Goal: Information Seeking & Learning: Learn about a topic

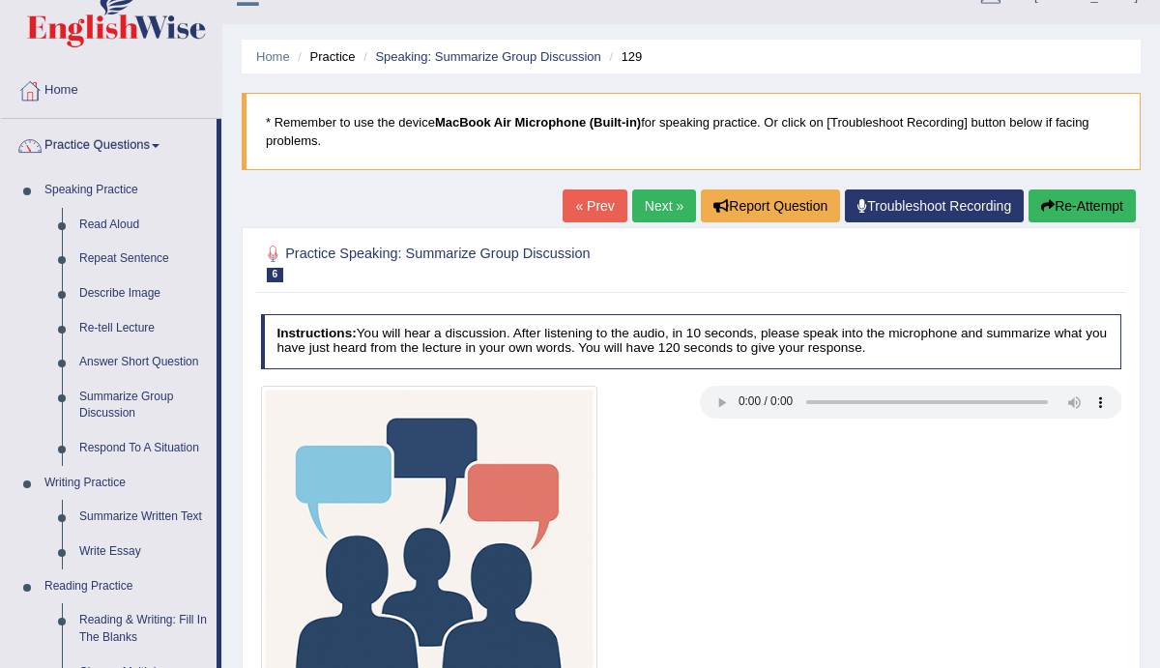
scroll to position [31, 0]
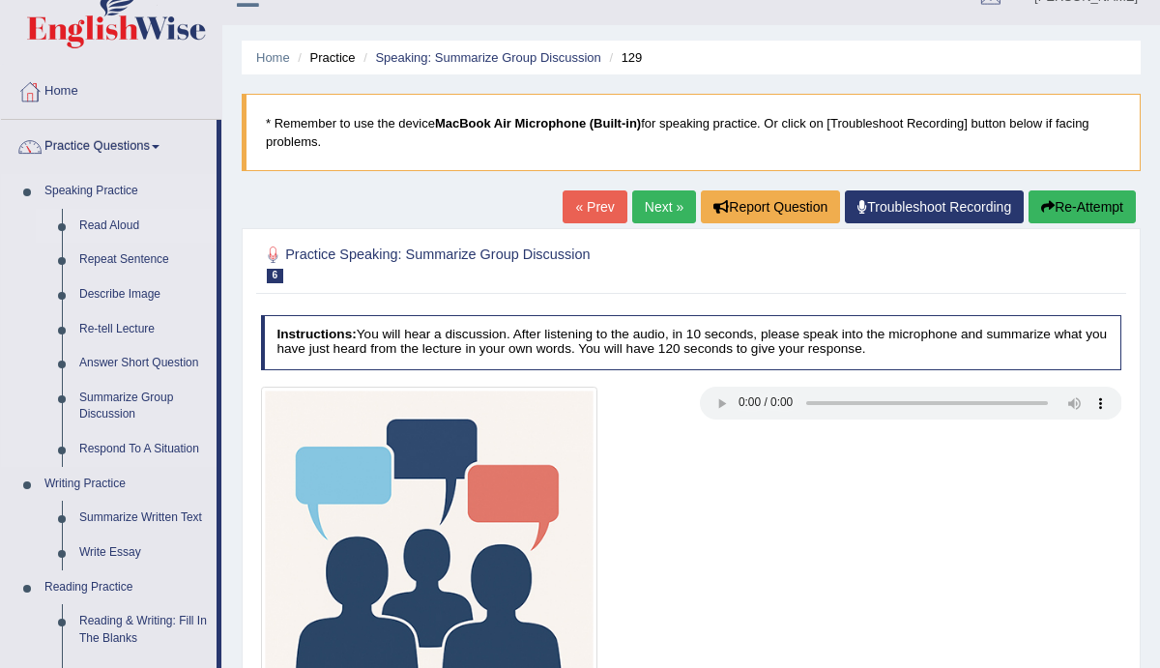
click at [109, 225] on link "Read Aloud" at bounding box center [144, 226] width 146 height 35
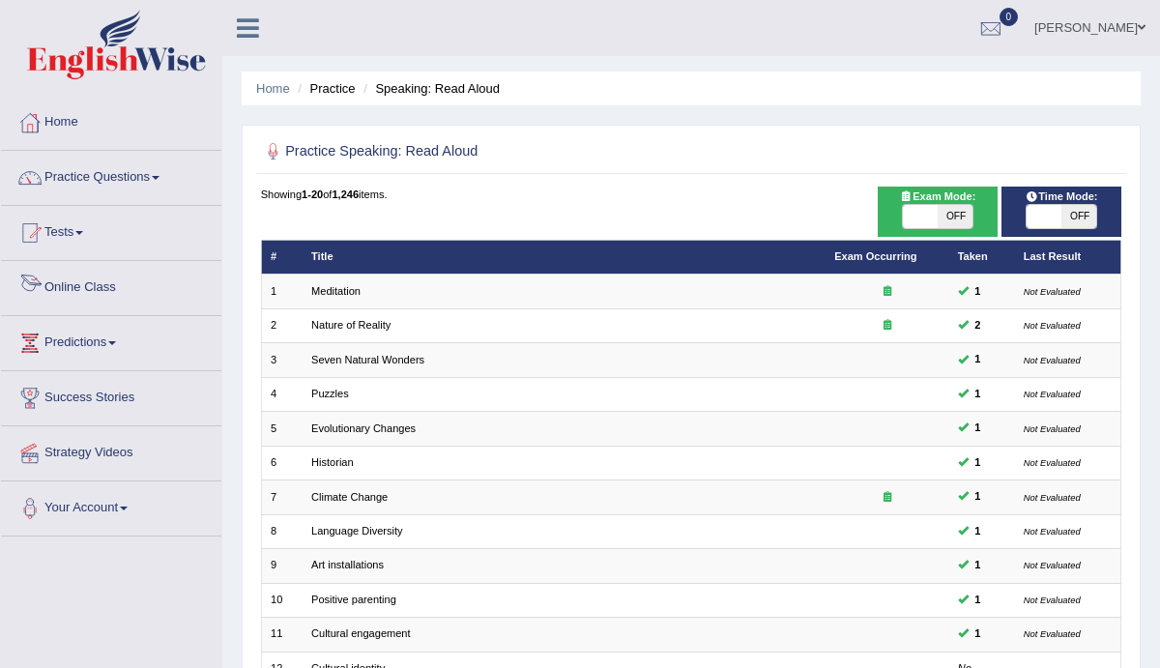
click at [97, 289] on link "Online Class" at bounding box center [111, 285] width 220 height 48
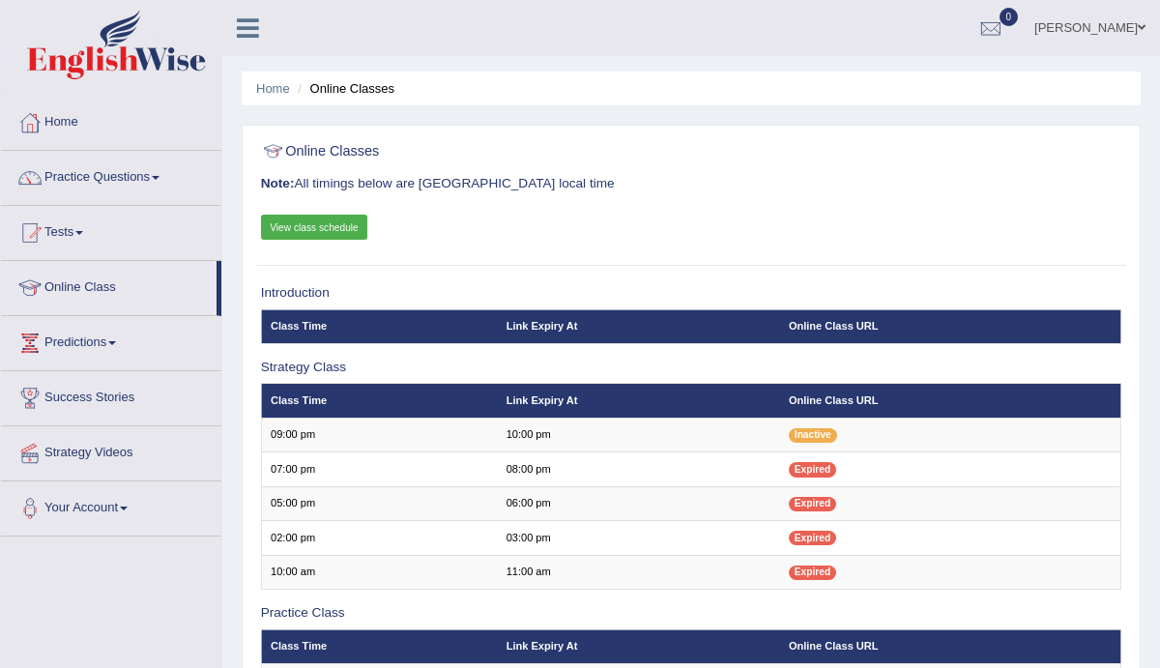
click at [321, 225] on link "View class schedule" at bounding box center [314, 227] width 107 height 25
click at [101, 183] on link "Practice Questions" at bounding box center [111, 175] width 220 height 48
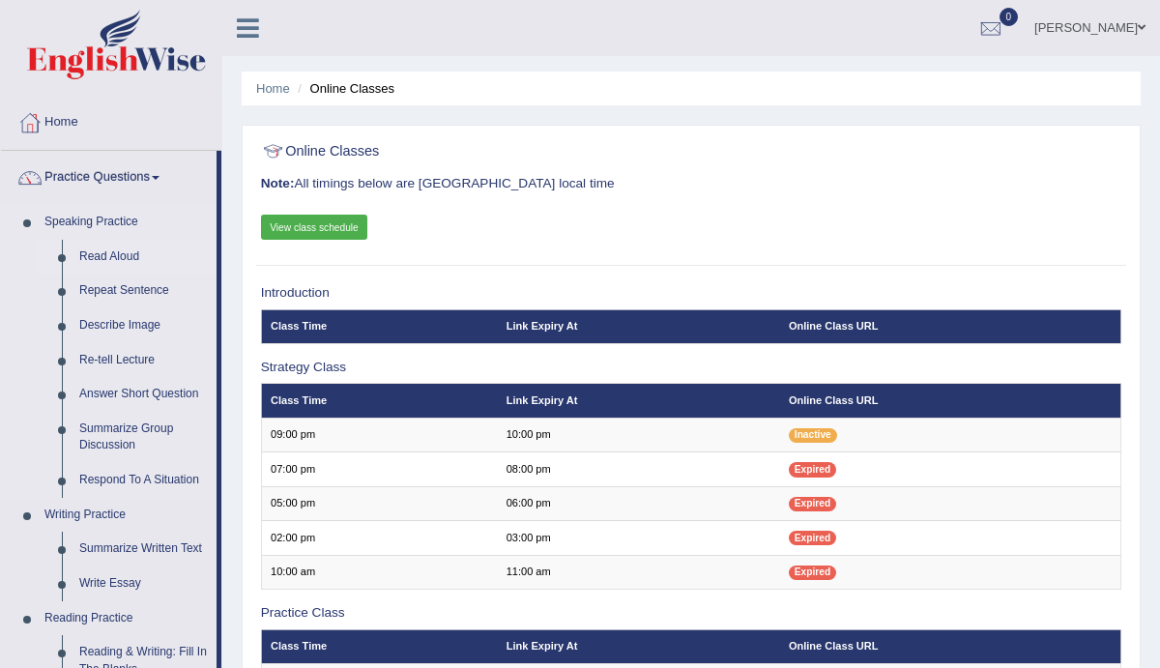
click at [131, 257] on link "Read Aloud" at bounding box center [144, 257] width 146 height 35
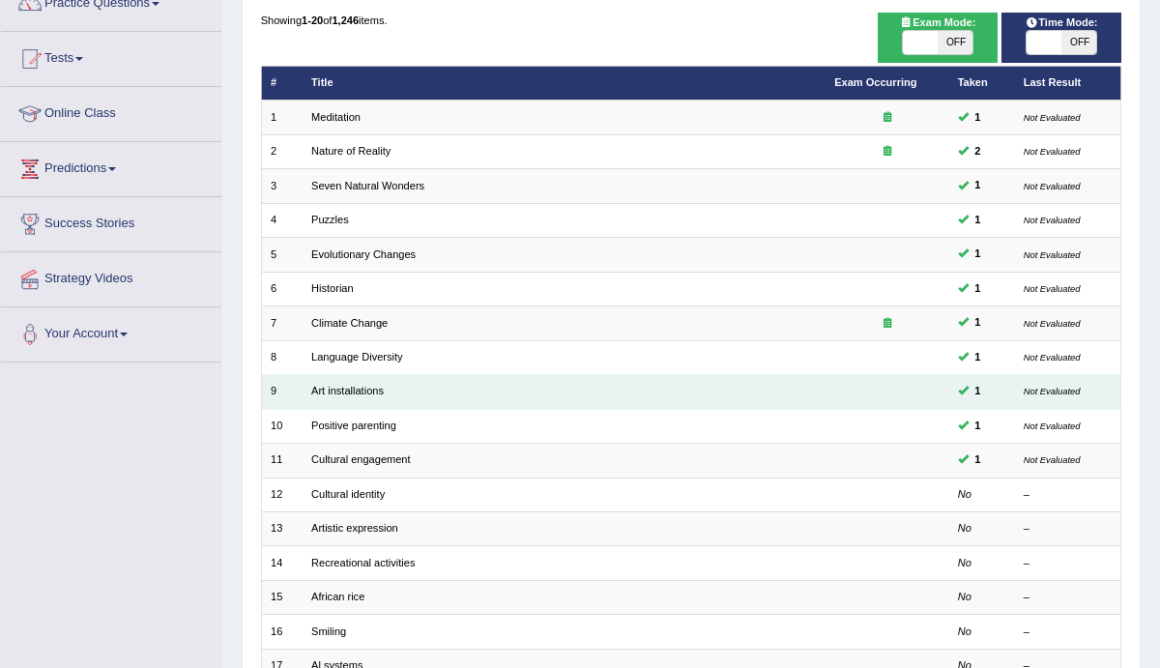
scroll to position [160, 0]
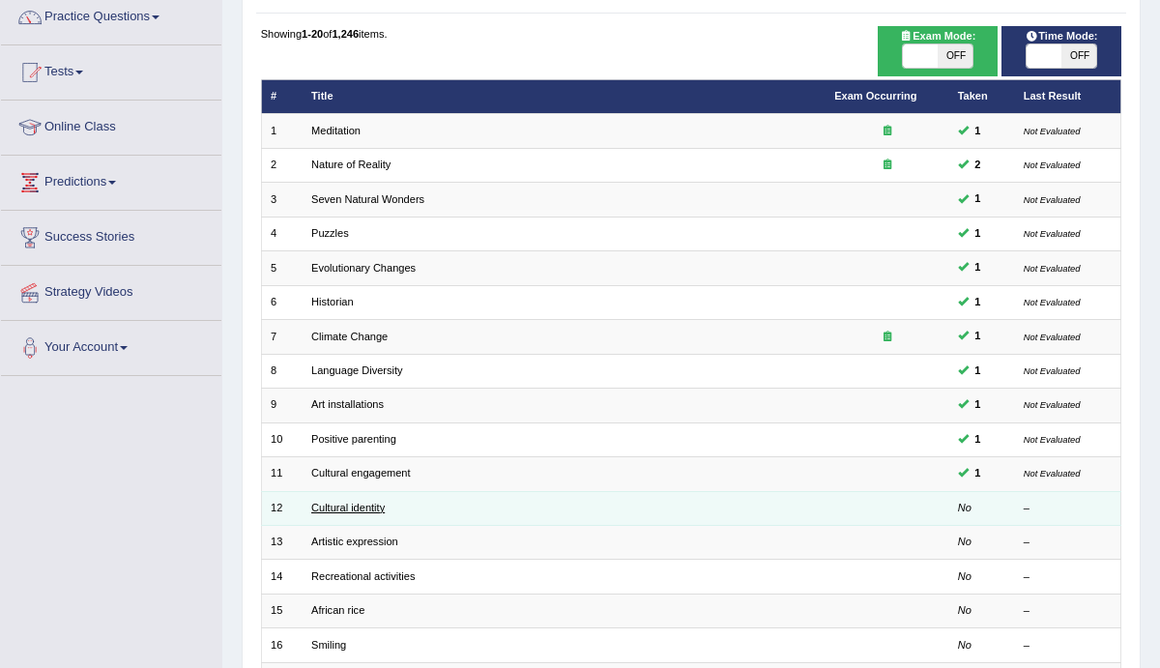
click at [346, 505] on link "Cultural identity" at bounding box center [347, 508] width 73 height 12
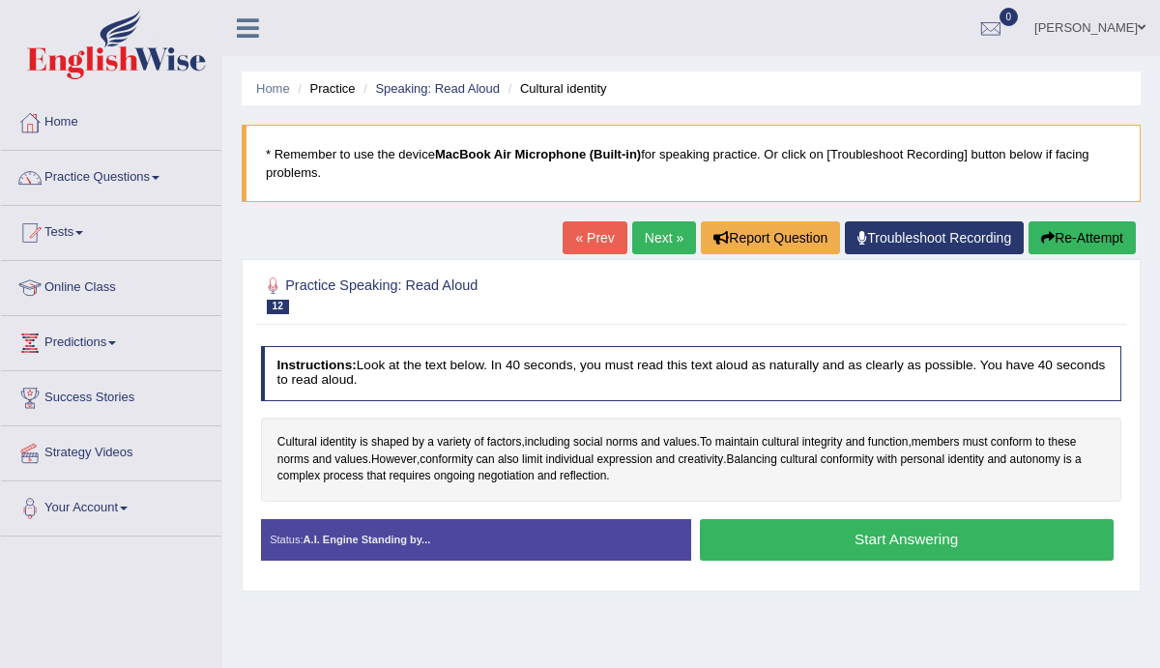
click at [822, 537] on button "Start Answering" at bounding box center [907, 540] width 414 height 42
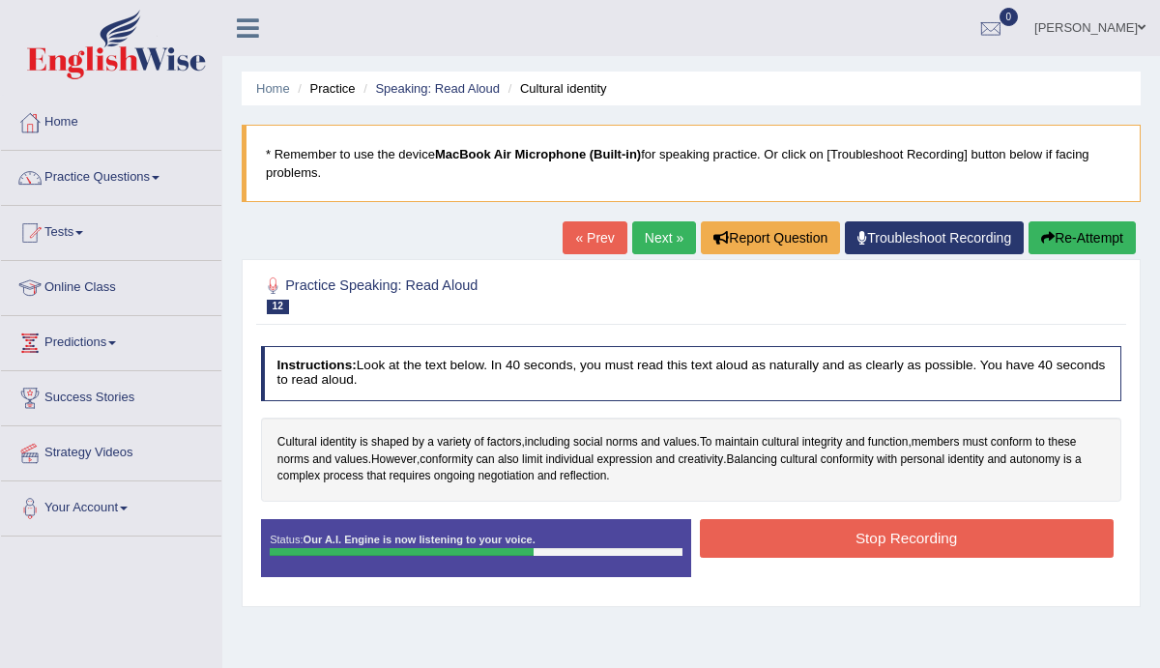
click at [915, 533] on button "Stop Recording" at bounding box center [907, 538] width 414 height 38
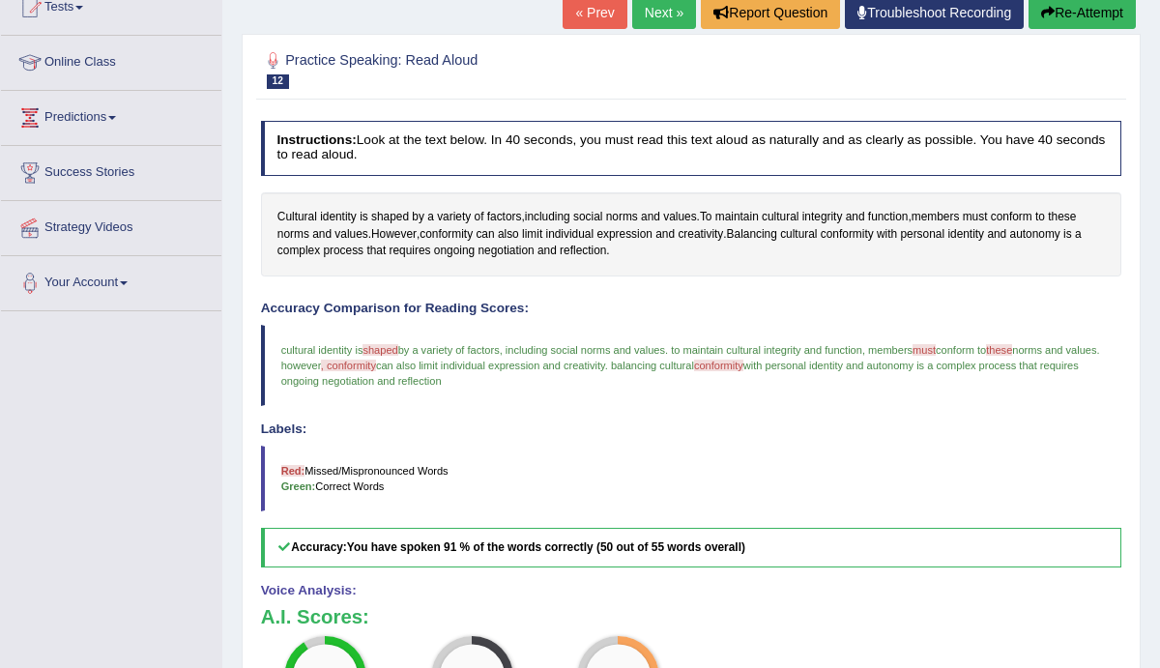
scroll to position [229, 0]
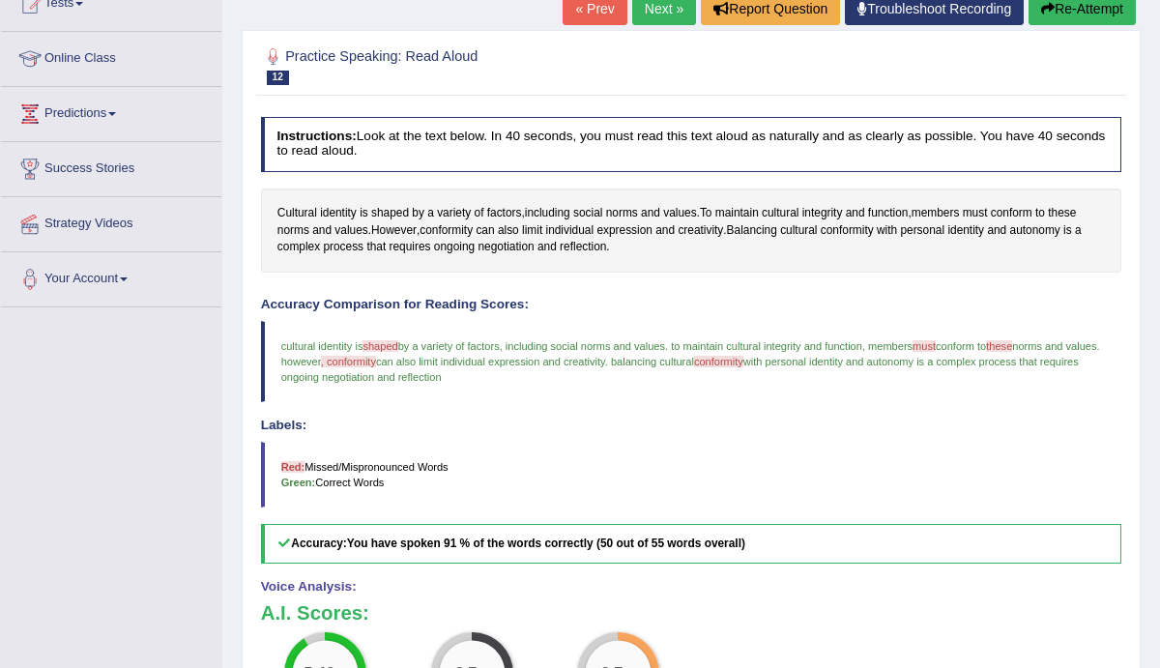
click at [936, 345] on span "must" at bounding box center [924, 346] width 23 height 12
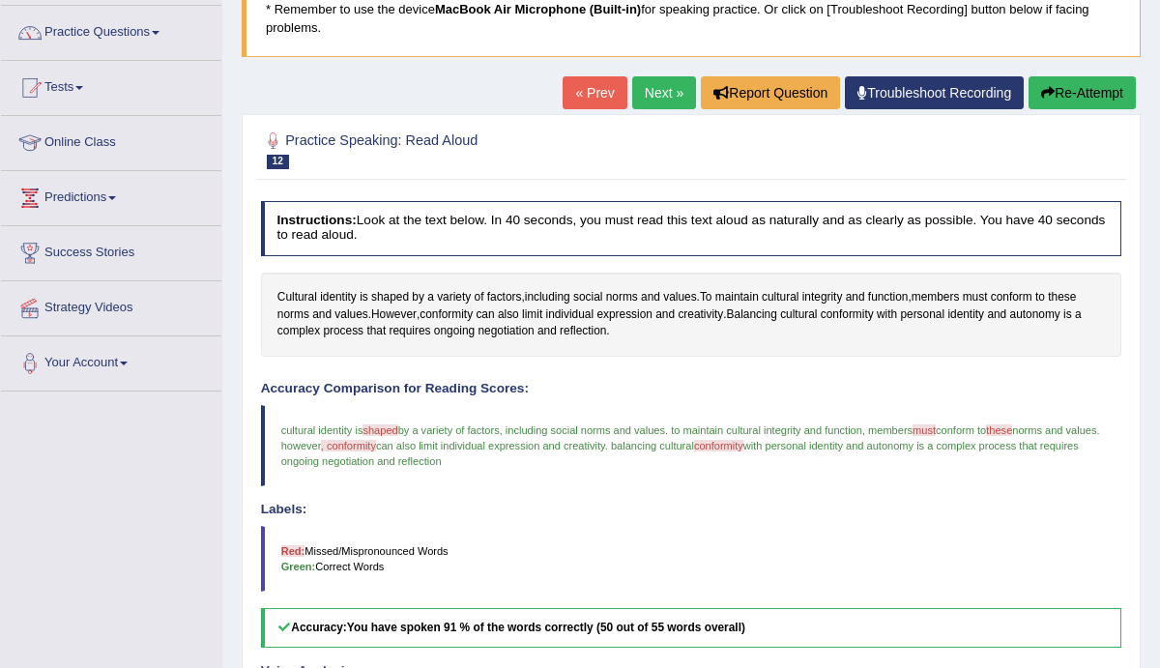
scroll to position [143, 0]
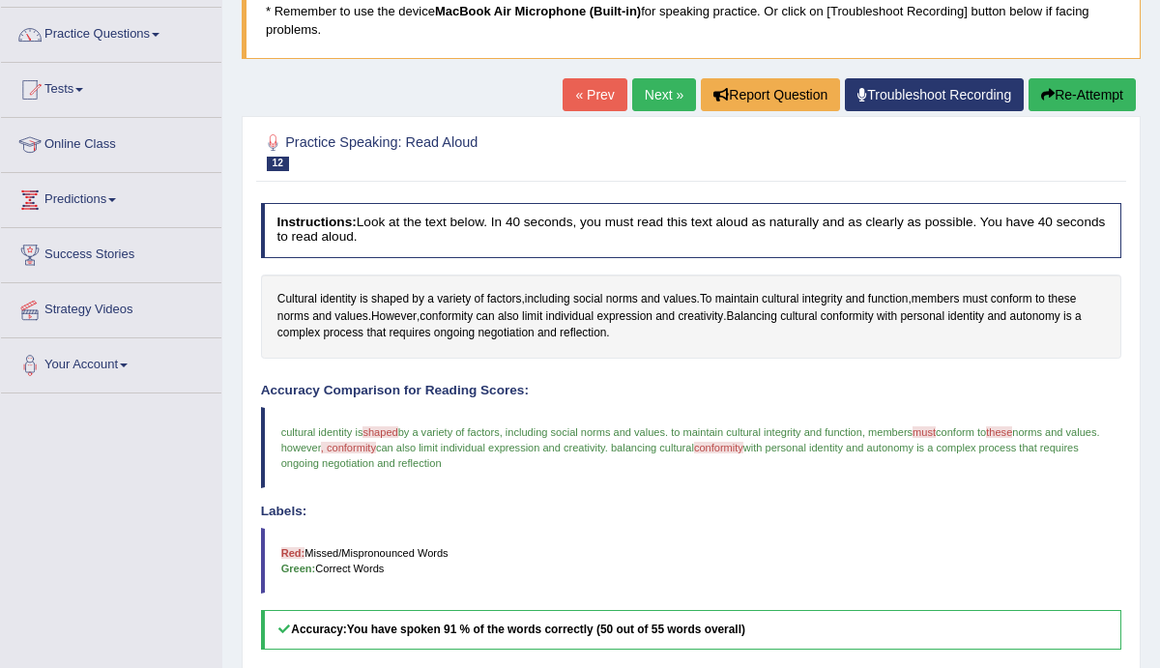
click at [936, 431] on span "must" at bounding box center [924, 432] width 23 height 12
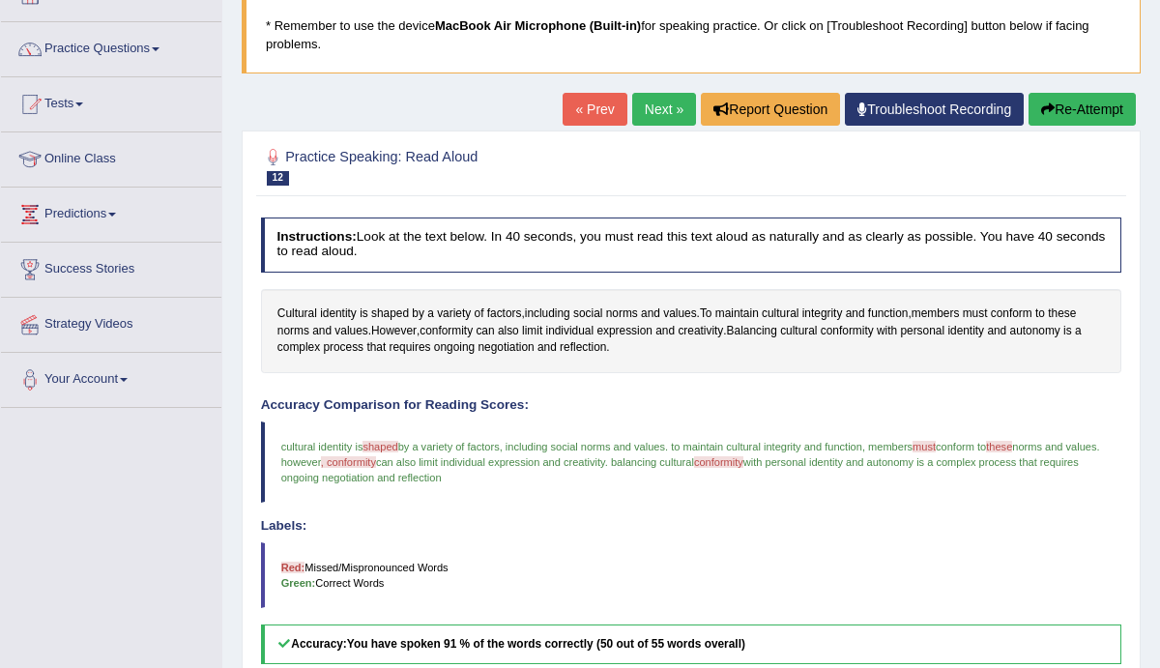
scroll to position [0, 0]
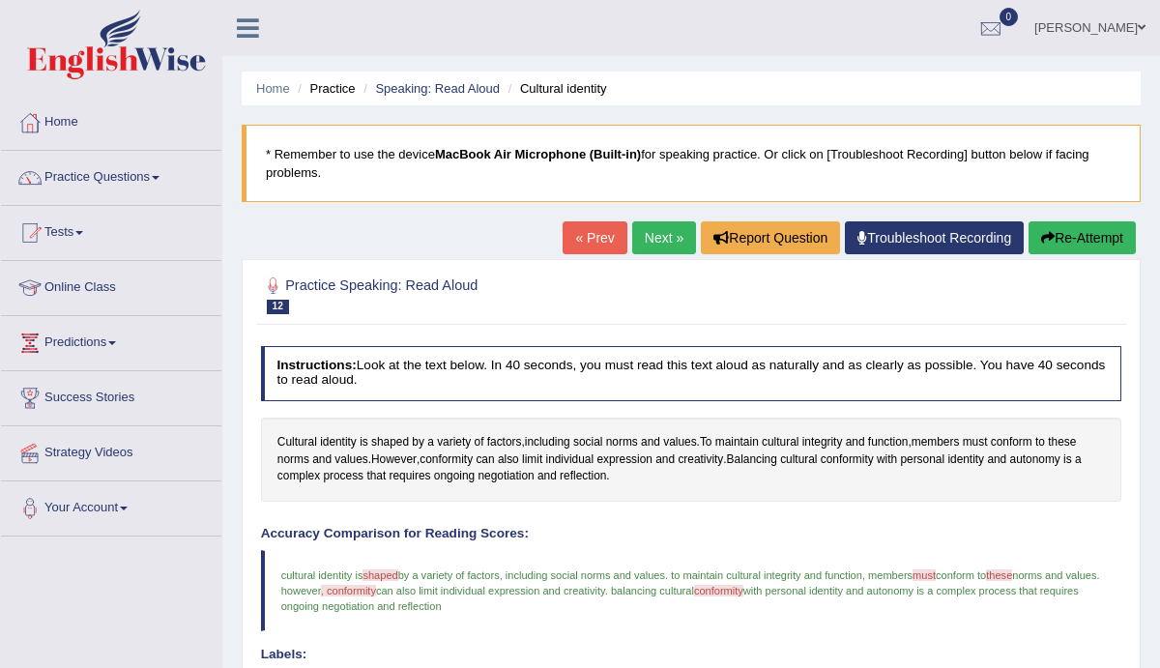
click at [651, 238] on link "Next »" at bounding box center [664, 237] width 64 height 33
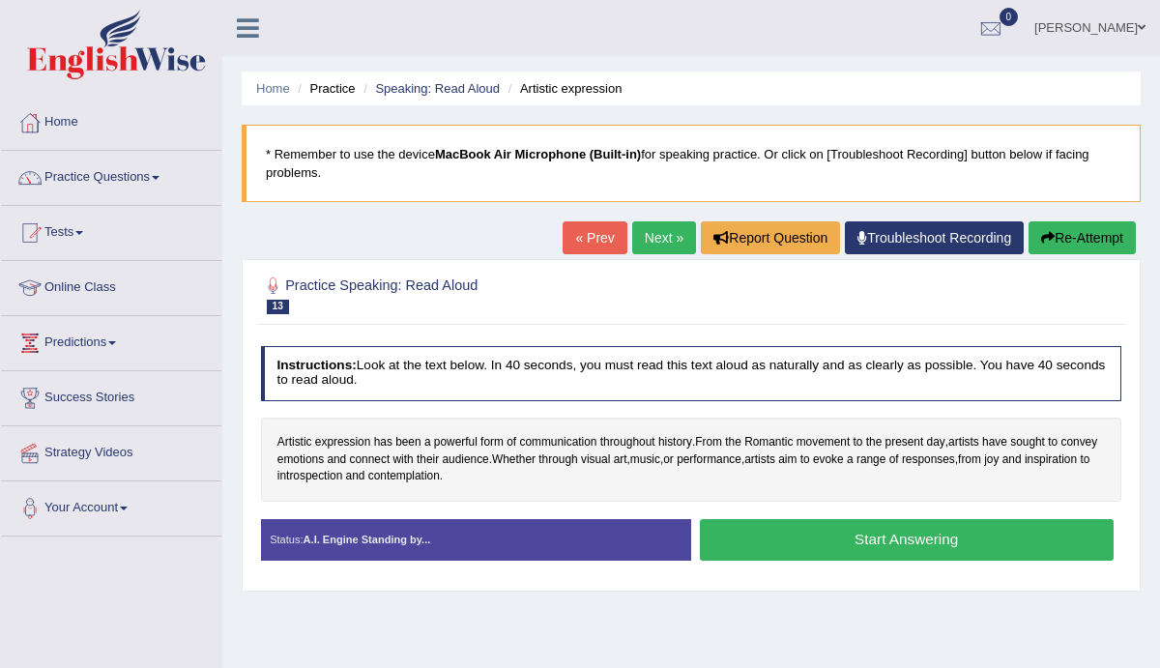
click at [861, 534] on button "Start Answering" at bounding box center [907, 540] width 414 height 42
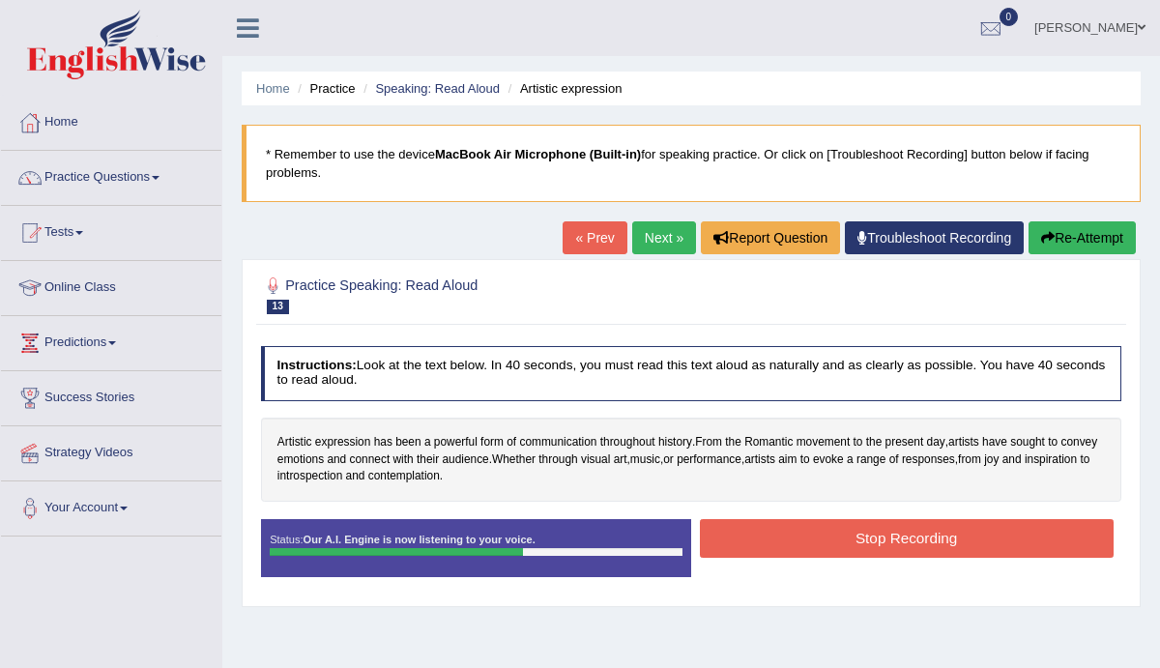
click at [913, 544] on button "Stop Recording" at bounding box center [907, 538] width 414 height 38
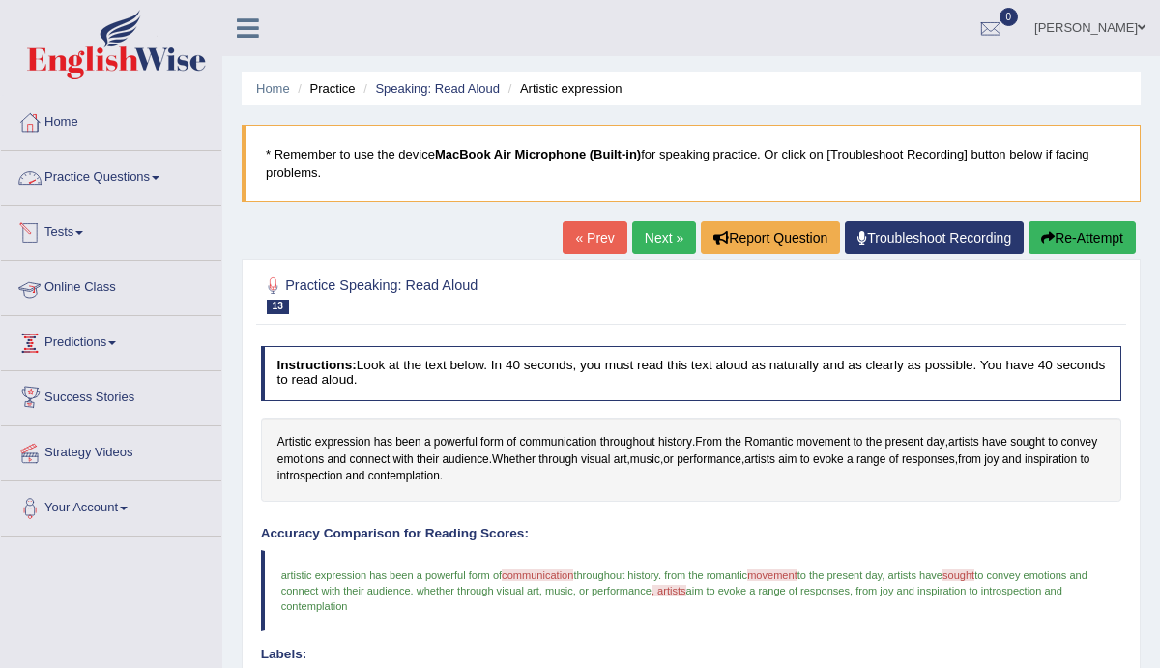
click at [107, 169] on link "Practice Questions" at bounding box center [111, 175] width 220 height 48
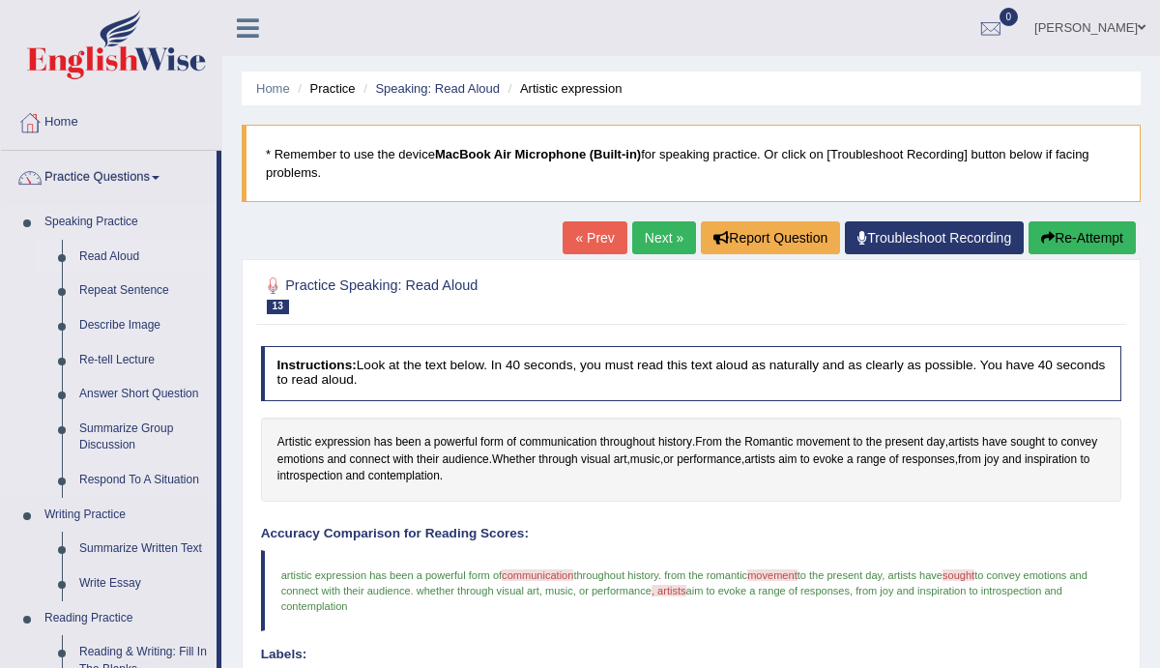
click at [106, 253] on link "Read Aloud" at bounding box center [144, 257] width 146 height 35
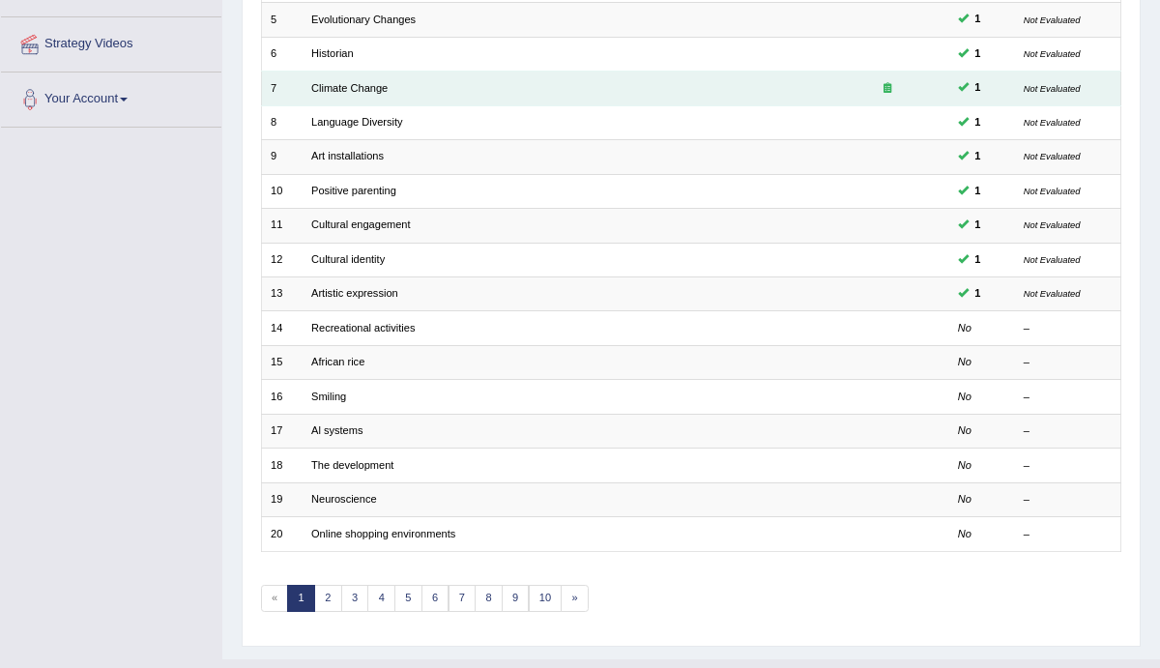
scroll to position [436, 0]
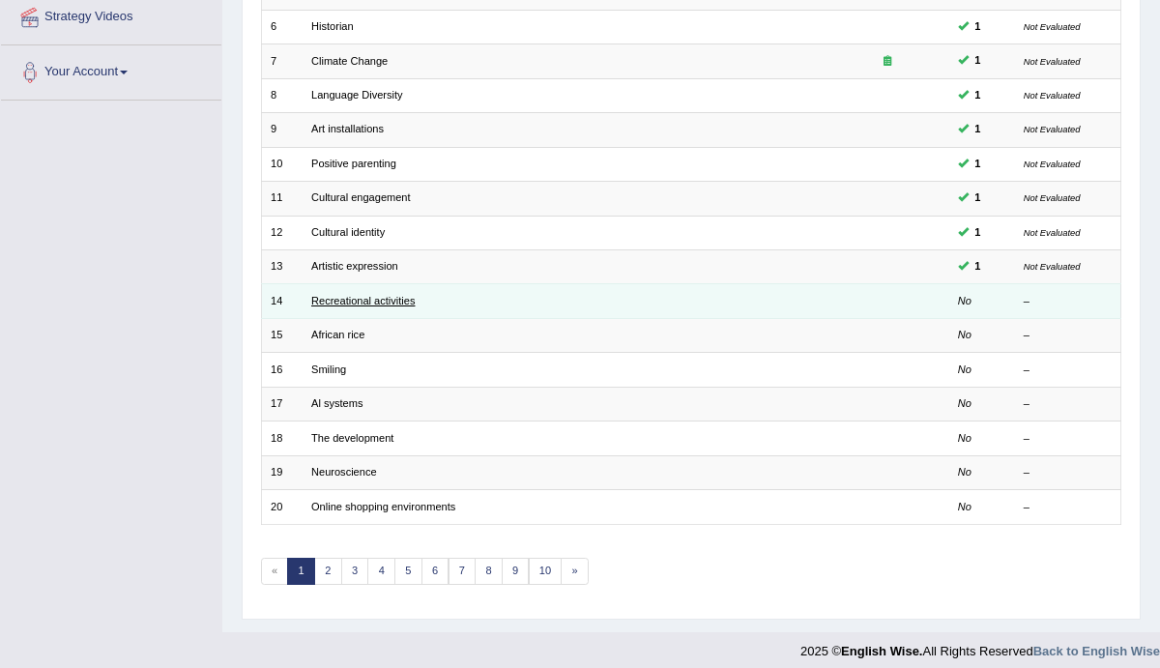
click at [392, 295] on link "Recreational activities" at bounding box center [362, 301] width 103 height 12
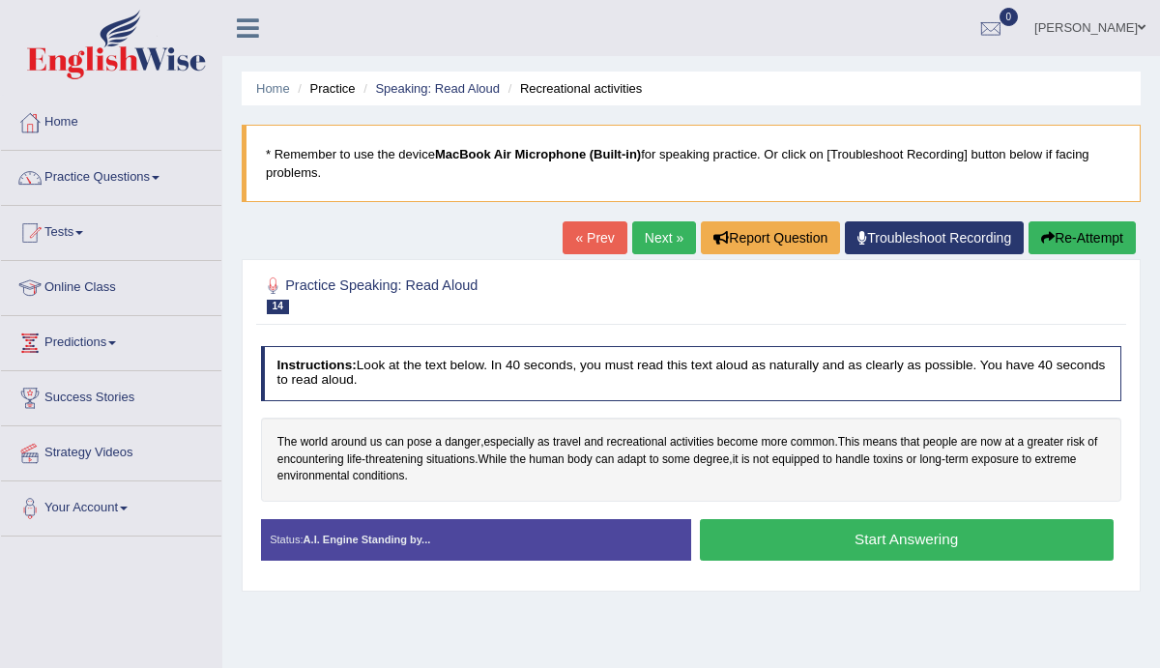
click at [887, 539] on button "Start Answering" at bounding box center [907, 540] width 414 height 42
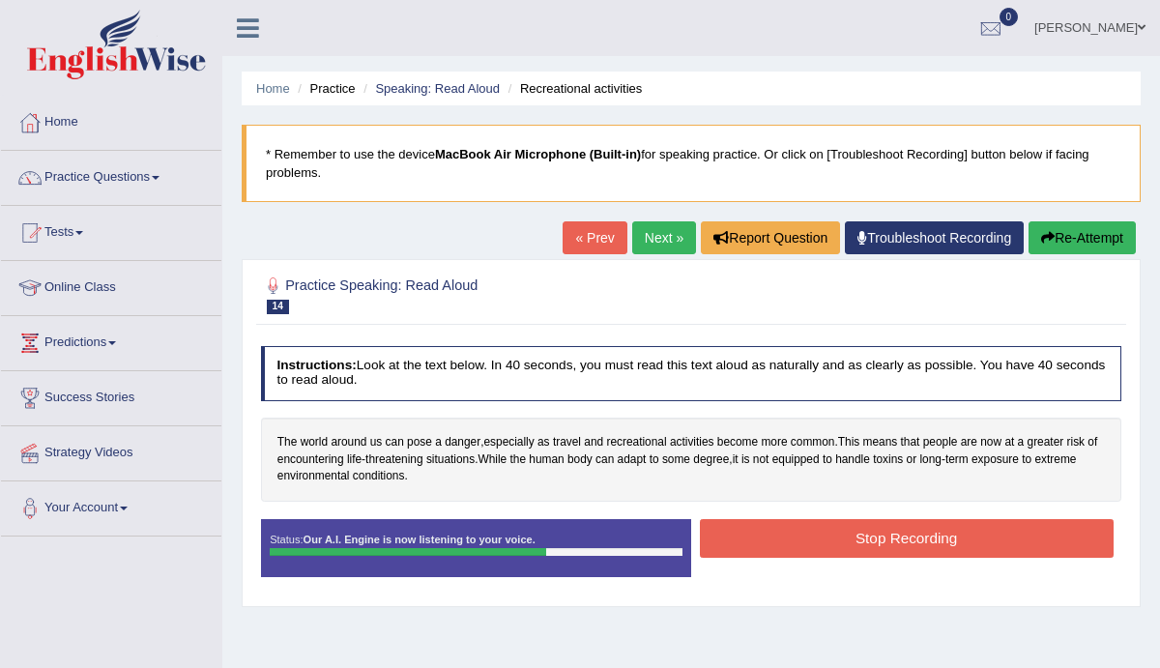
click at [881, 541] on button "Stop Recording" at bounding box center [907, 538] width 414 height 38
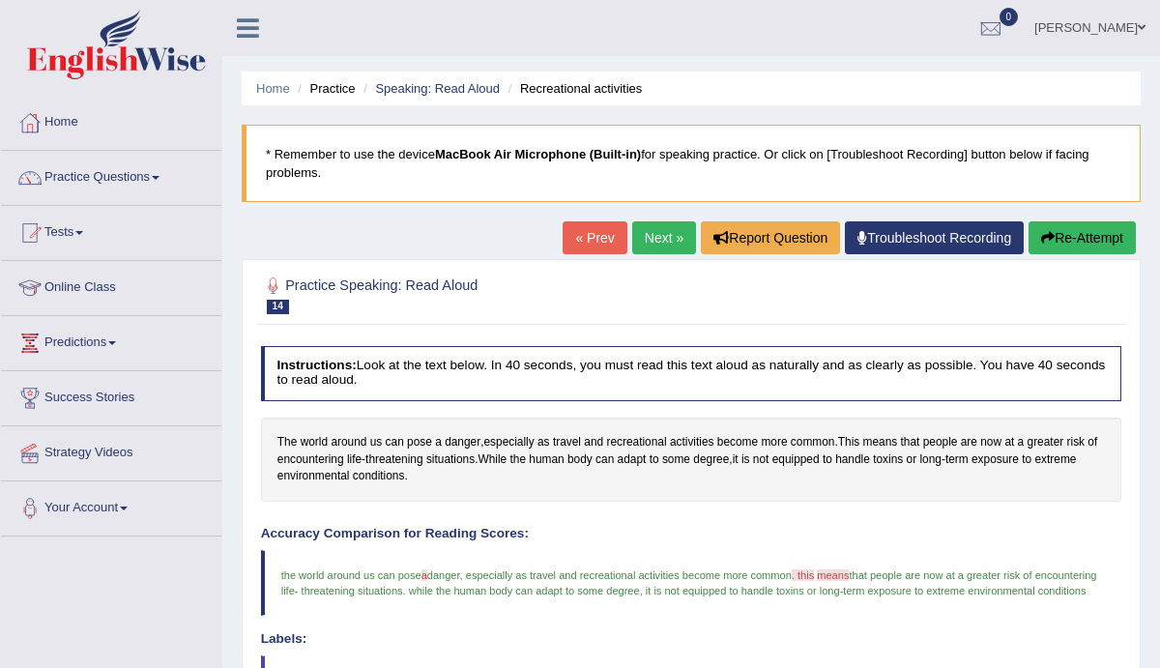
click at [650, 238] on link "Next »" at bounding box center [664, 237] width 64 height 33
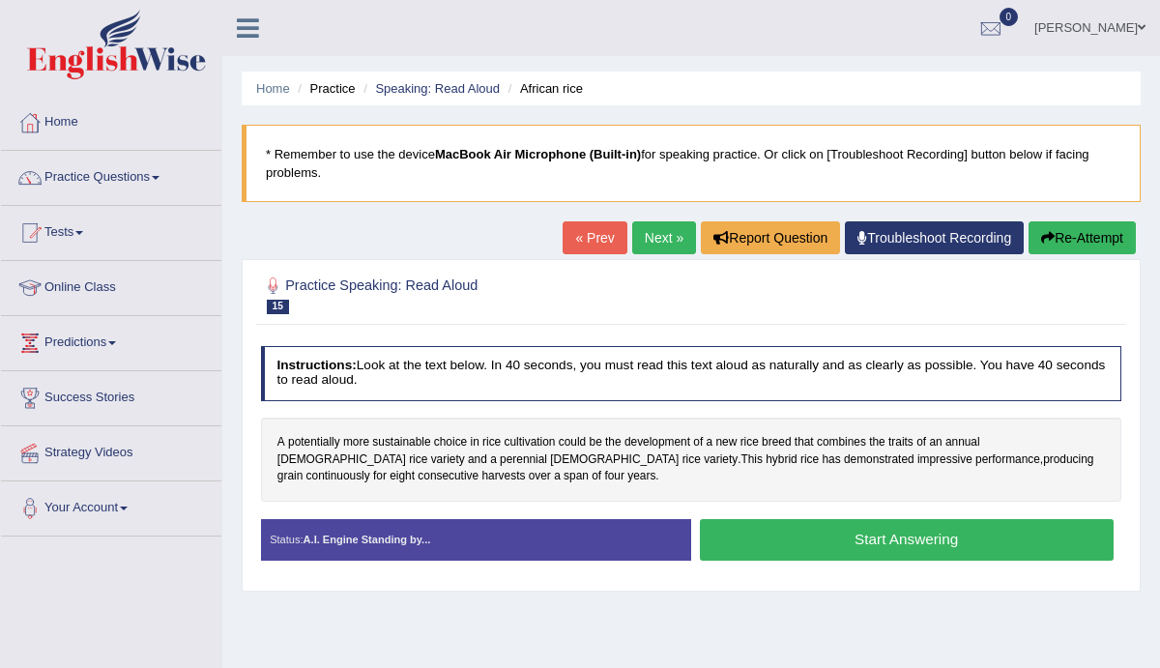
click at [861, 536] on button "Start Answering" at bounding box center [907, 540] width 414 height 42
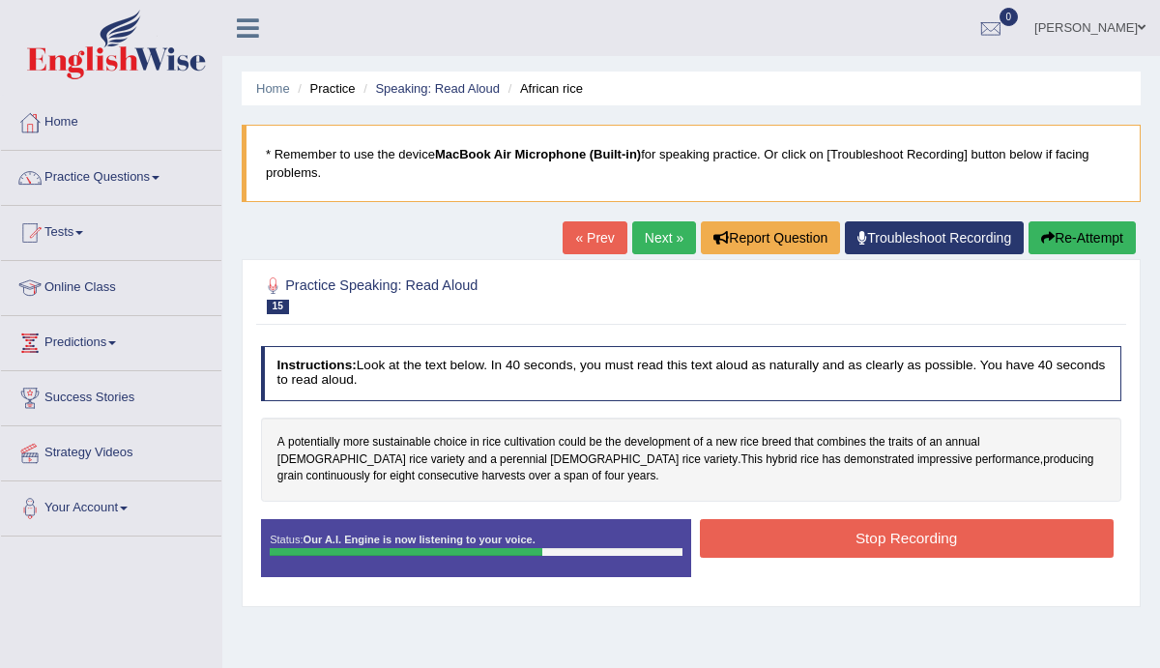
click at [935, 533] on button "Stop Recording" at bounding box center [907, 538] width 414 height 38
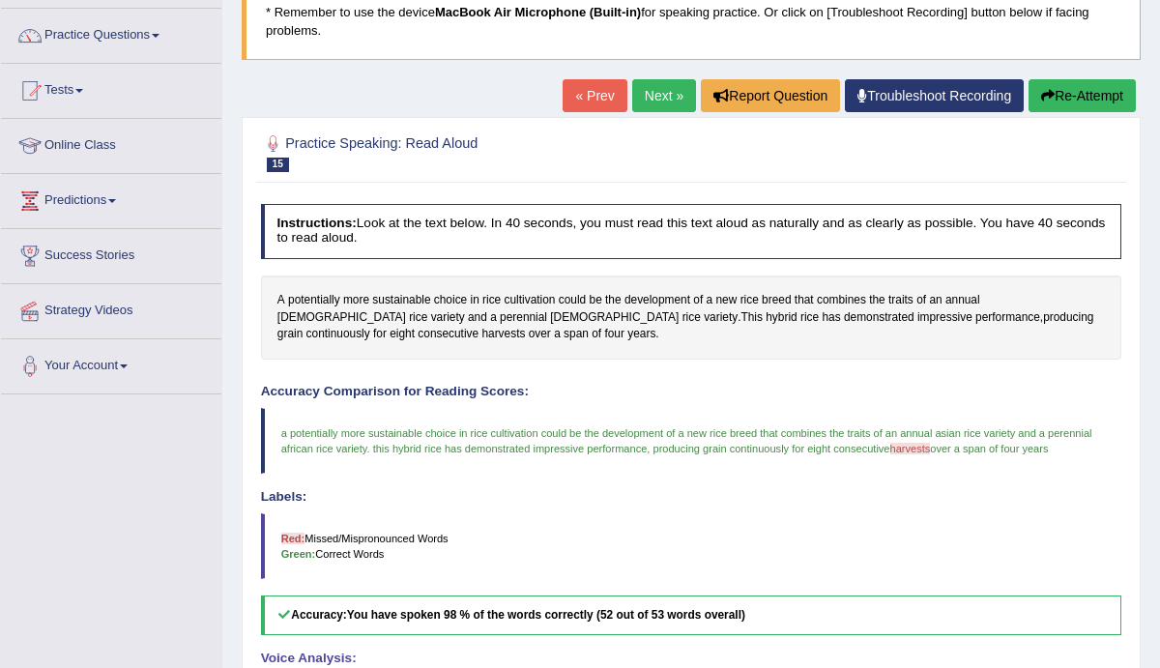
scroll to position [113, 0]
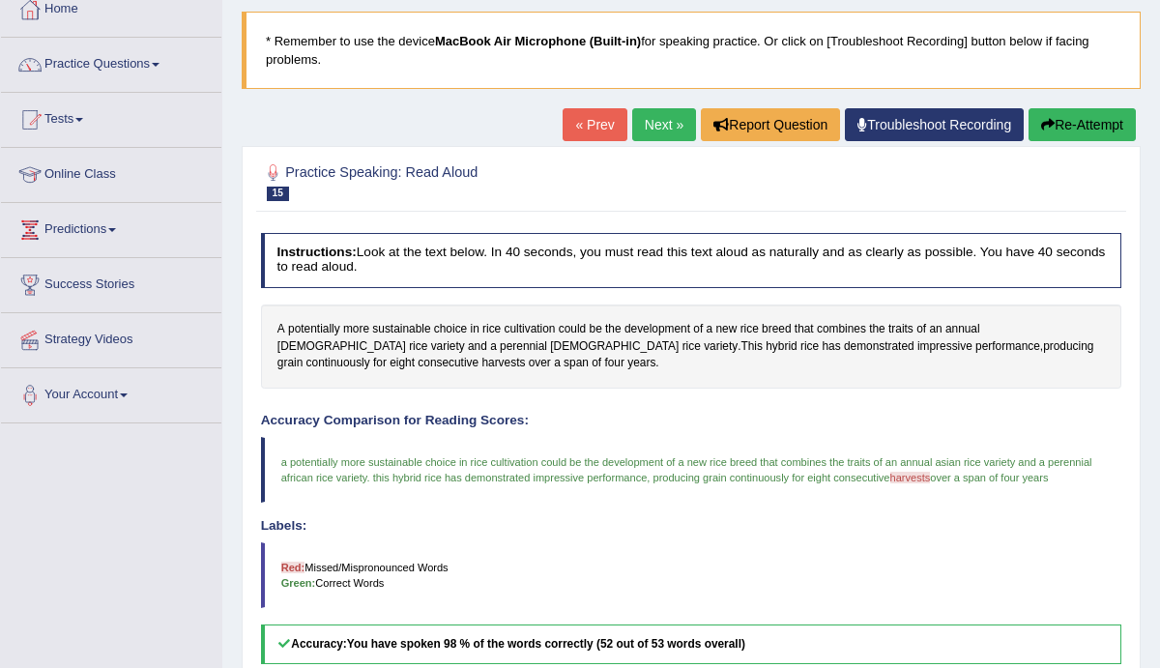
click at [645, 122] on link "Next »" at bounding box center [664, 124] width 64 height 33
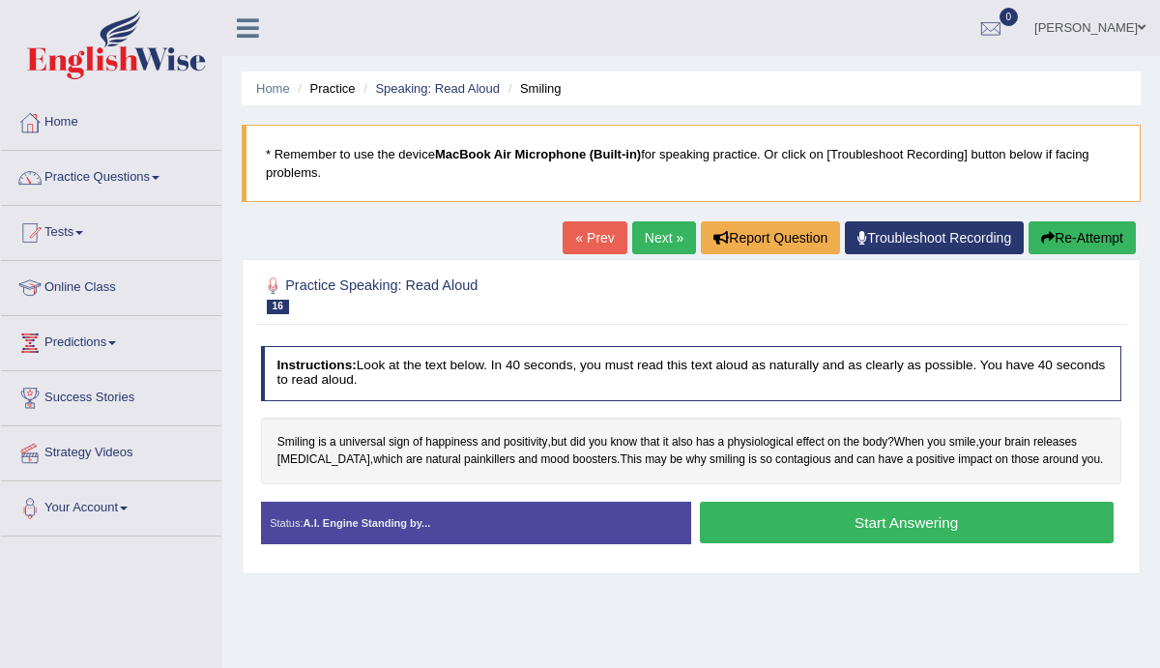
click at [864, 513] on button "Start Answering" at bounding box center [907, 523] width 414 height 42
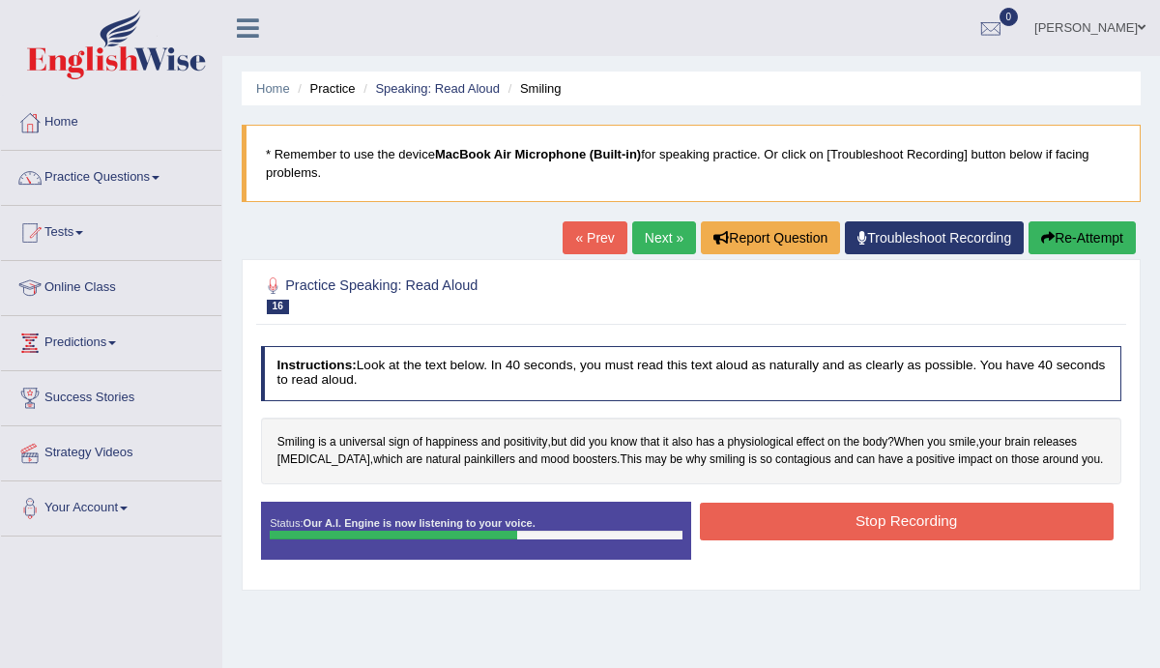
click at [901, 521] on button "Stop Recording" at bounding box center [907, 522] width 414 height 38
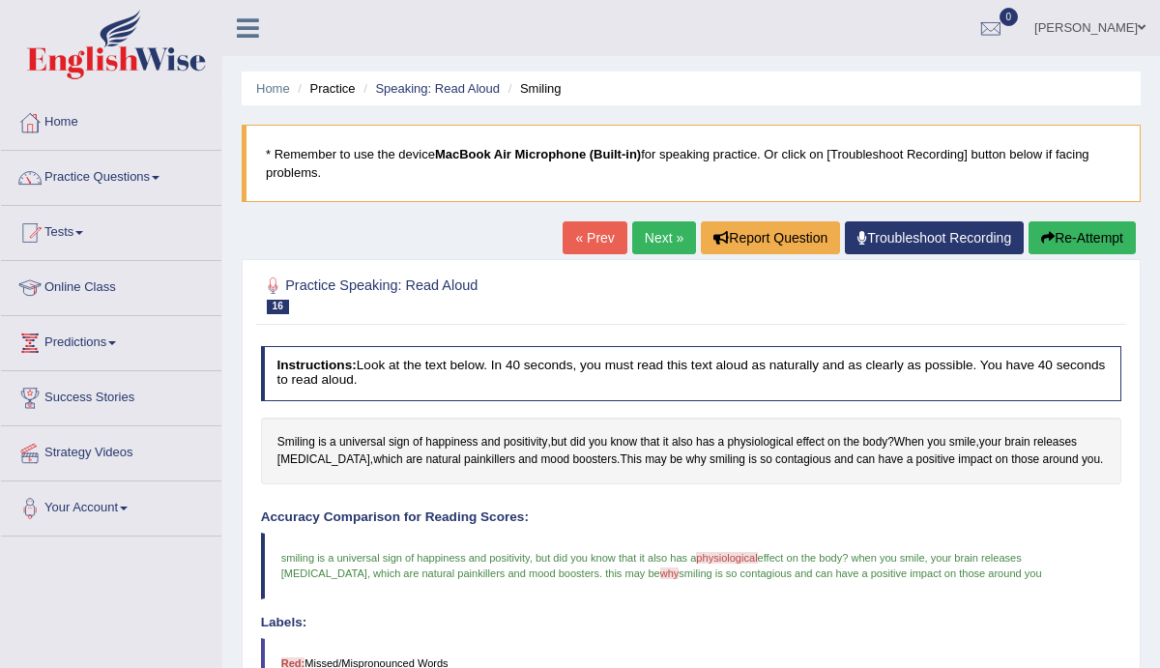
click at [653, 239] on link "Next »" at bounding box center [664, 237] width 64 height 33
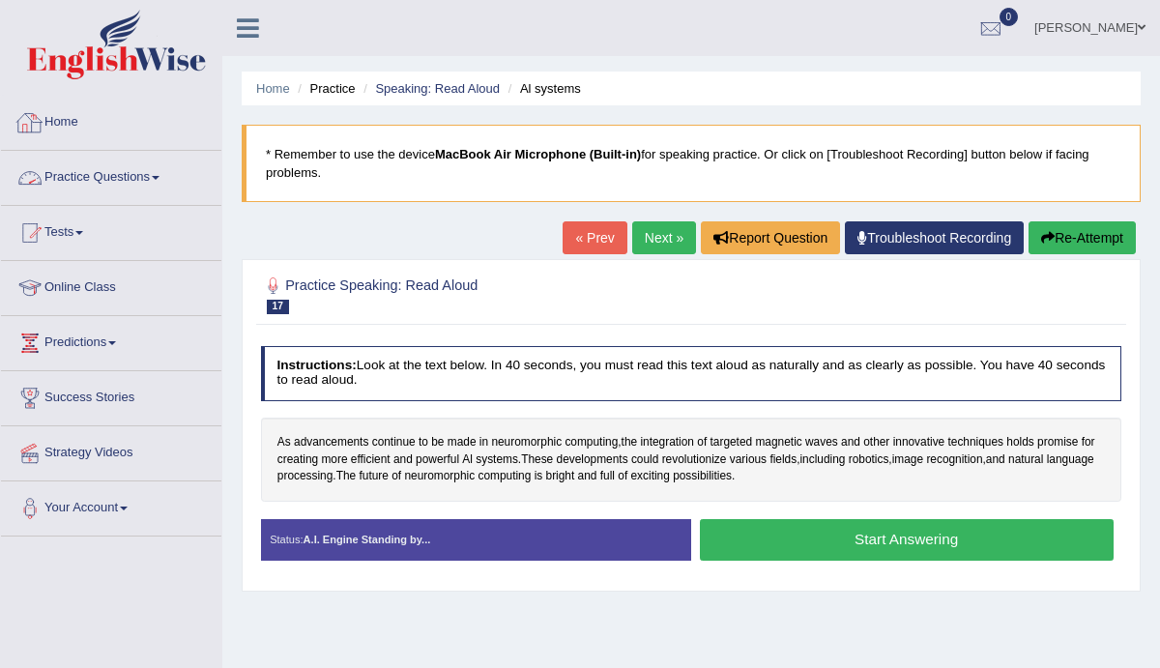
click at [90, 182] on link "Practice Questions" at bounding box center [111, 175] width 220 height 48
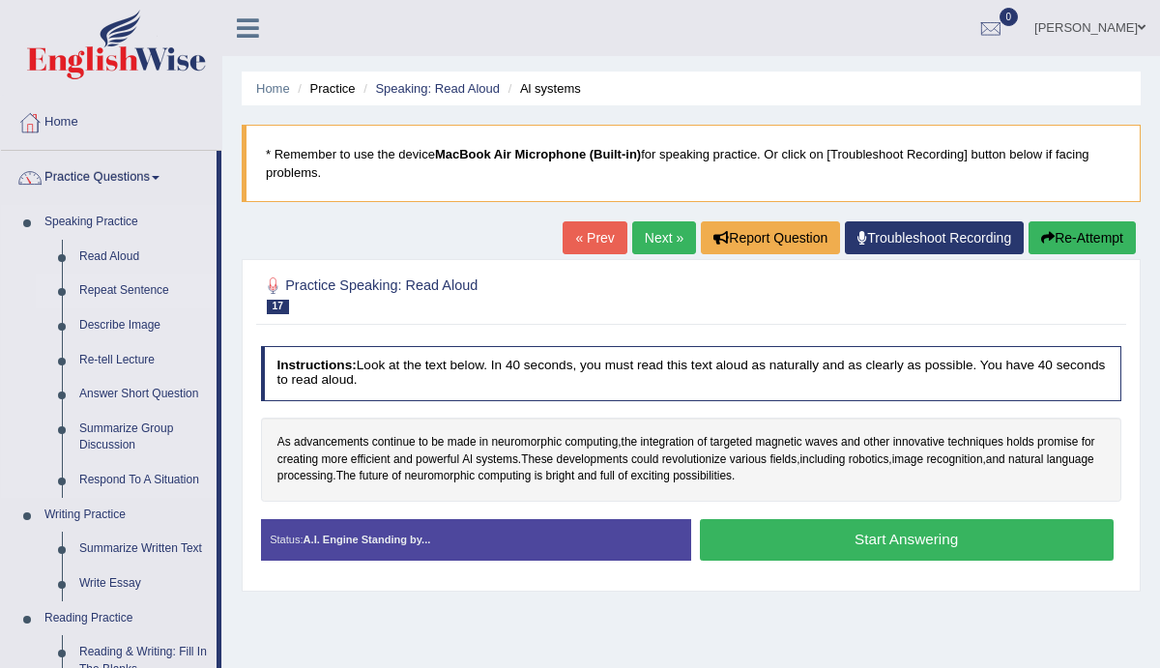
click at [109, 288] on link "Repeat Sentence" at bounding box center [144, 291] width 146 height 35
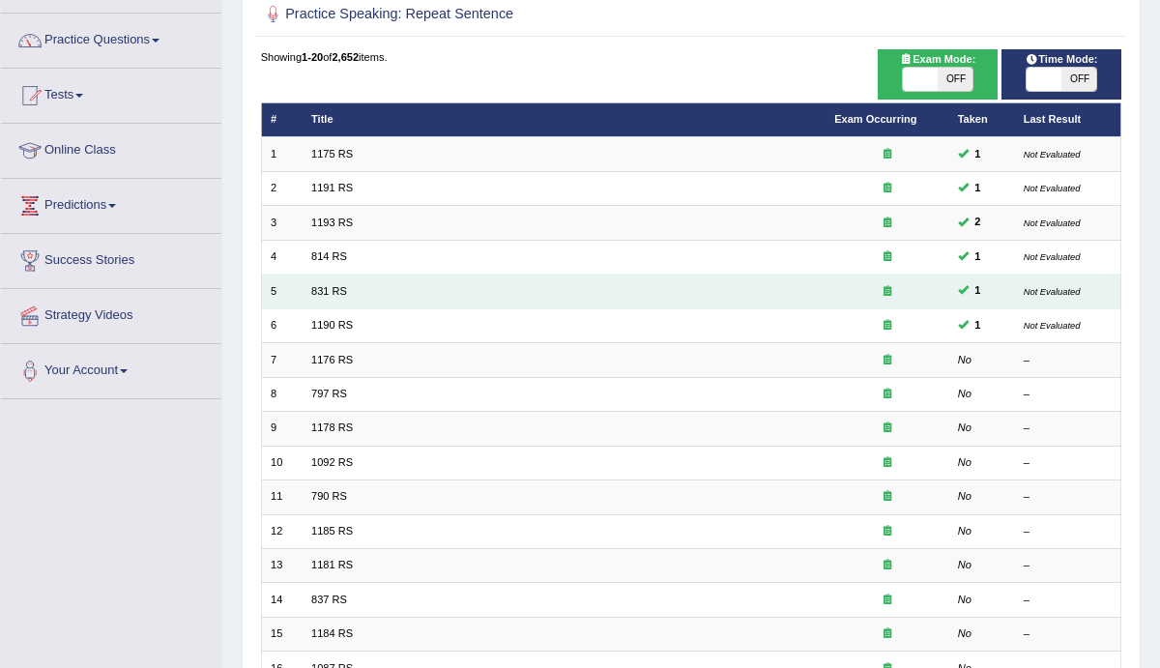
scroll to position [150, 0]
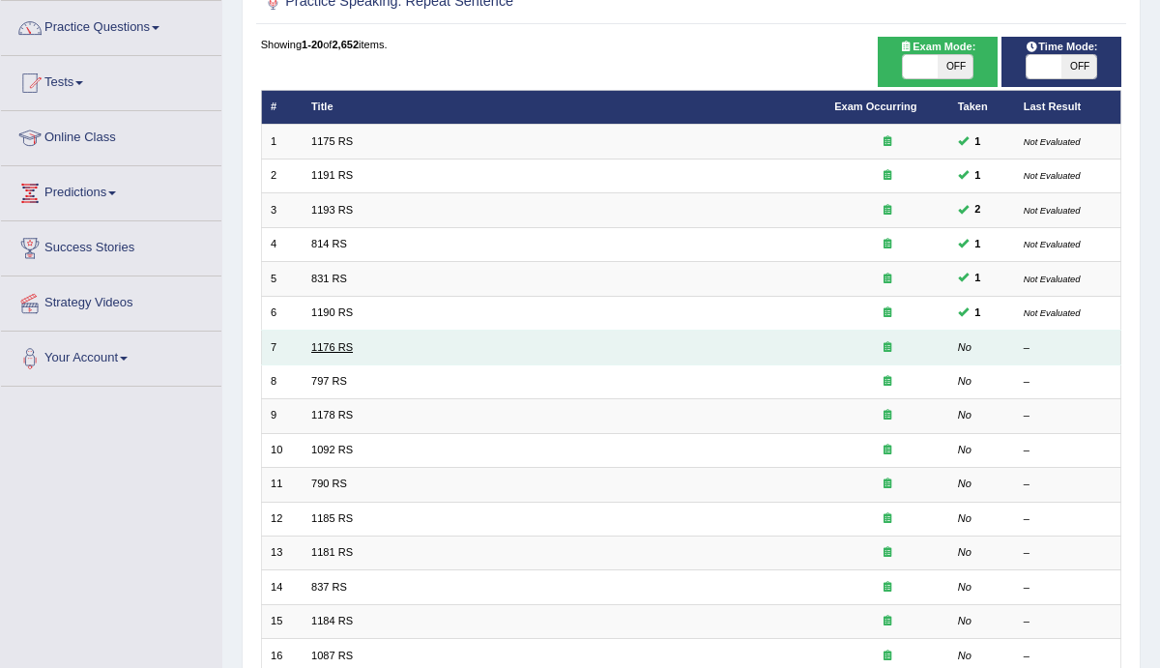
click at [344, 347] on link "1176 RS" at bounding box center [332, 347] width 42 height 12
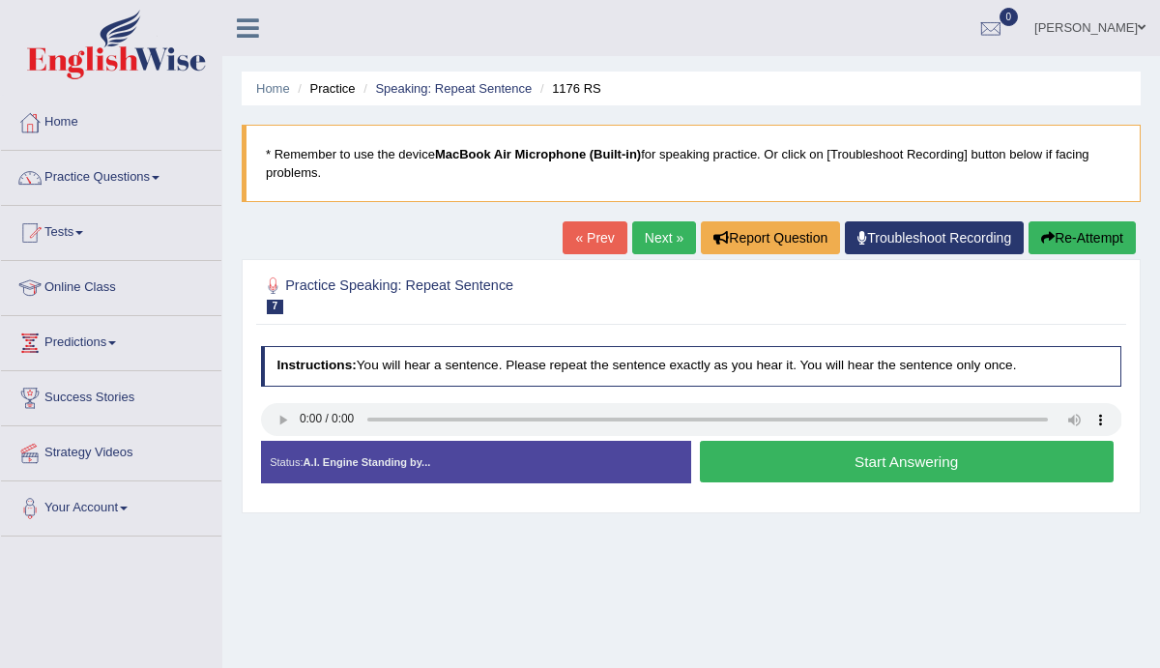
click at [905, 451] on button "Start Answering" at bounding box center [907, 462] width 414 height 42
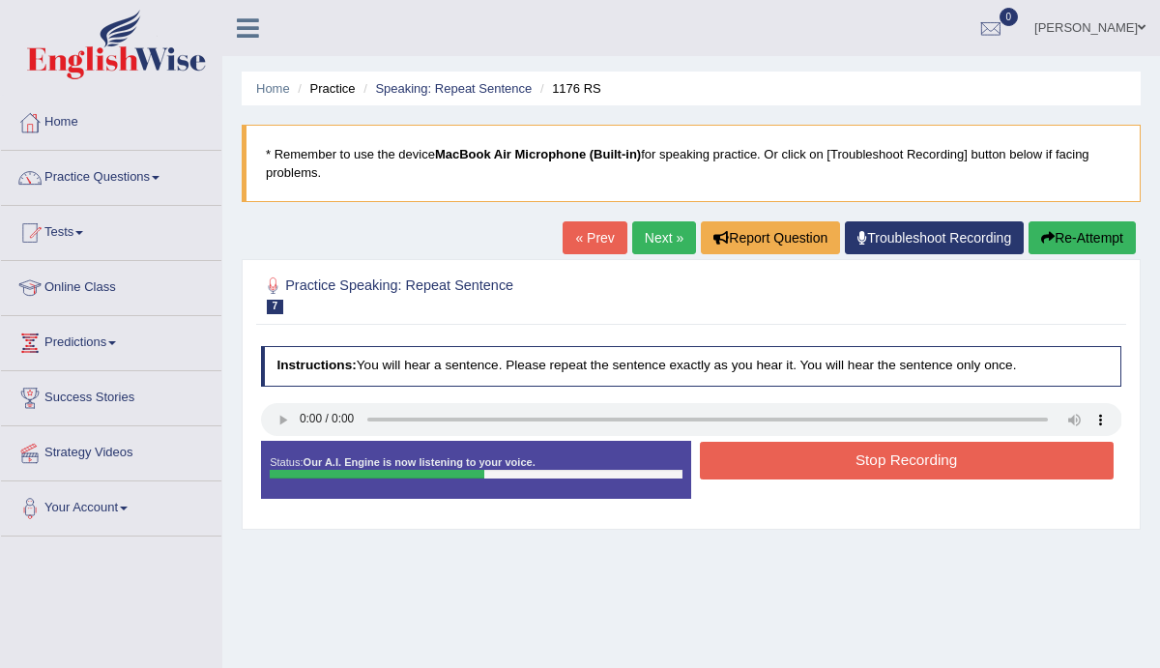
click at [890, 458] on button "Stop Recording" at bounding box center [907, 461] width 414 height 38
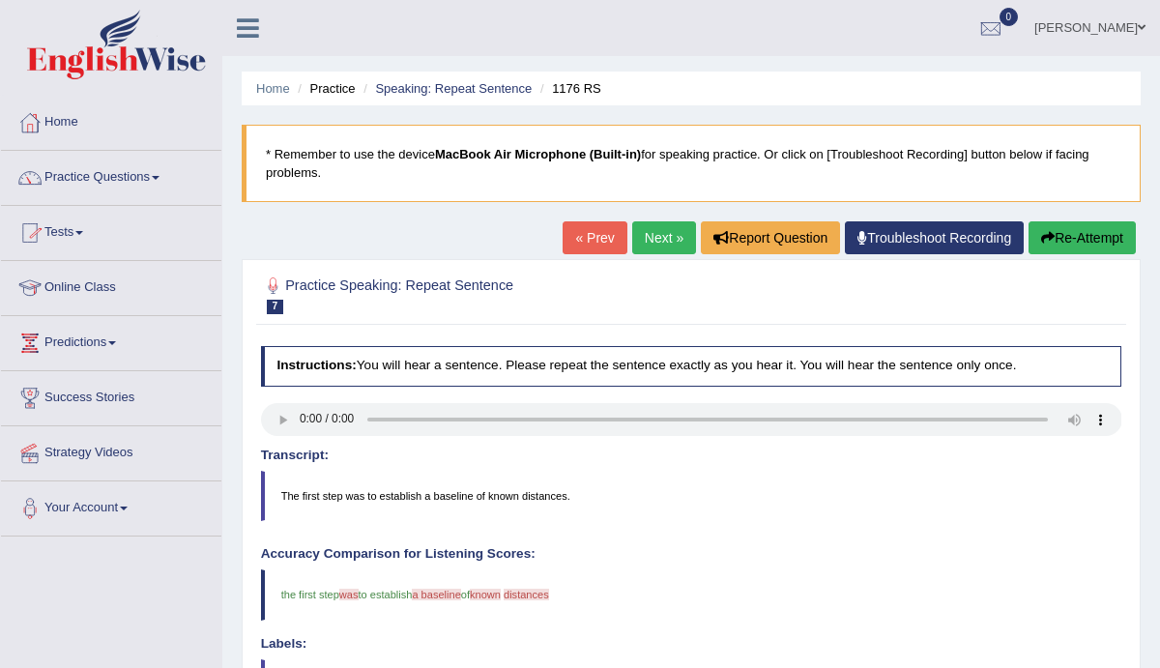
click at [649, 242] on link "Next »" at bounding box center [664, 237] width 64 height 33
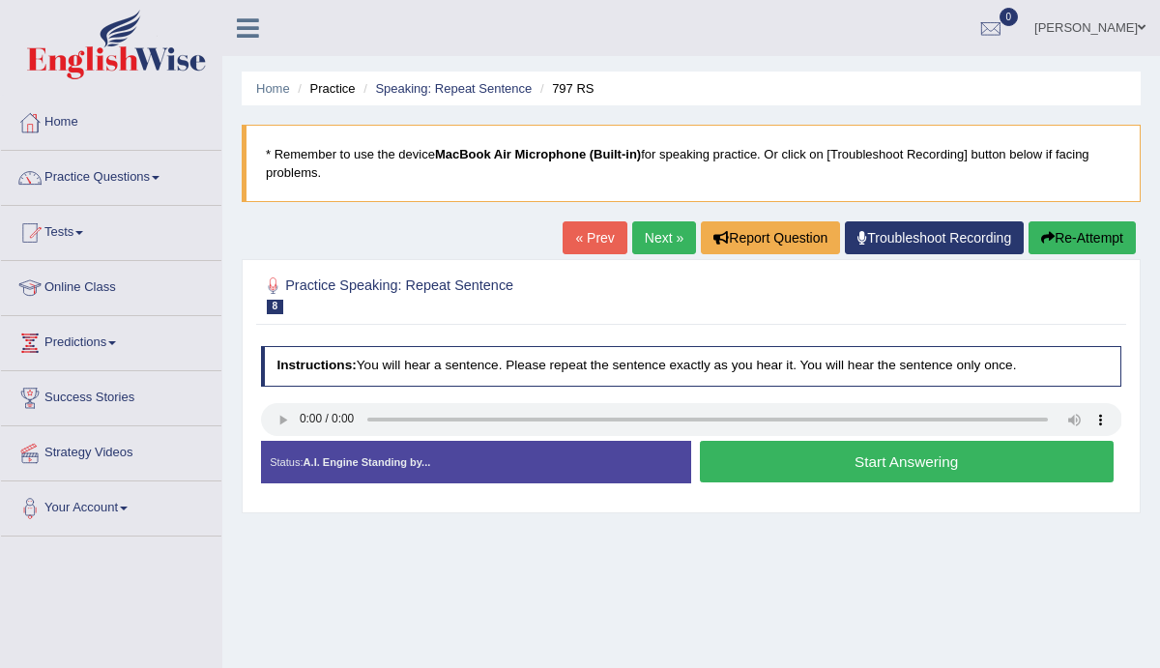
click at [814, 461] on button "Start Answering" at bounding box center [907, 462] width 414 height 42
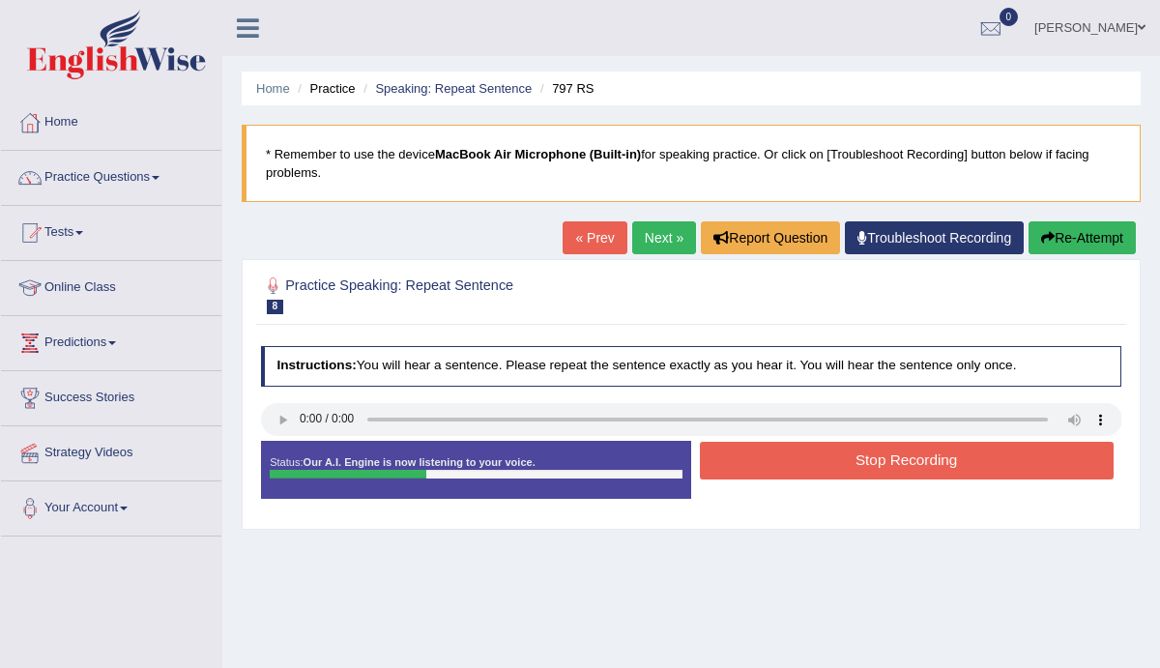
click at [813, 461] on button "Stop Recording" at bounding box center [907, 461] width 414 height 38
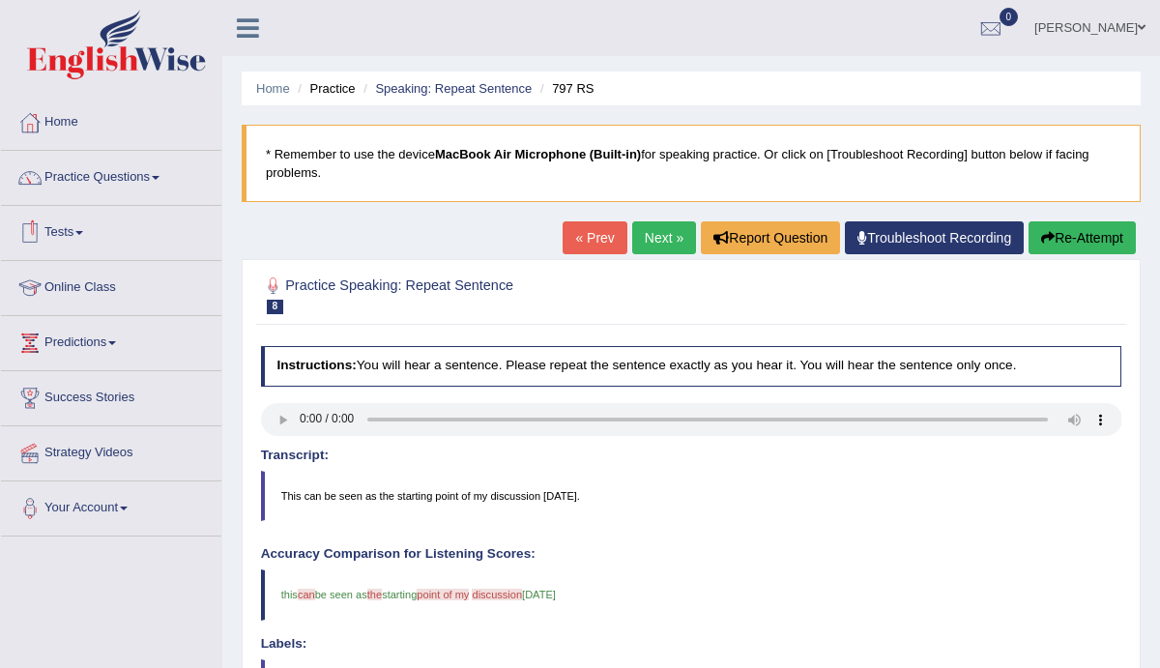
click at [652, 233] on link "Next »" at bounding box center [664, 237] width 64 height 33
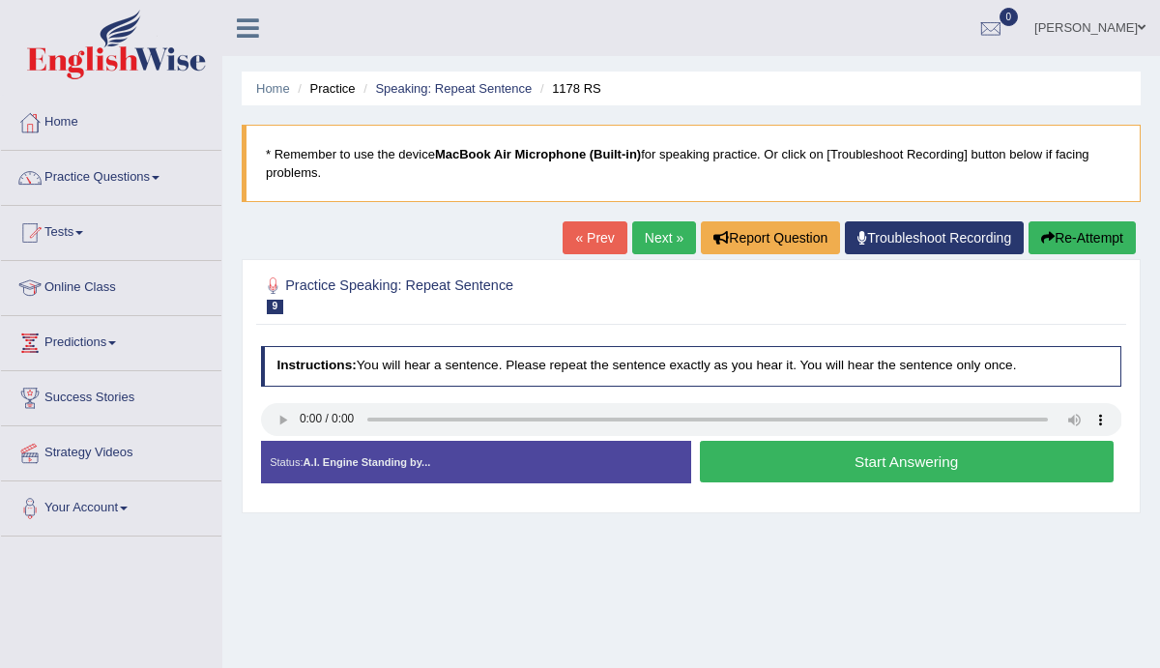
click at [864, 457] on button "Start Answering" at bounding box center [907, 462] width 414 height 42
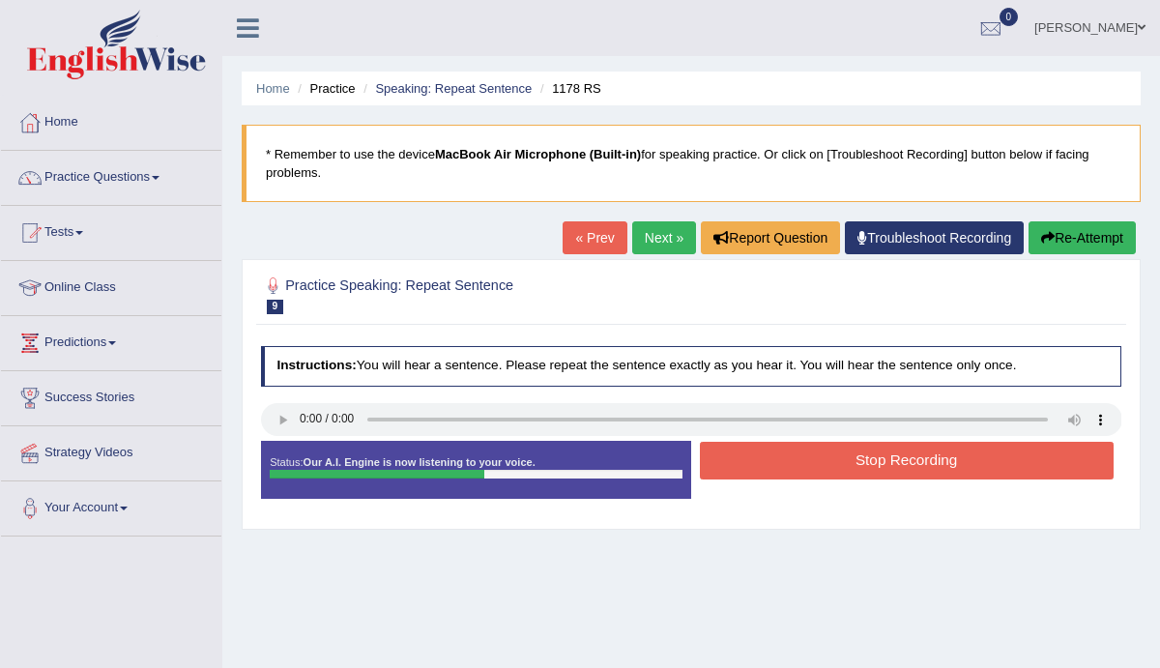
click at [864, 457] on button "Stop Recording" at bounding box center [907, 461] width 414 height 38
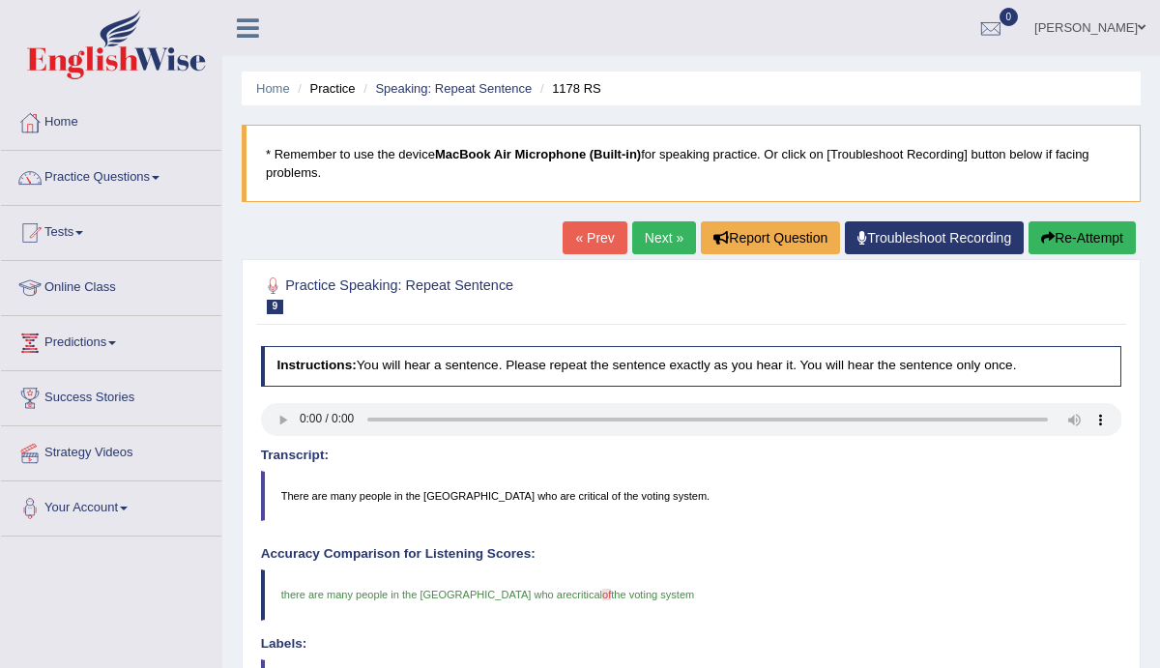
click at [636, 227] on link "Next »" at bounding box center [664, 237] width 64 height 33
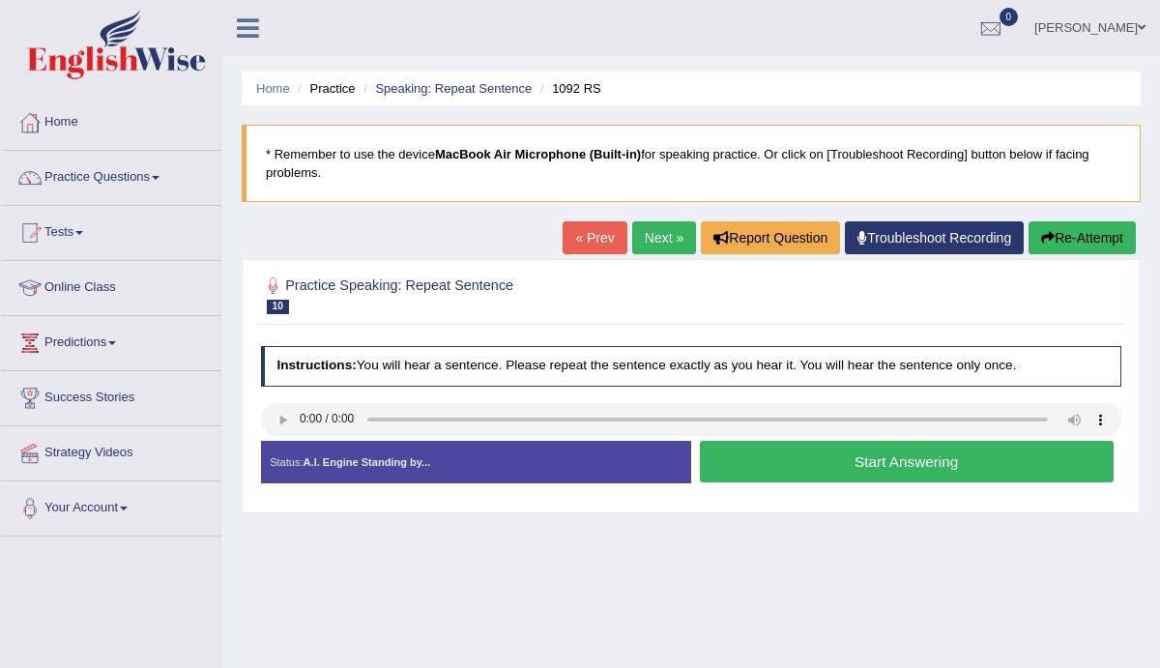
click at [863, 463] on button "Start Answering" at bounding box center [907, 462] width 414 height 42
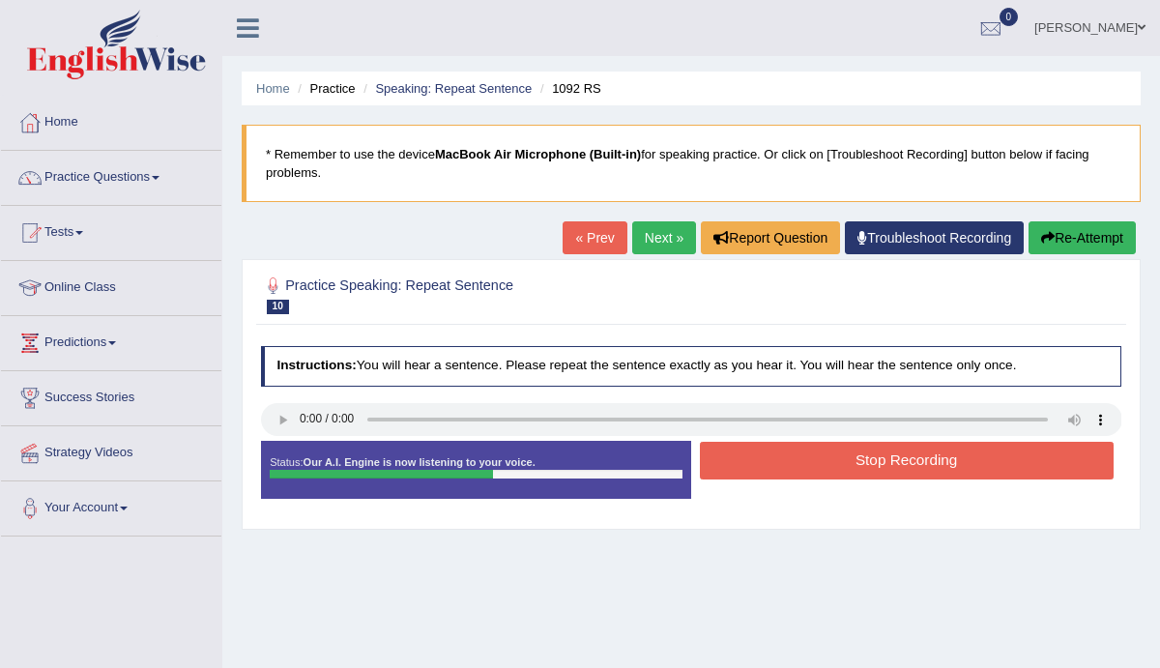
click at [863, 463] on button "Stop Recording" at bounding box center [907, 461] width 414 height 38
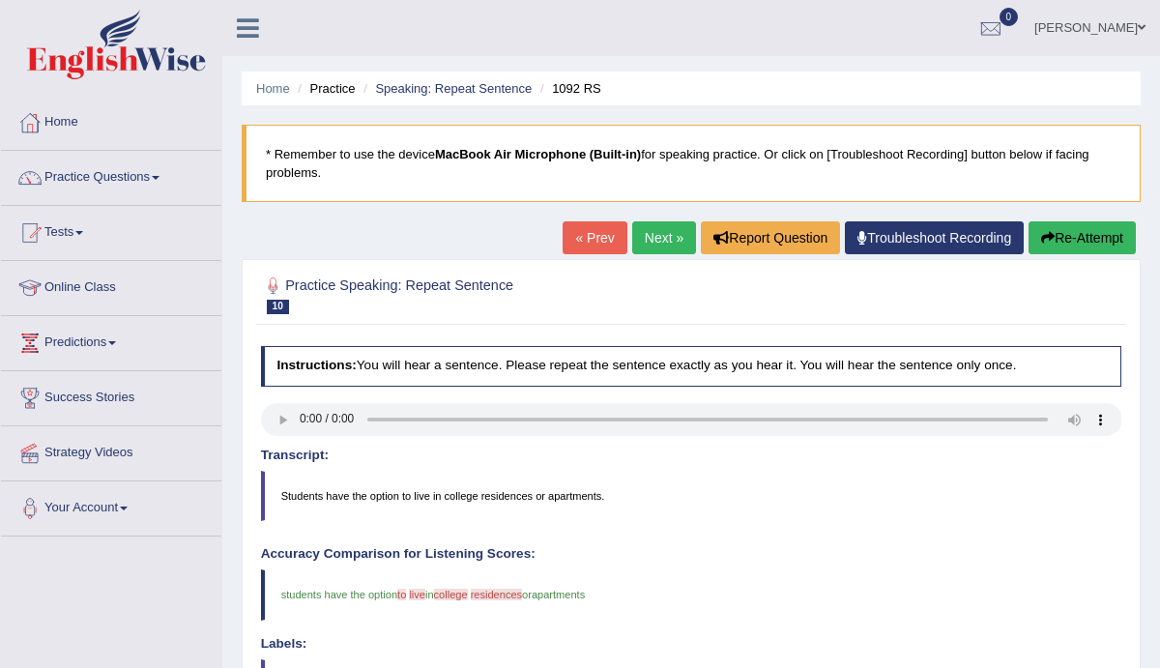
click at [648, 239] on link "Next »" at bounding box center [664, 237] width 64 height 33
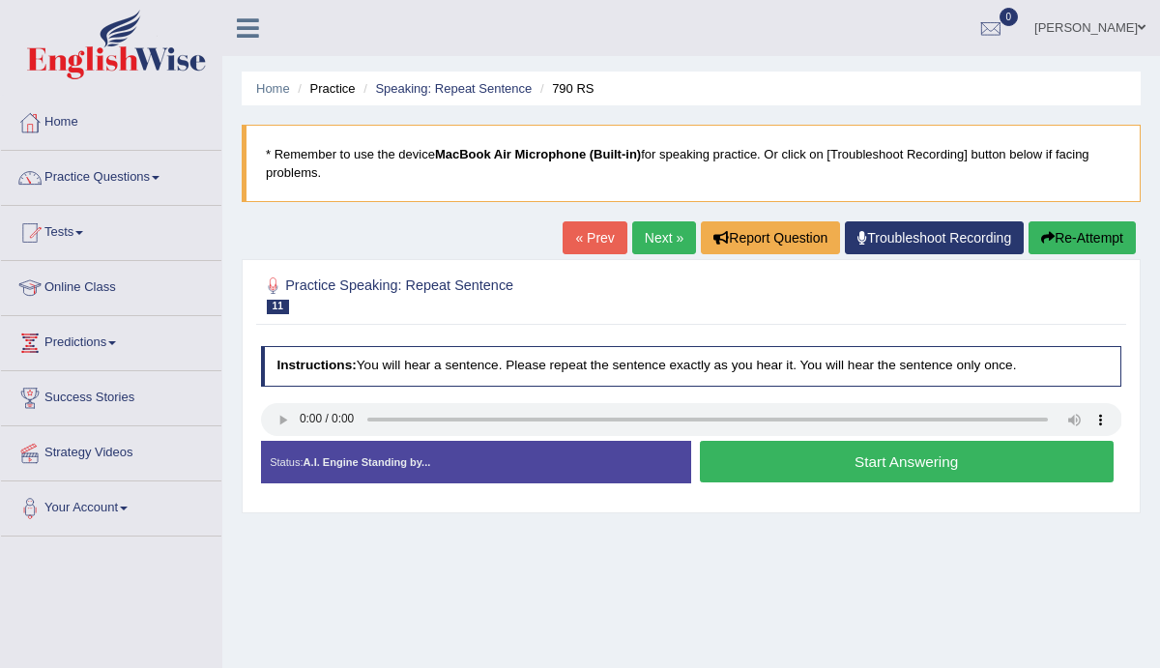
click at [899, 458] on button "Start Answering" at bounding box center [907, 462] width 414 height 42
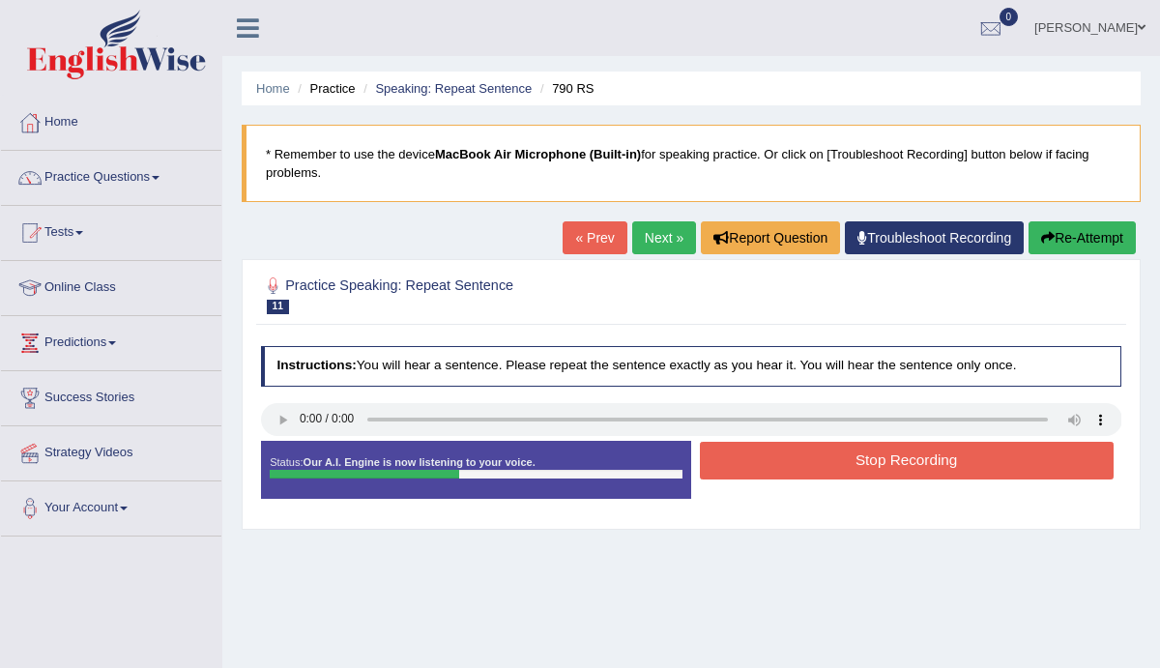
click at [899, 460] on button "Stop Recording" at bounding box center [907, 461] width 414 height 38
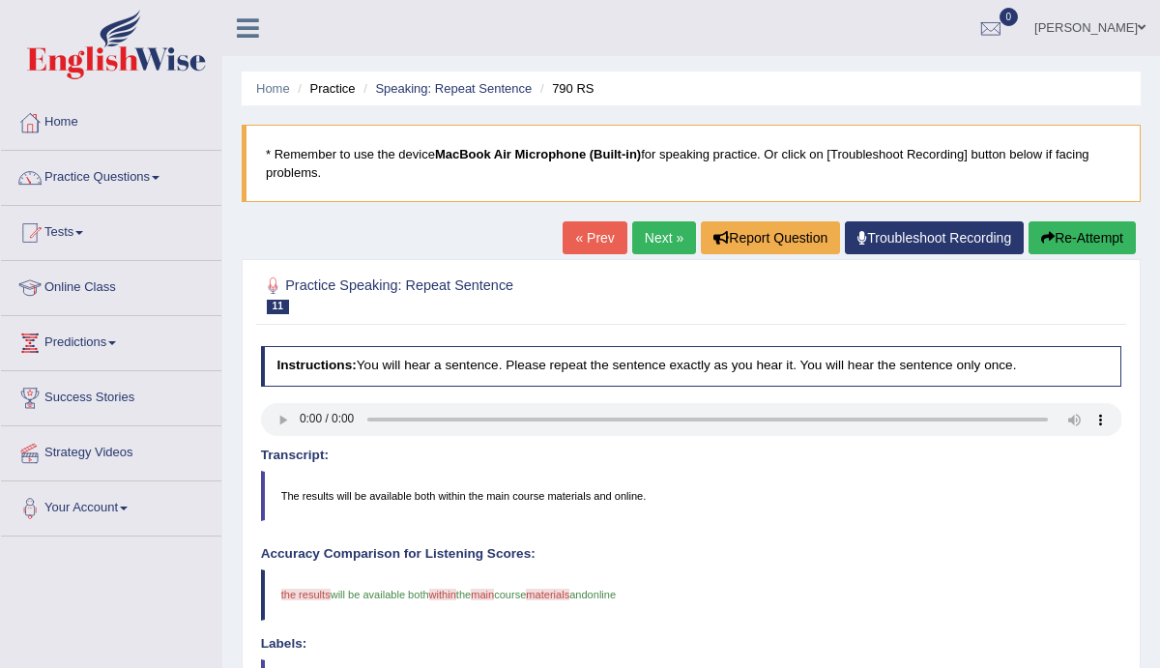
click at [642, 236] on link "Next »" at bounding box center [664, 237] width 64 height 33
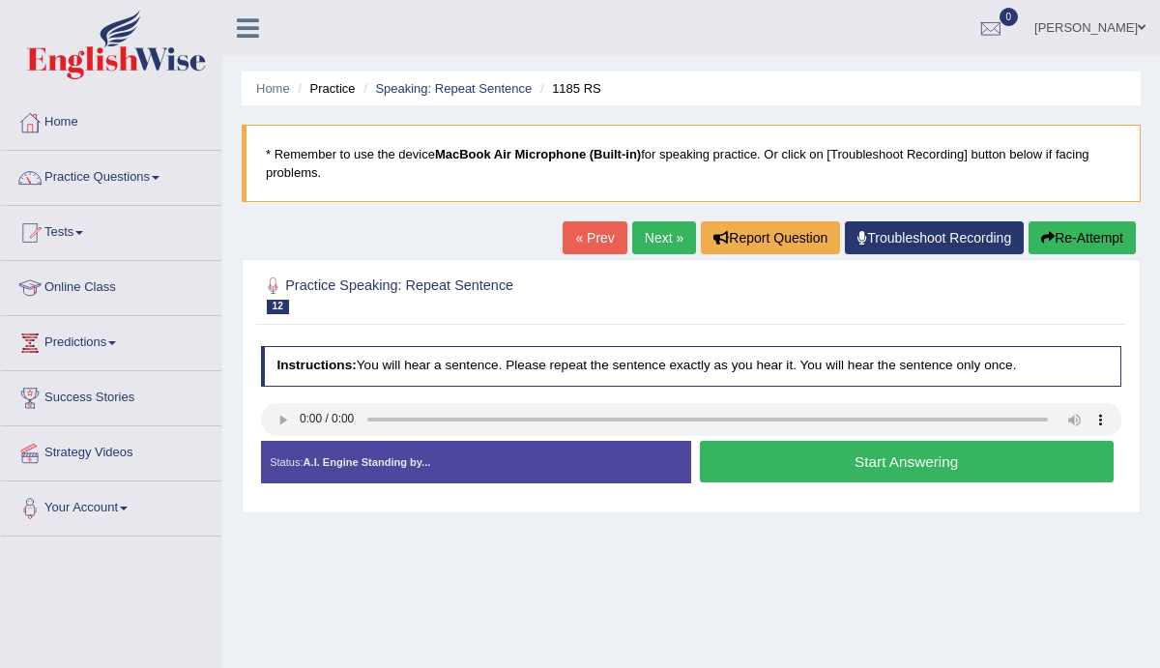
click at [893, 465] on button "Start Answering" at bounding box center [907, 462] width 414 height 42
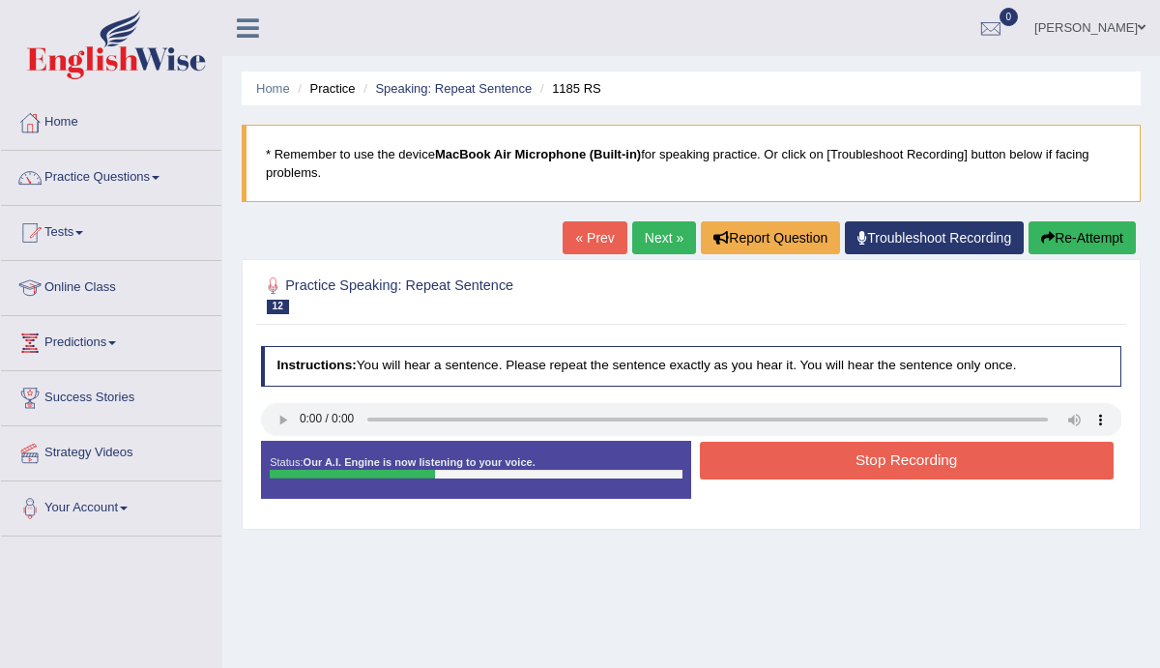
click at [893, 465] on button "Stop Recording" at bounding box center [907, 461] width 414 height 38
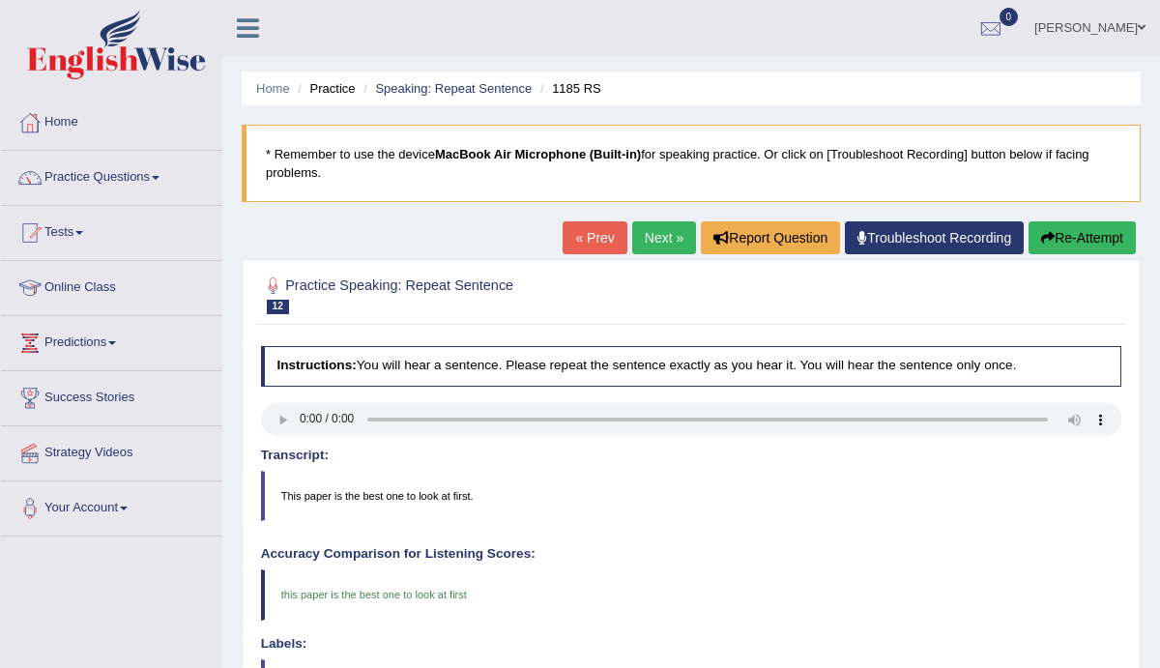
click at [638, 241] on link "Next »" at bounding box center [664, 237] width 64 height 33
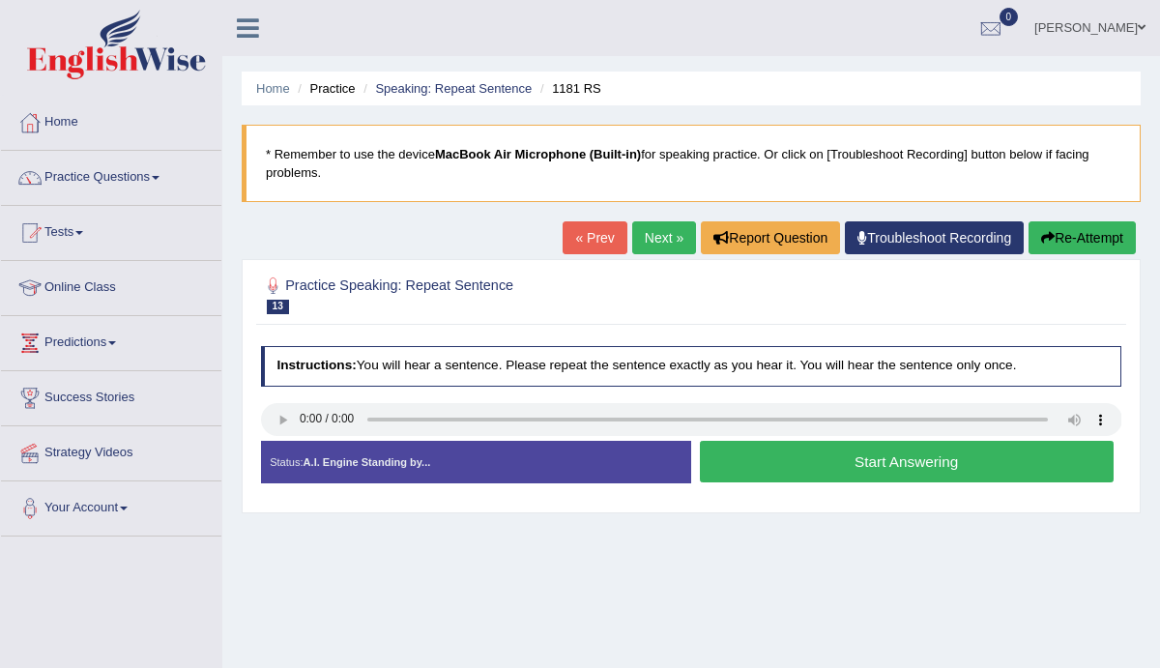
click at [893, 464] on button "Start Answering" at bounding box center [907, 462] width 414 height 42
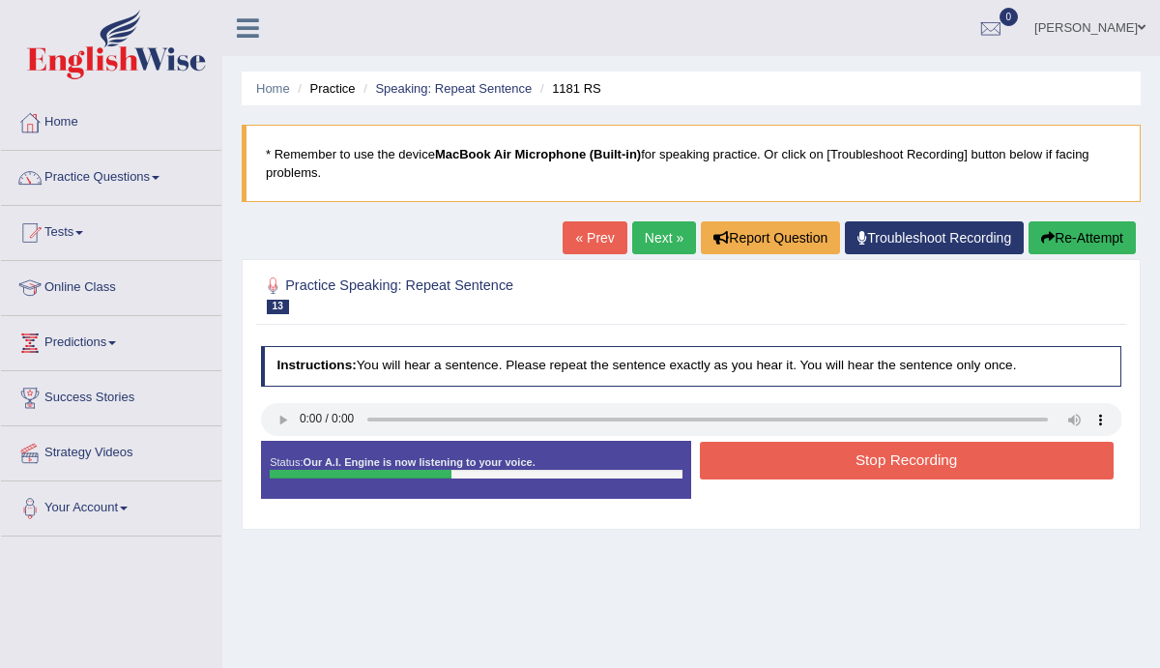
click at [900, 455] on button "Stop Recording" at bounding box center [907, 461] width 414 height 38
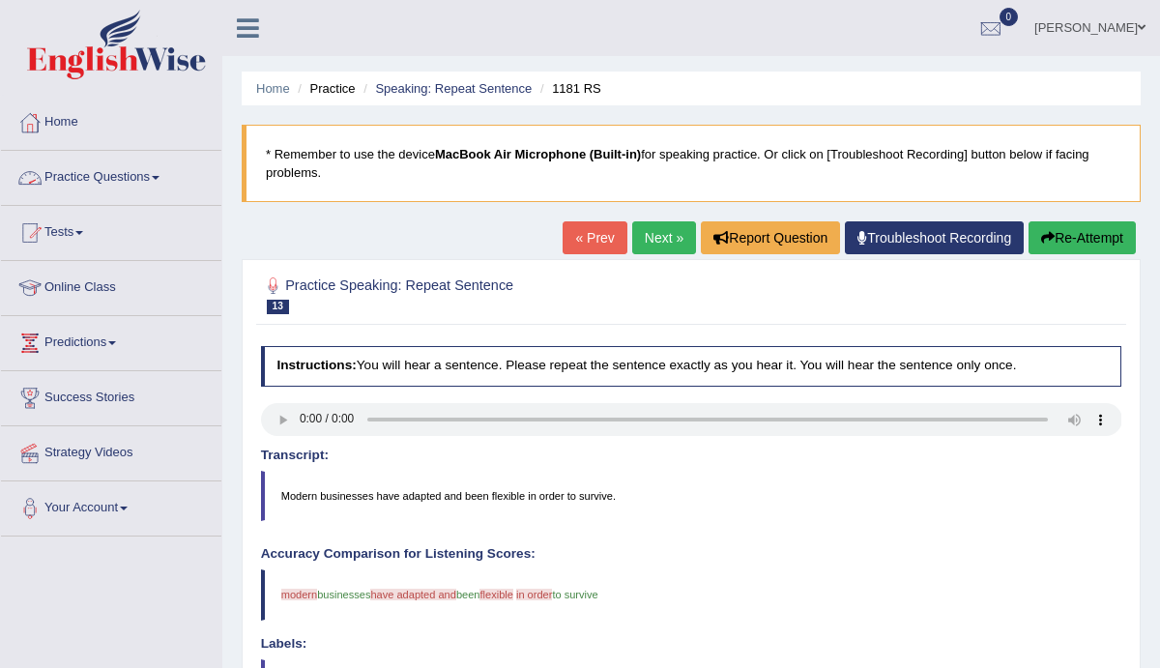
click at [90, 170] on link "Practice Questions" at bounding box center [111, 175] width 220 height 48
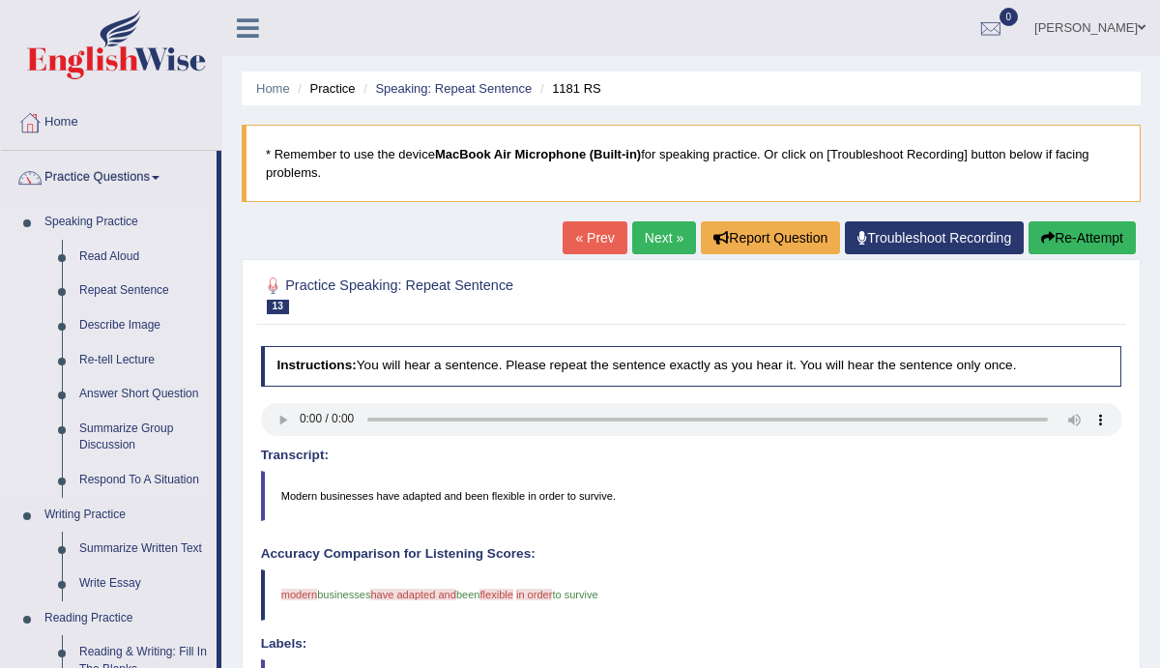
click at [106, 260] on link "Read Aloud" at bounding box center [144, 257] width 146 height 35
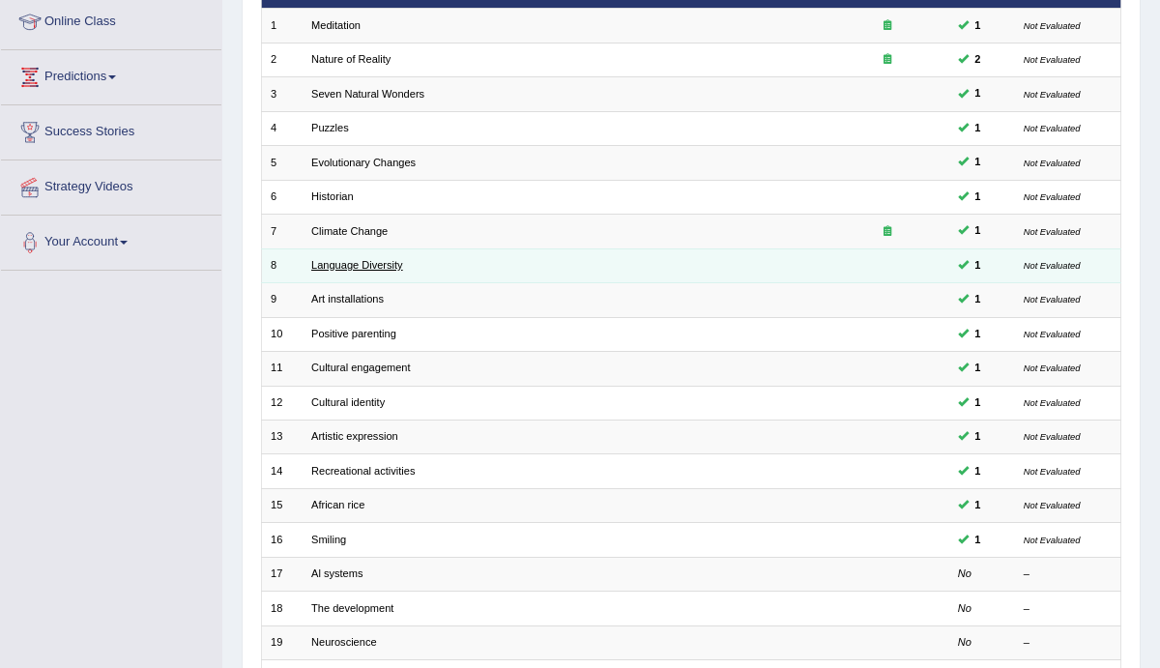
scroll to position [436, 0]
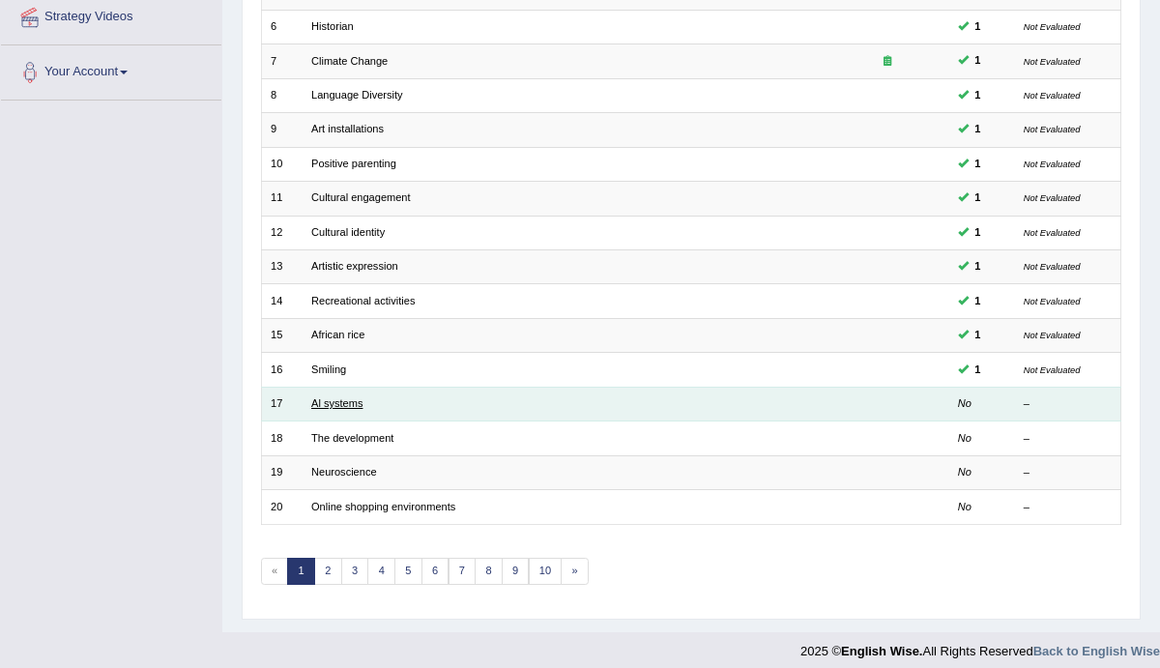
click at [342, 397] on link "Al systems" at bounding box center [336, 403] width 51 height 12
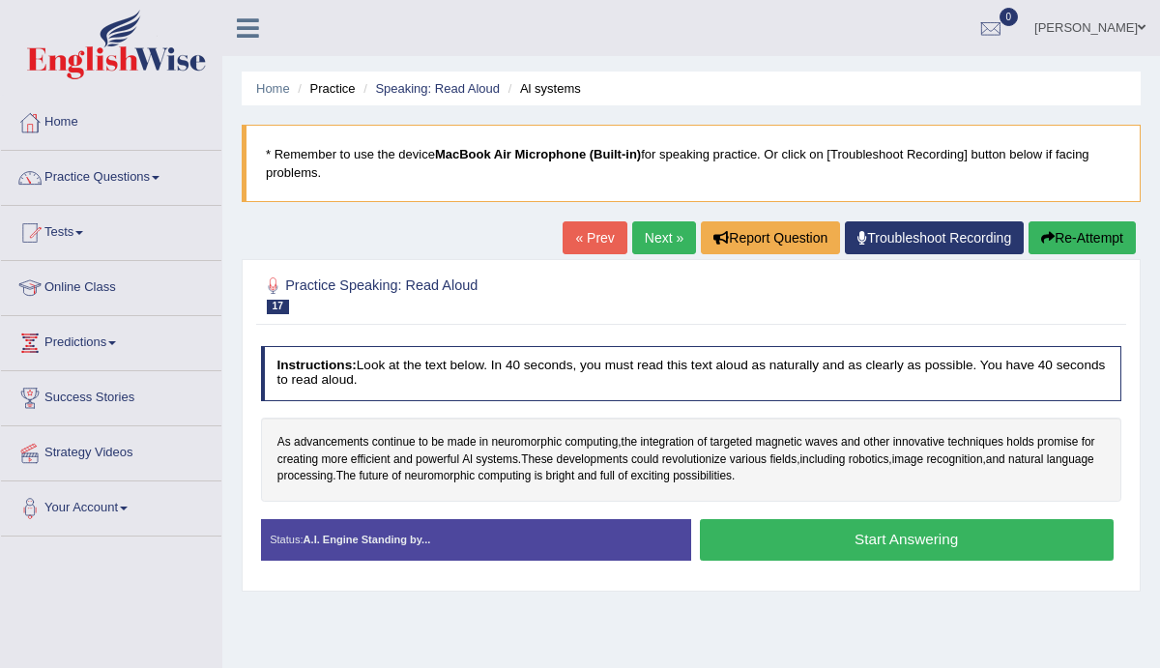
click at [845, 535] on button "Start Answering" at bounding box center [907, 540] width 414 height 42
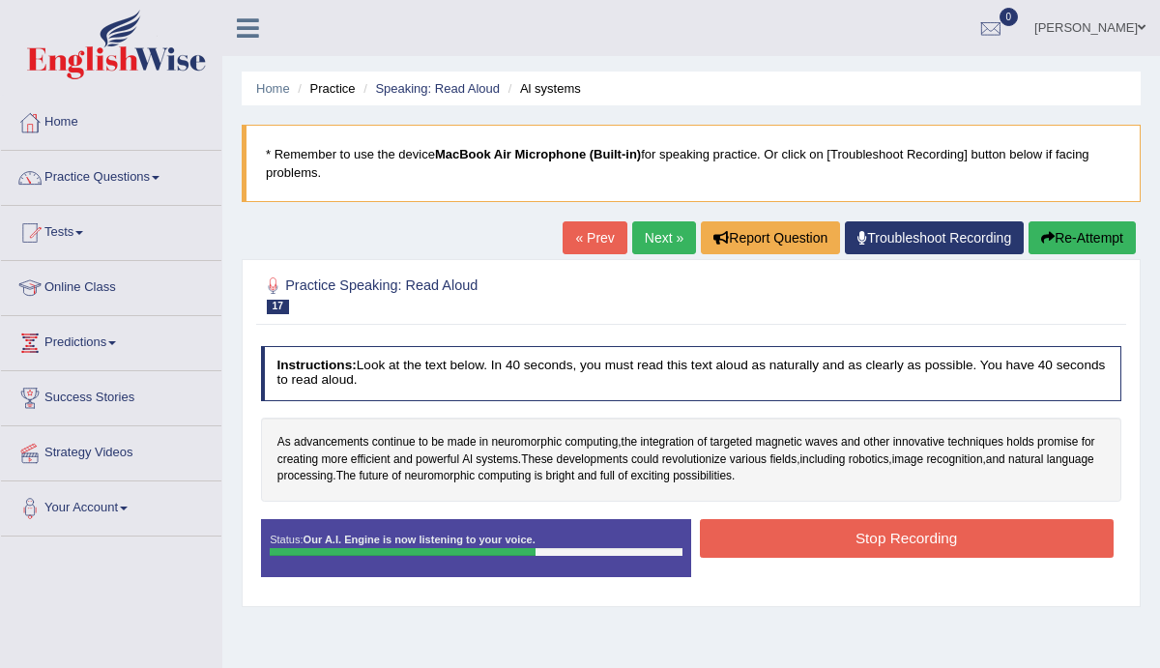
click at [881, 538] on button "Stop Recording" at bounding box center [907, 538] width 414 height 38
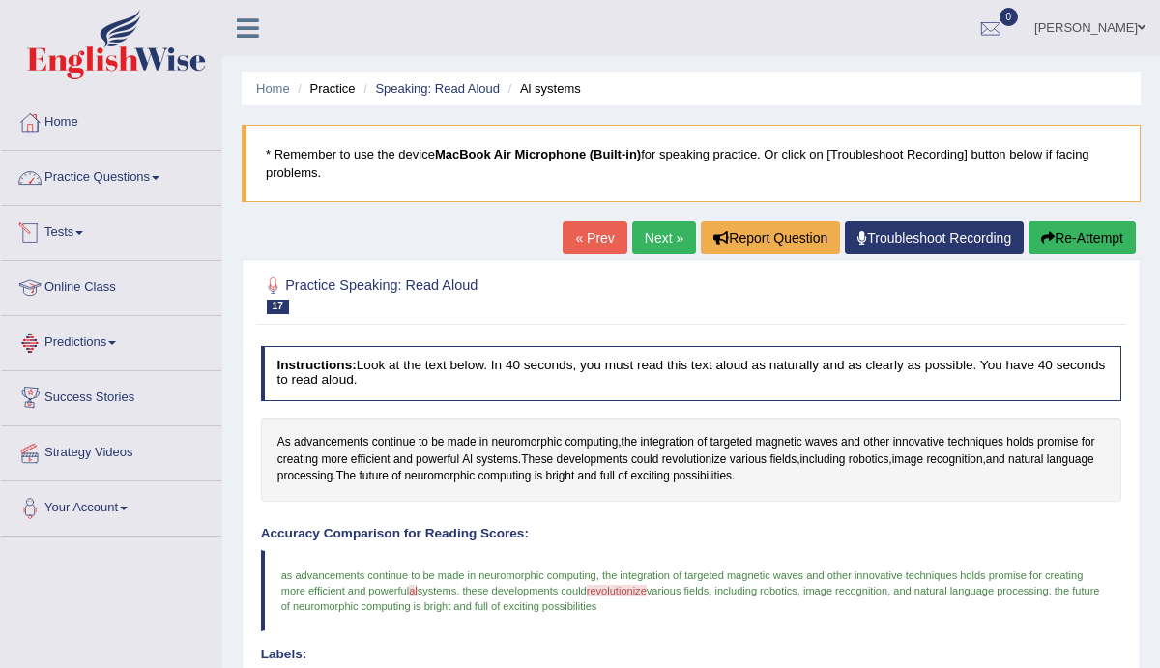
click at [86, 169] on link "Practice Questions" at bounding box center [111, 175] width 220 height 48
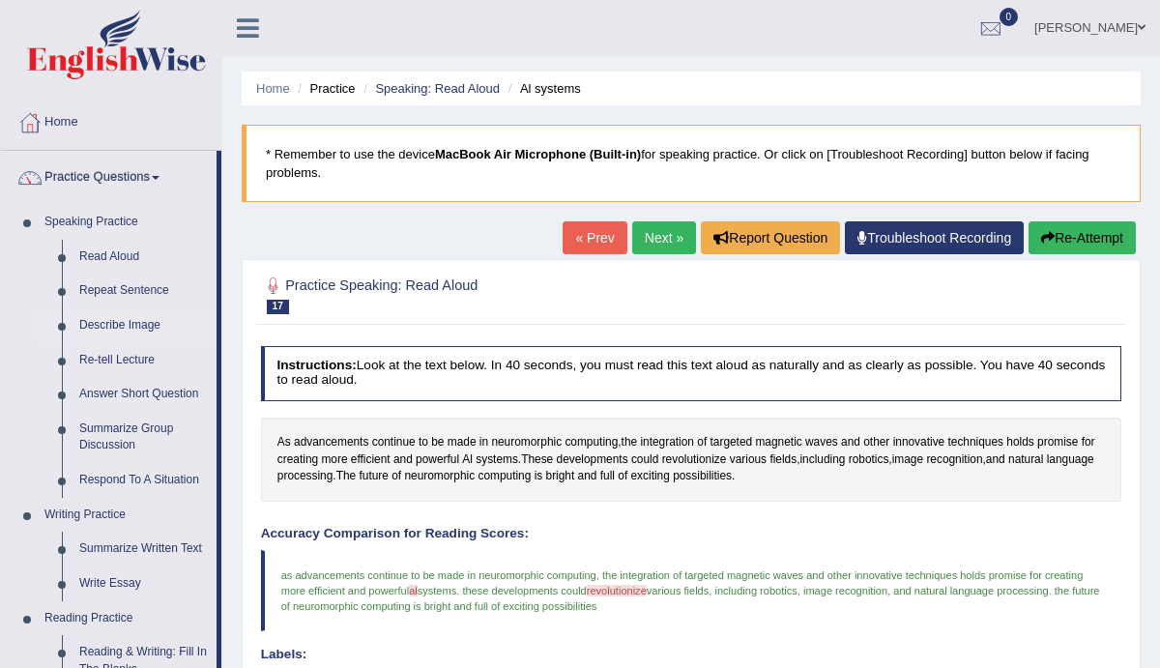
click at [122, 323] on link "Describe Image" at bounding box center [144, 325] width 146 height 35
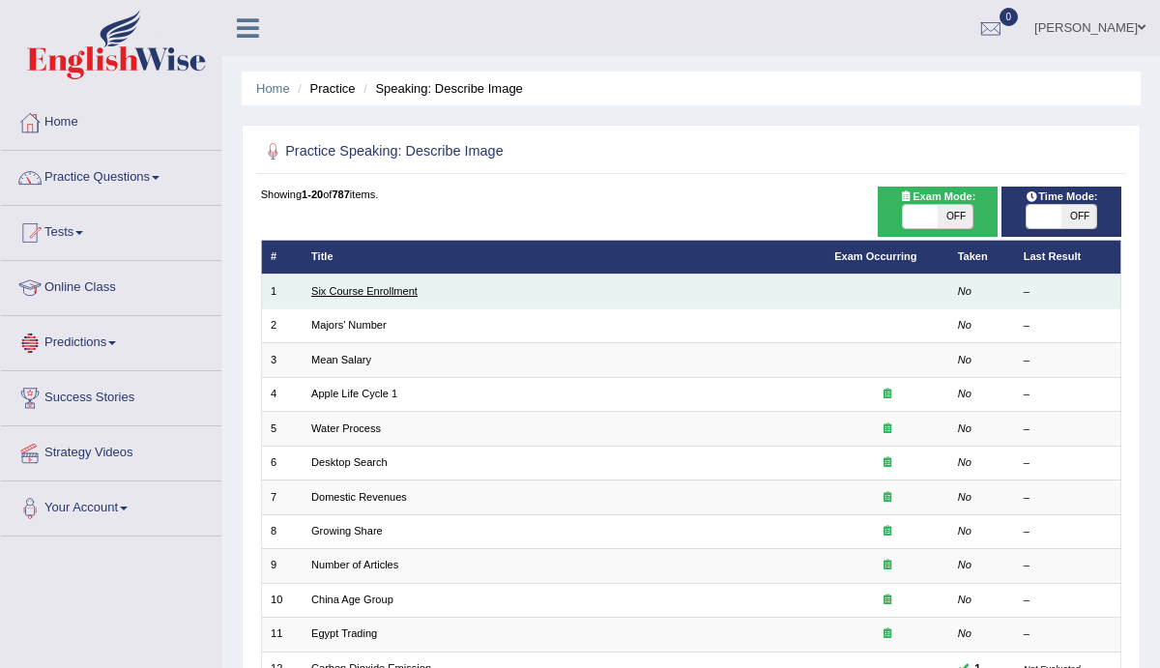
click at [372, 292] on link "Six Course Enrollment" at bounding box center [364, 291] width 106 height 12
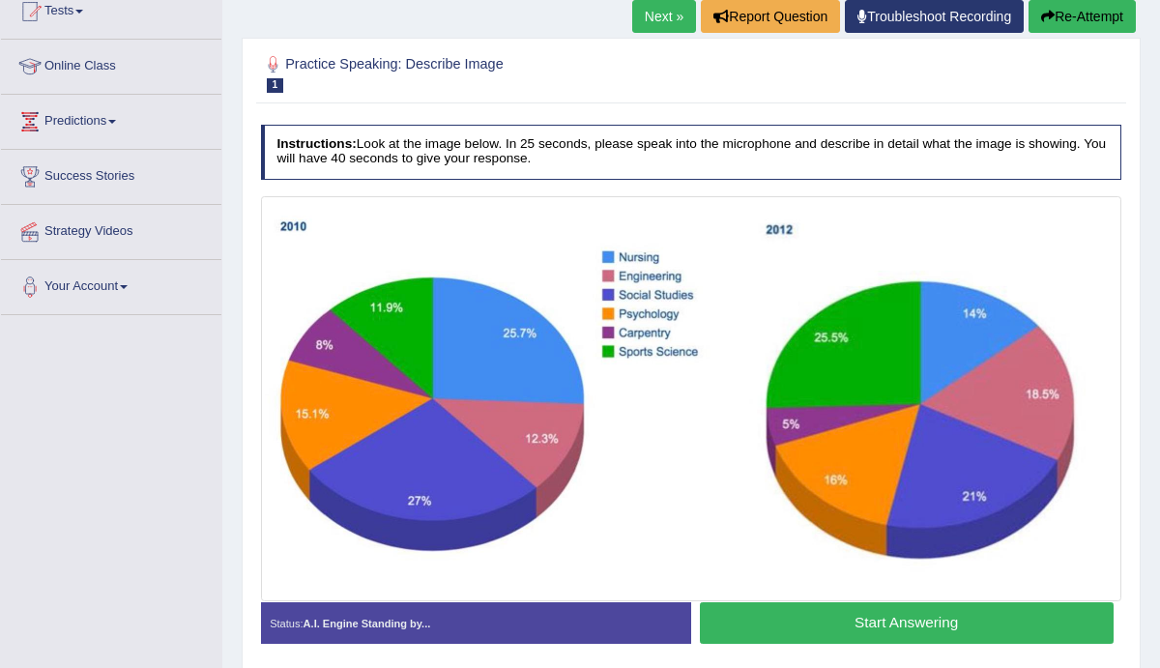
scroll to position [231, 0]
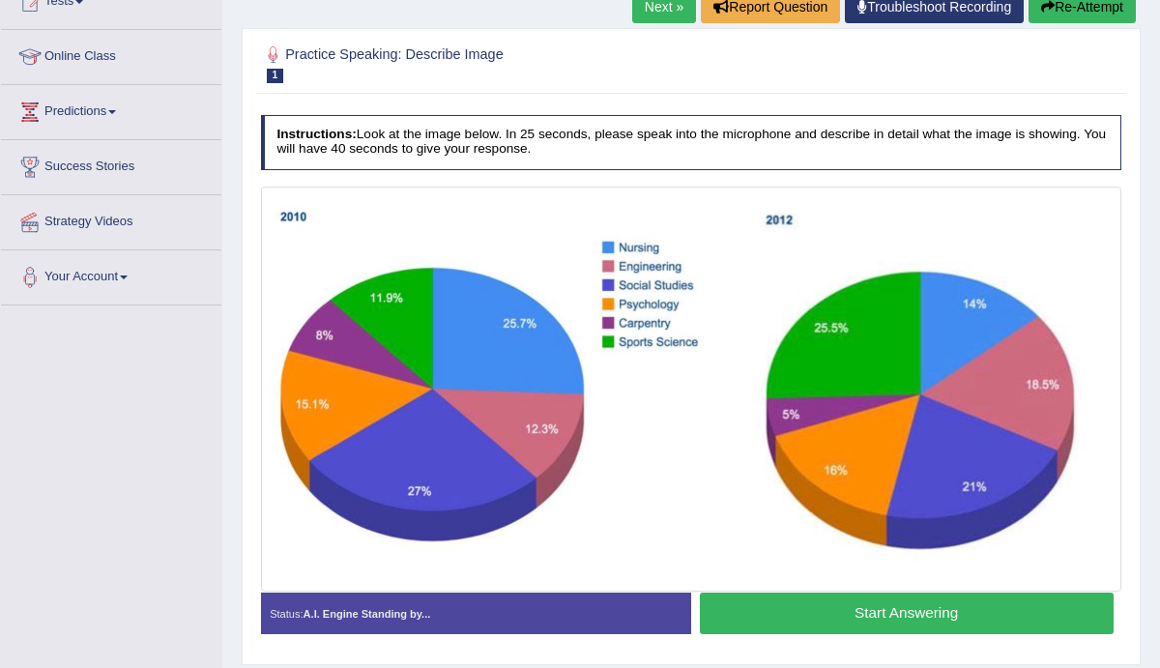
click at [867, 613] on button "Start Answering" at bounding box center [907, 614] width 414 height 42
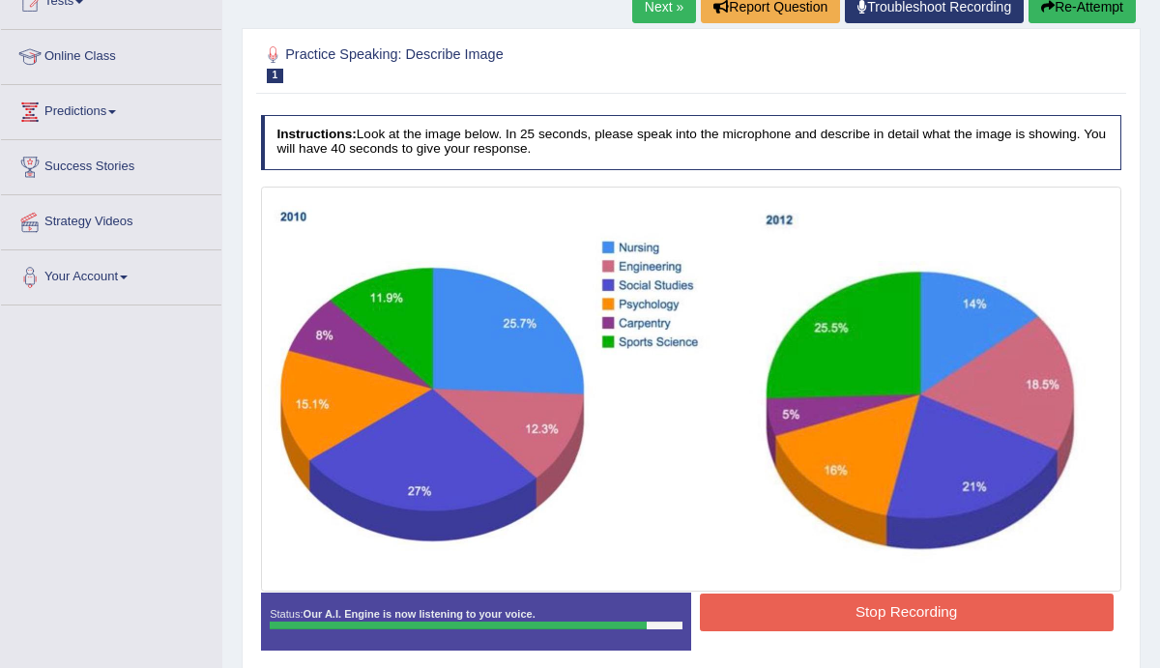
click at [884, 614] on button "Stop Recording" at bounding box center [907, 613] width 414 height 38
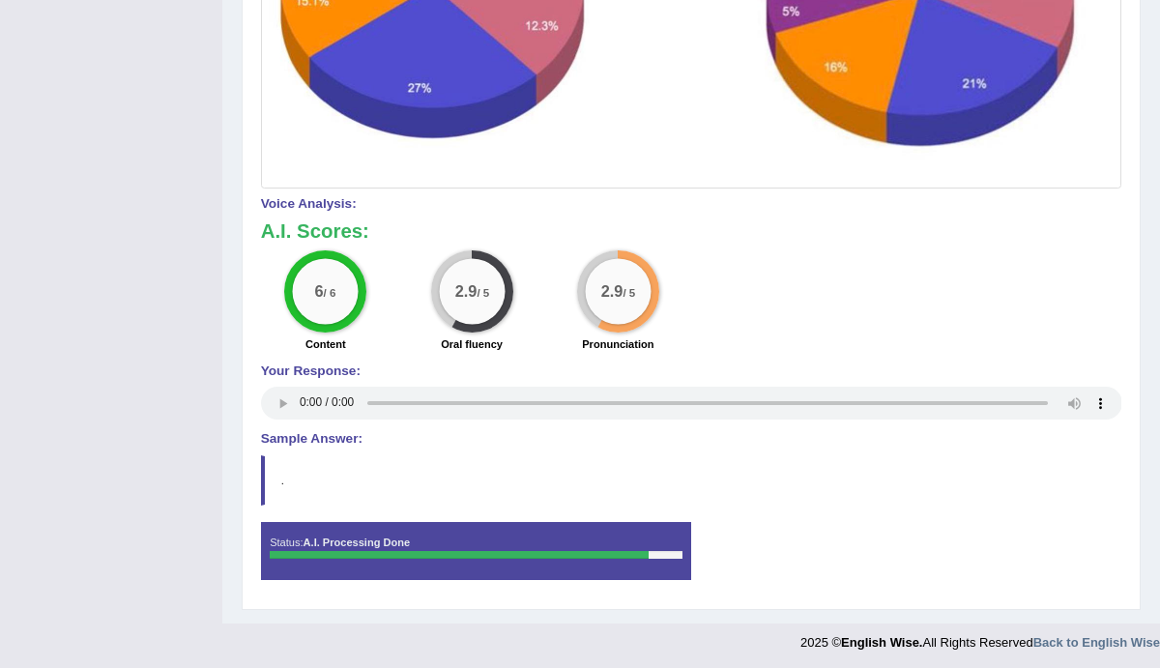
scroll to position [0, 0]
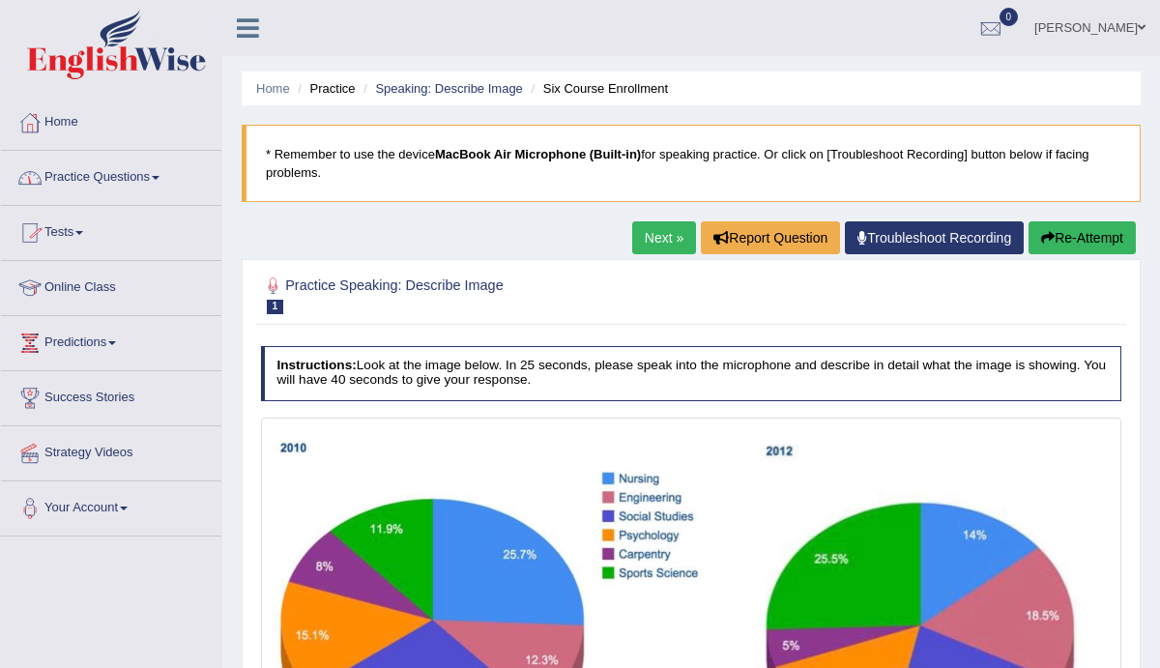
click at [92, 279] on link "Online Class" at bounding box center [111, 285] width 220 height 48
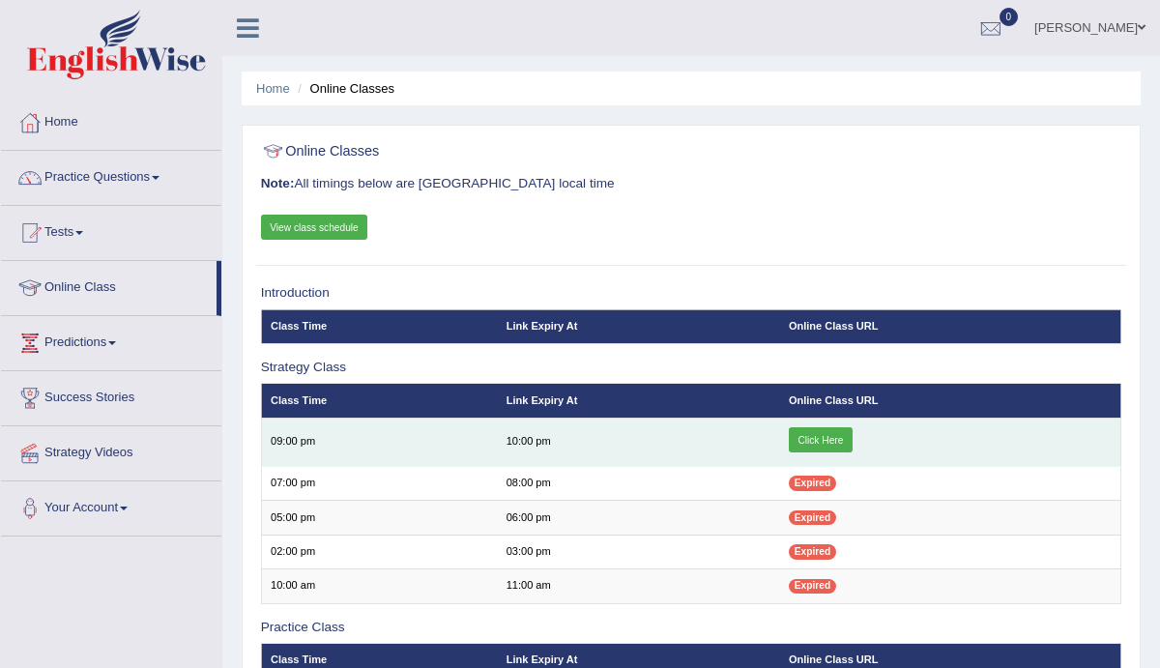
click at [826, 442] on link "Click Here" at bounding box center [821, 439] width 64 height 25
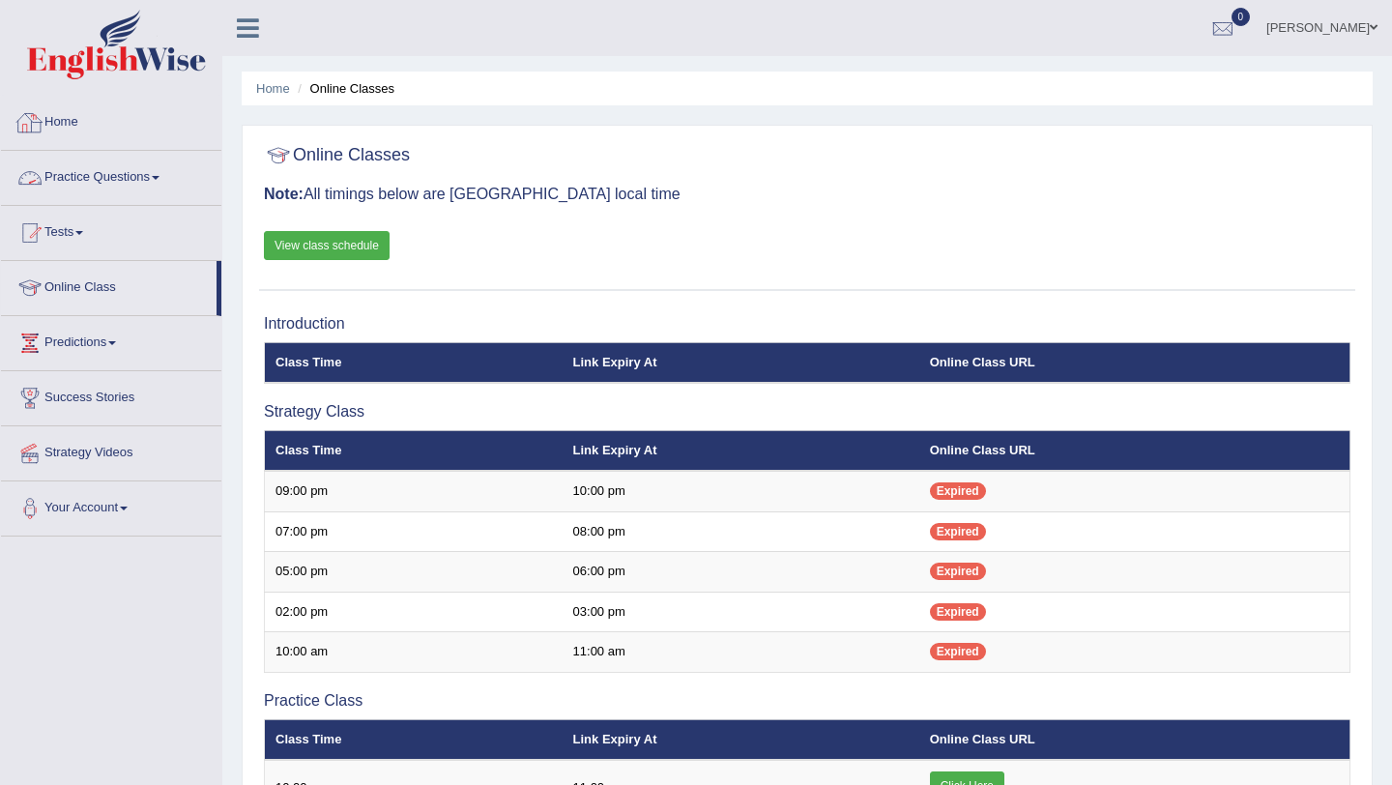
click at [96, 176] on link "Practice Questions" at bounding box center [111, 175] width 220 height 48
click at [123, 173] on link "Practice Questions" at bounding box center [111, 175] width 220 height 48
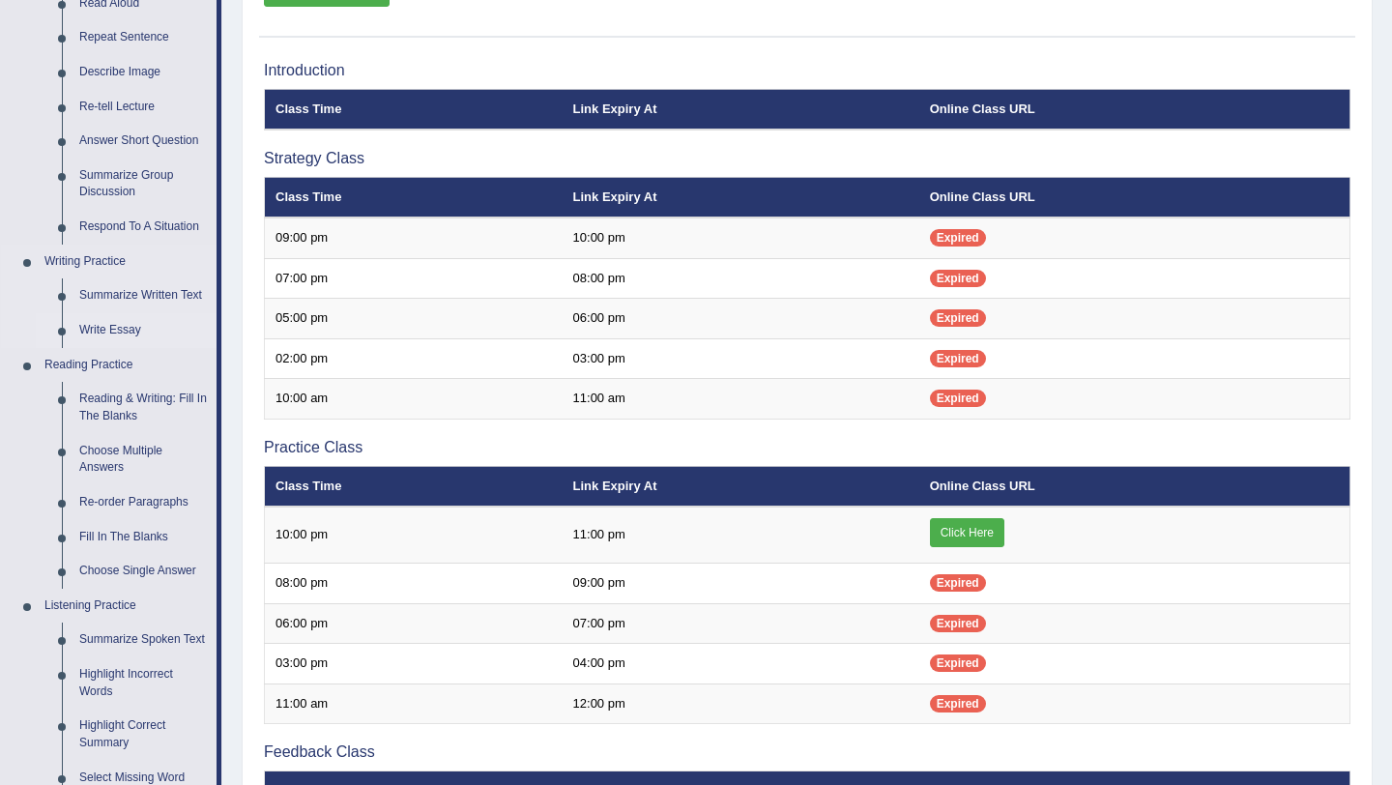
scroll to position [254, 0]
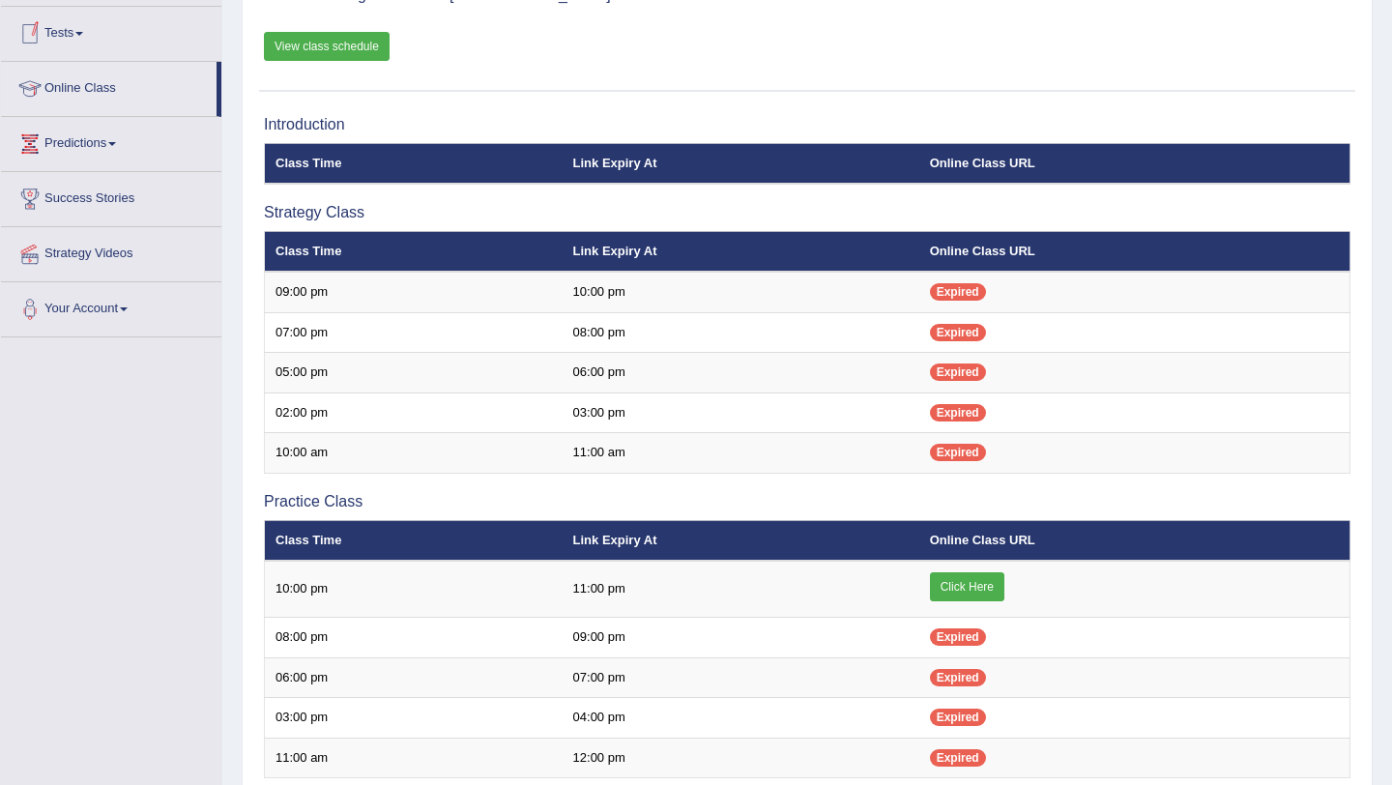
scroll to position [135, 0]
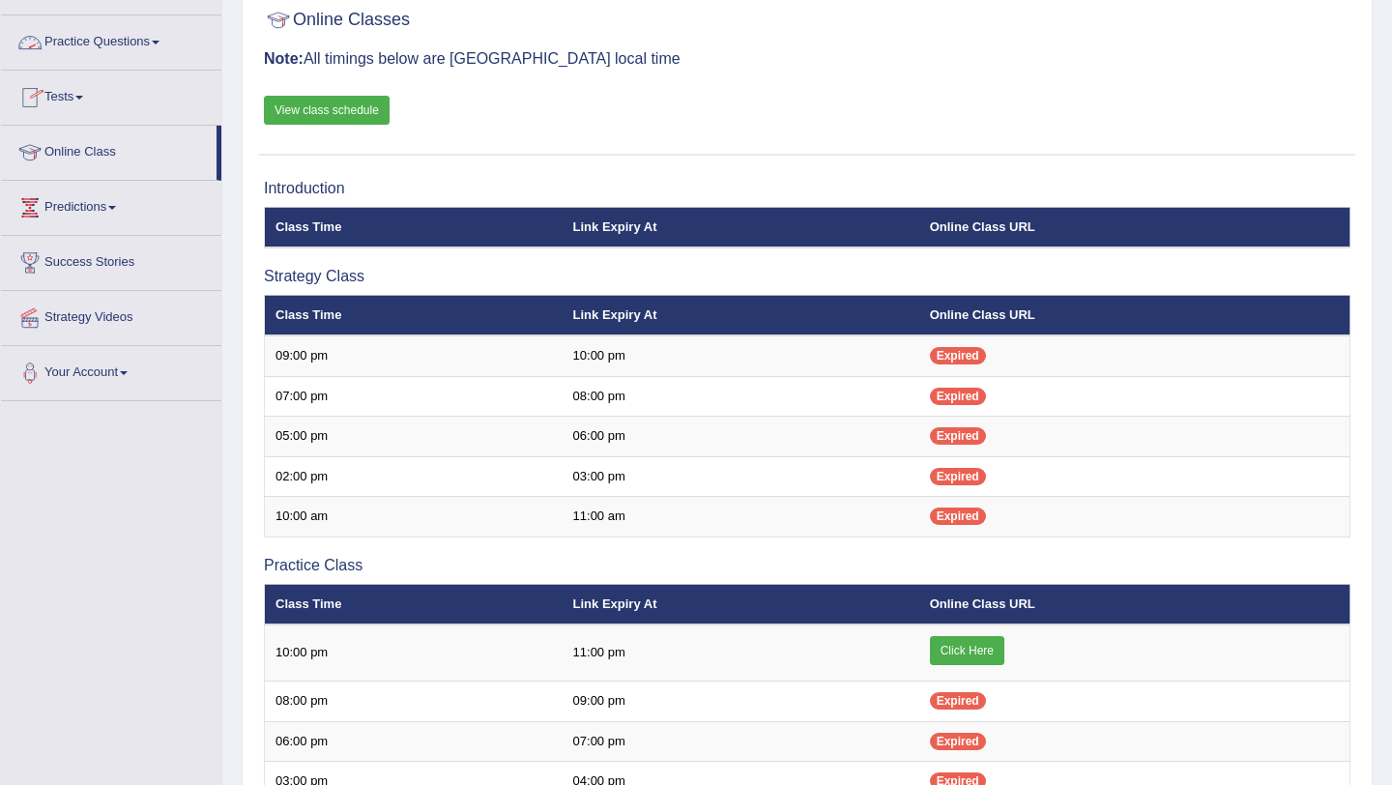
click at [96, 45] on link "Practice Questions" at bounding box center [111, 39] width 220 height 48
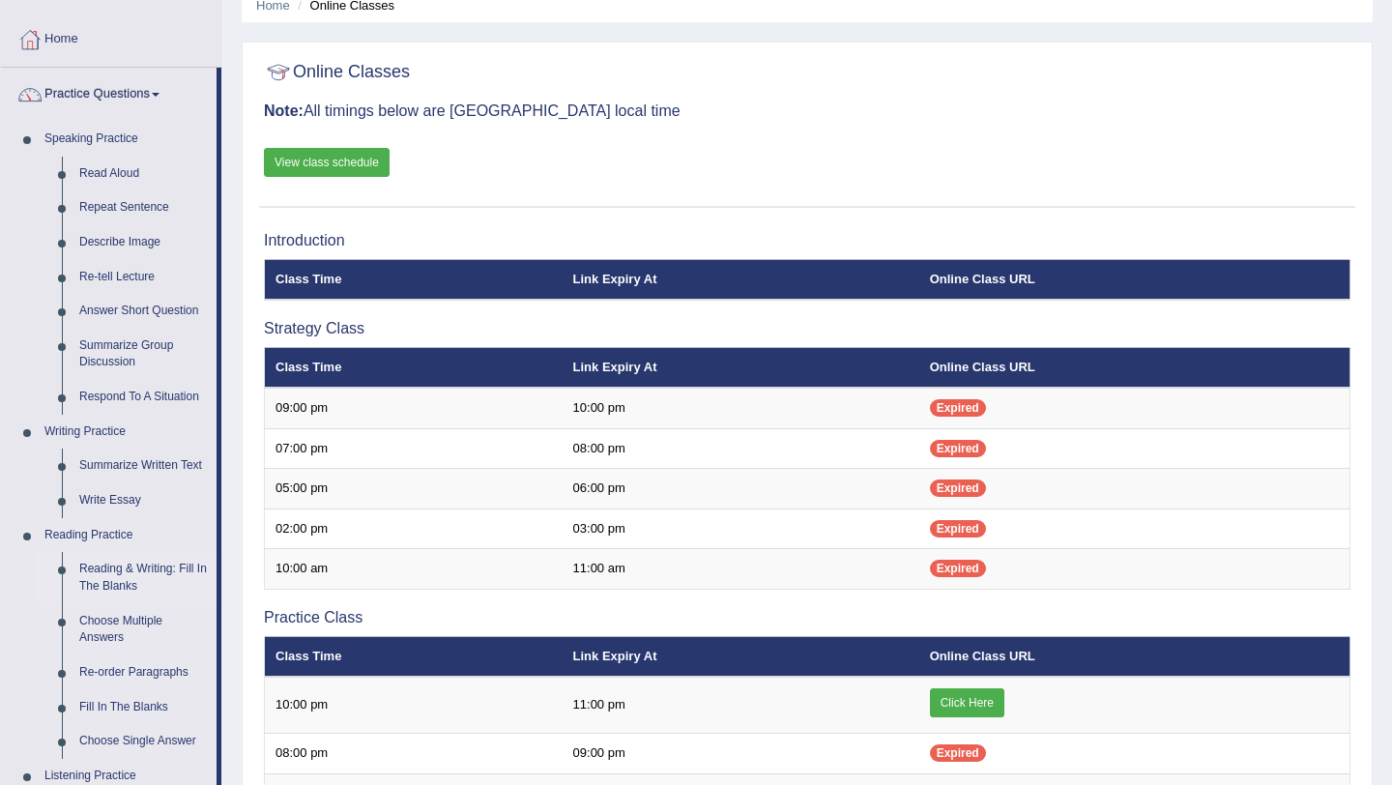
scroll to position [0, 0]
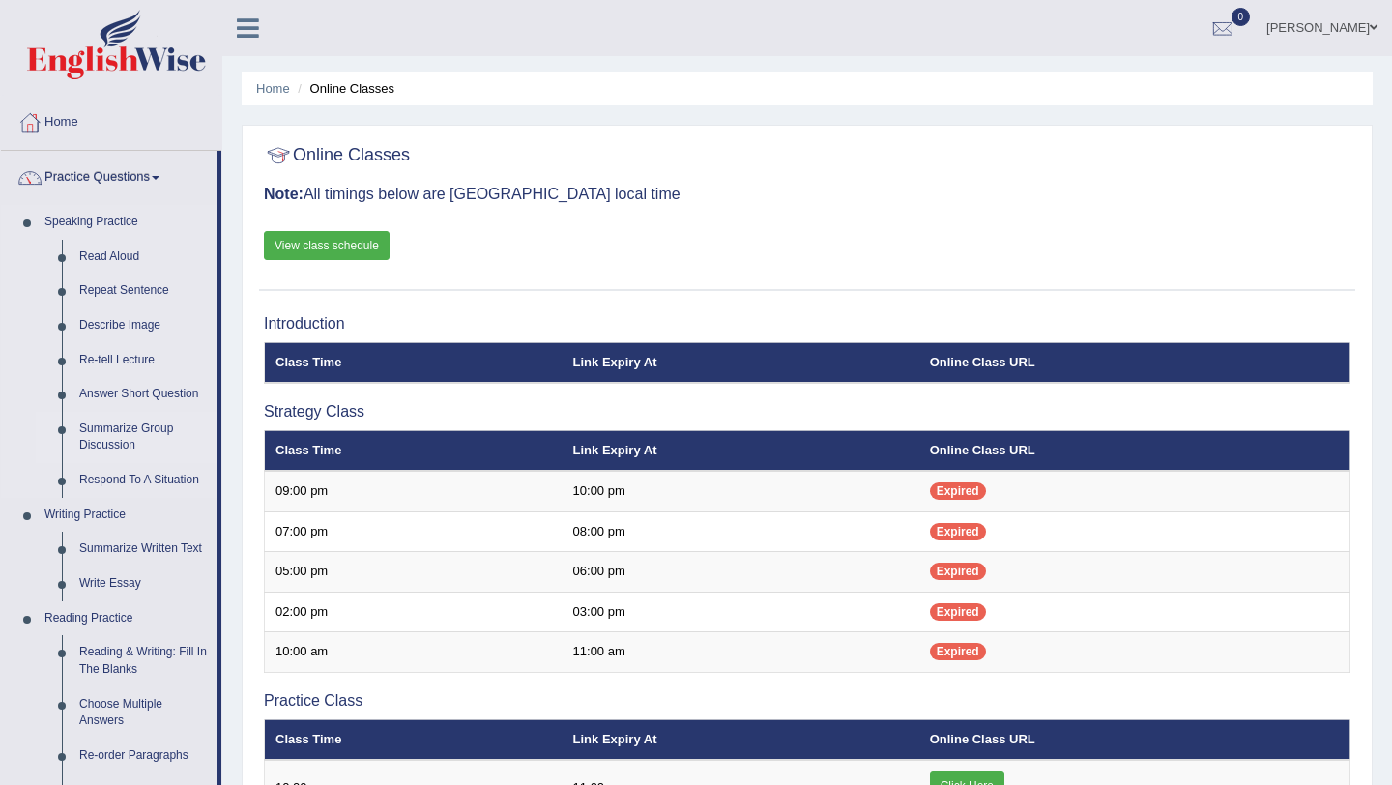
click at [106, 435] on link "Summarize Group Discussion" at bounding box center [144, 437] width 146 height 51
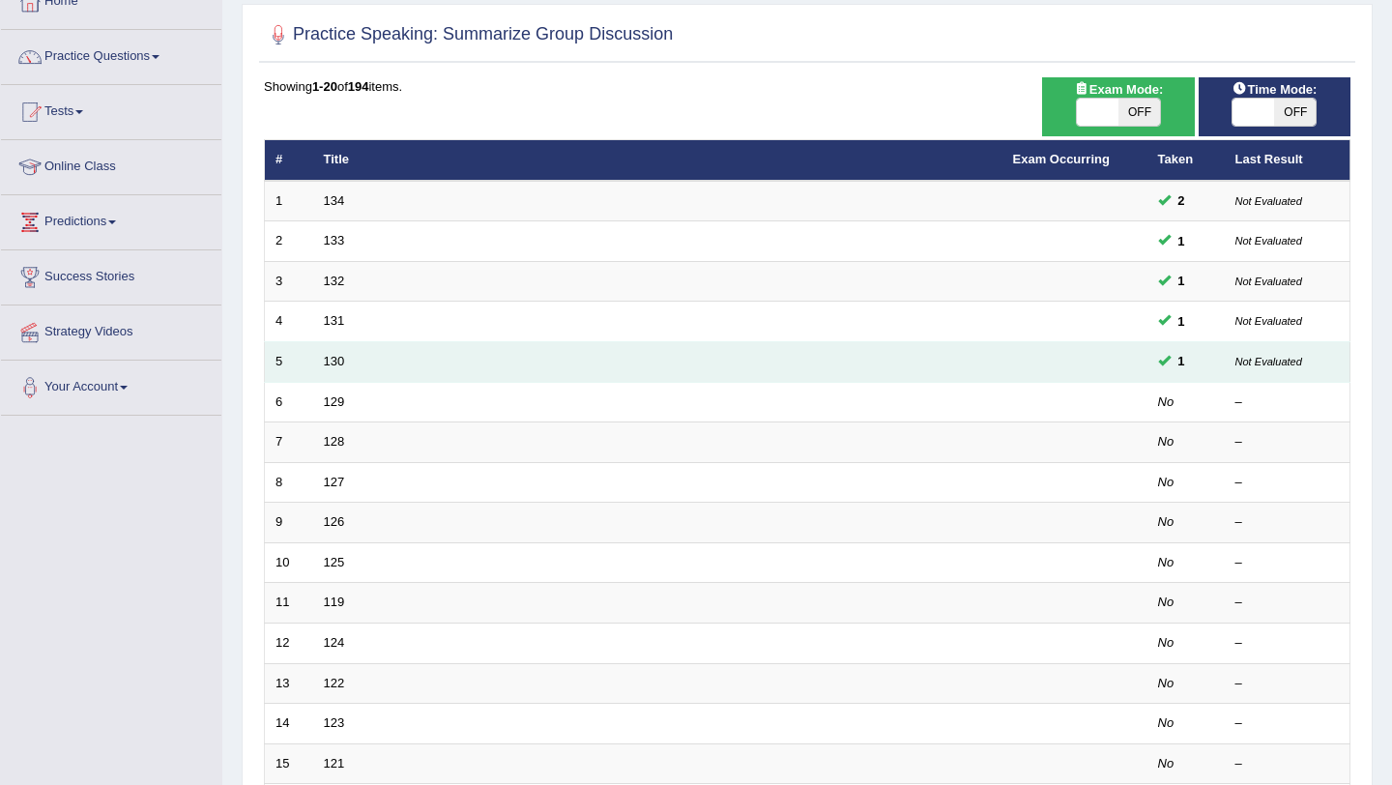
scroll to position [128, 0]
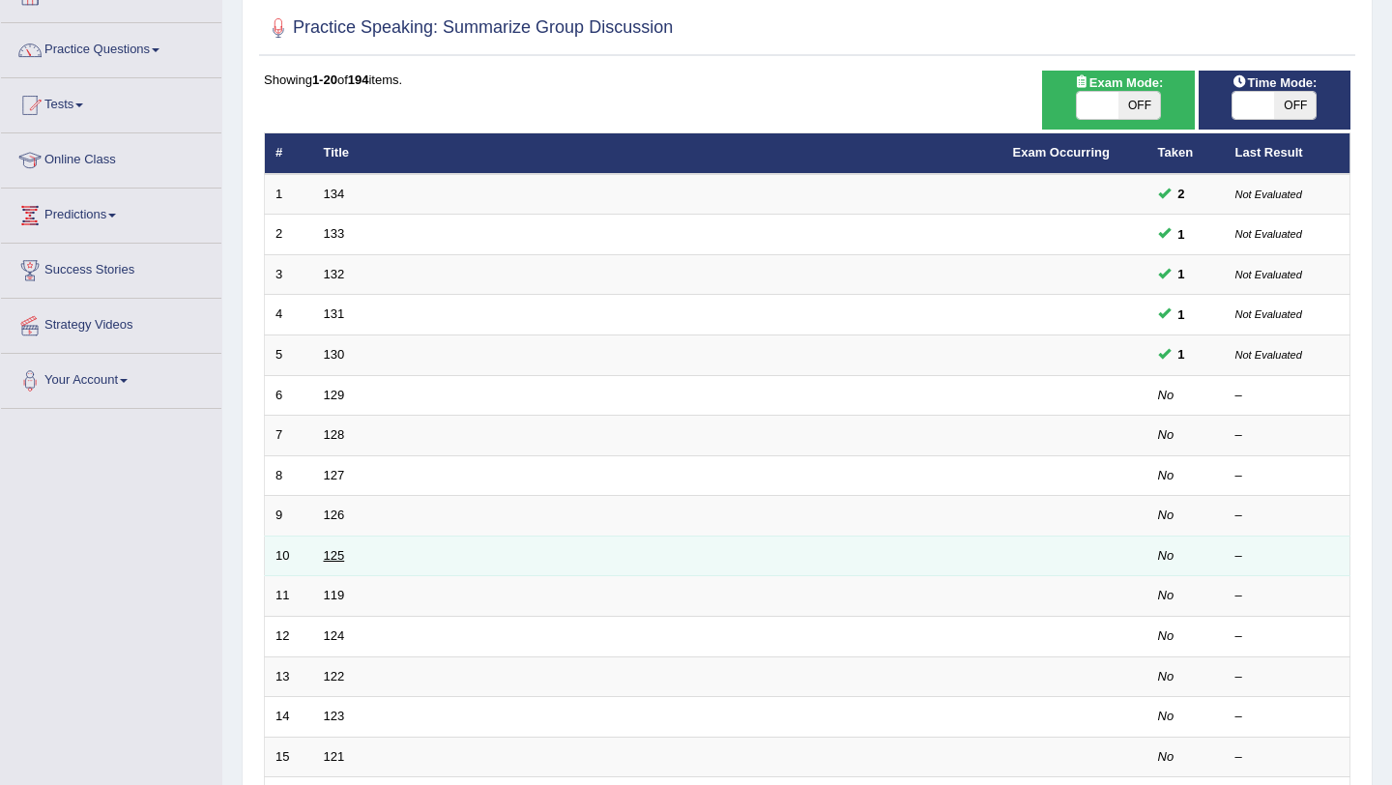
click at [344, 556] on link "125" at bounding box center [334, 555] width 21 height 14
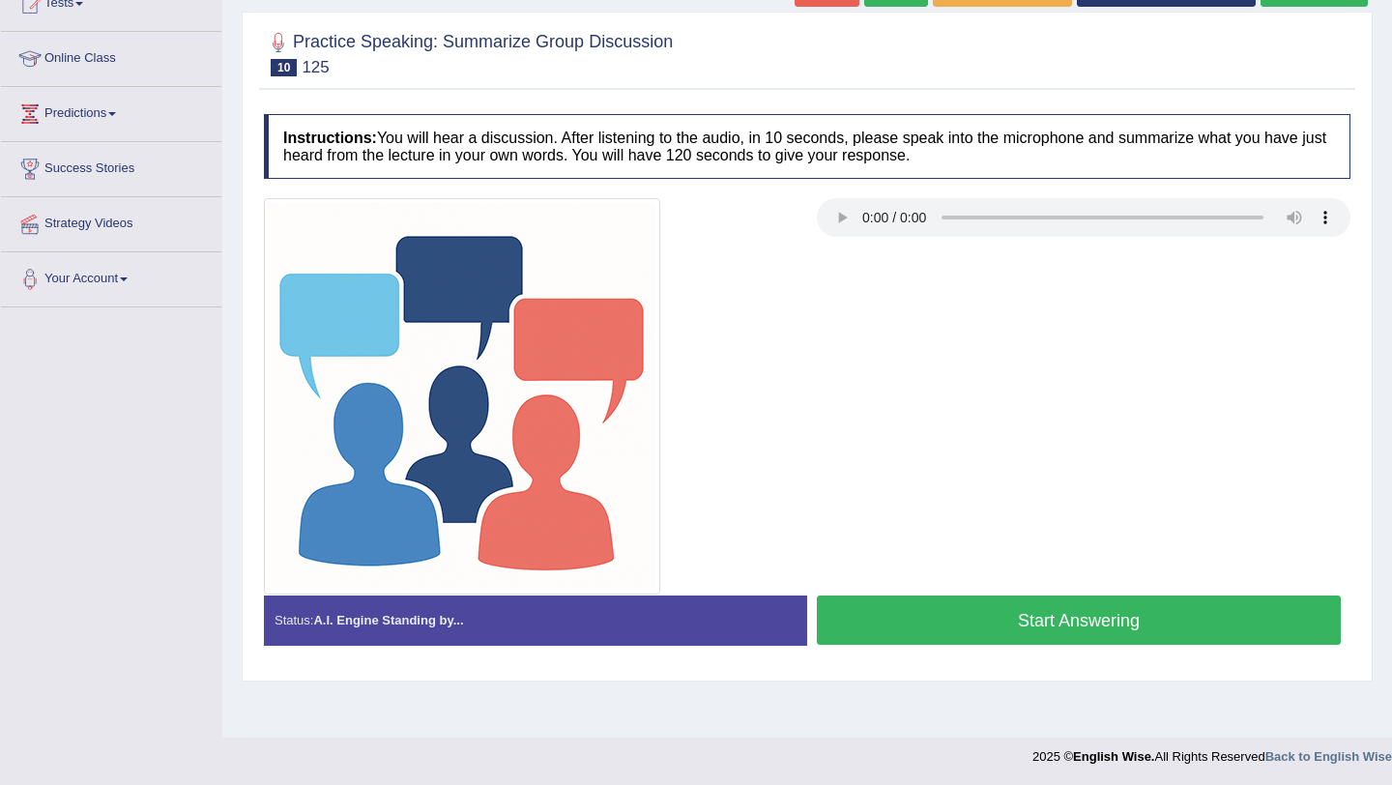
scroll to position [230, 0]
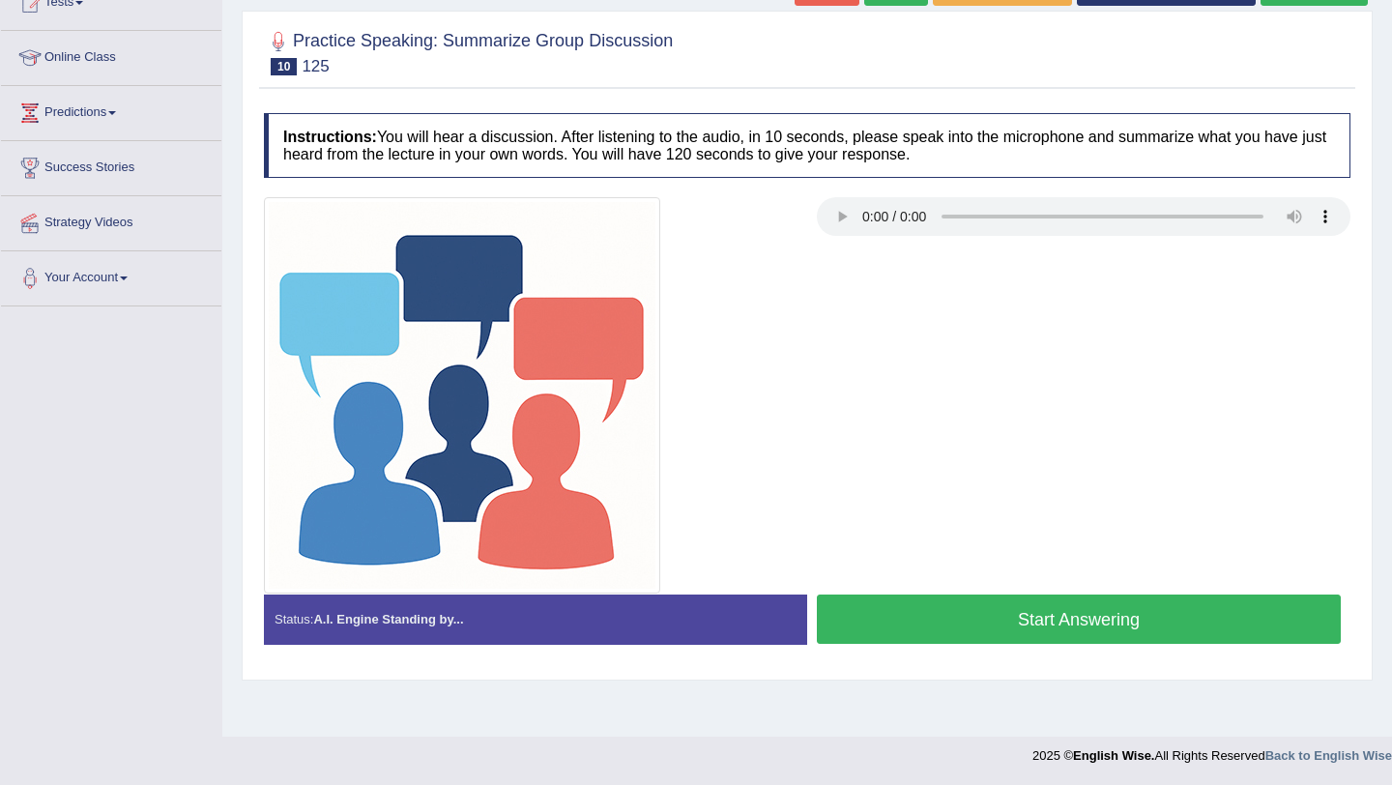
click at [948, 623] on button "Start Answering" at bounding box center [1079, 618] width 524 height 49
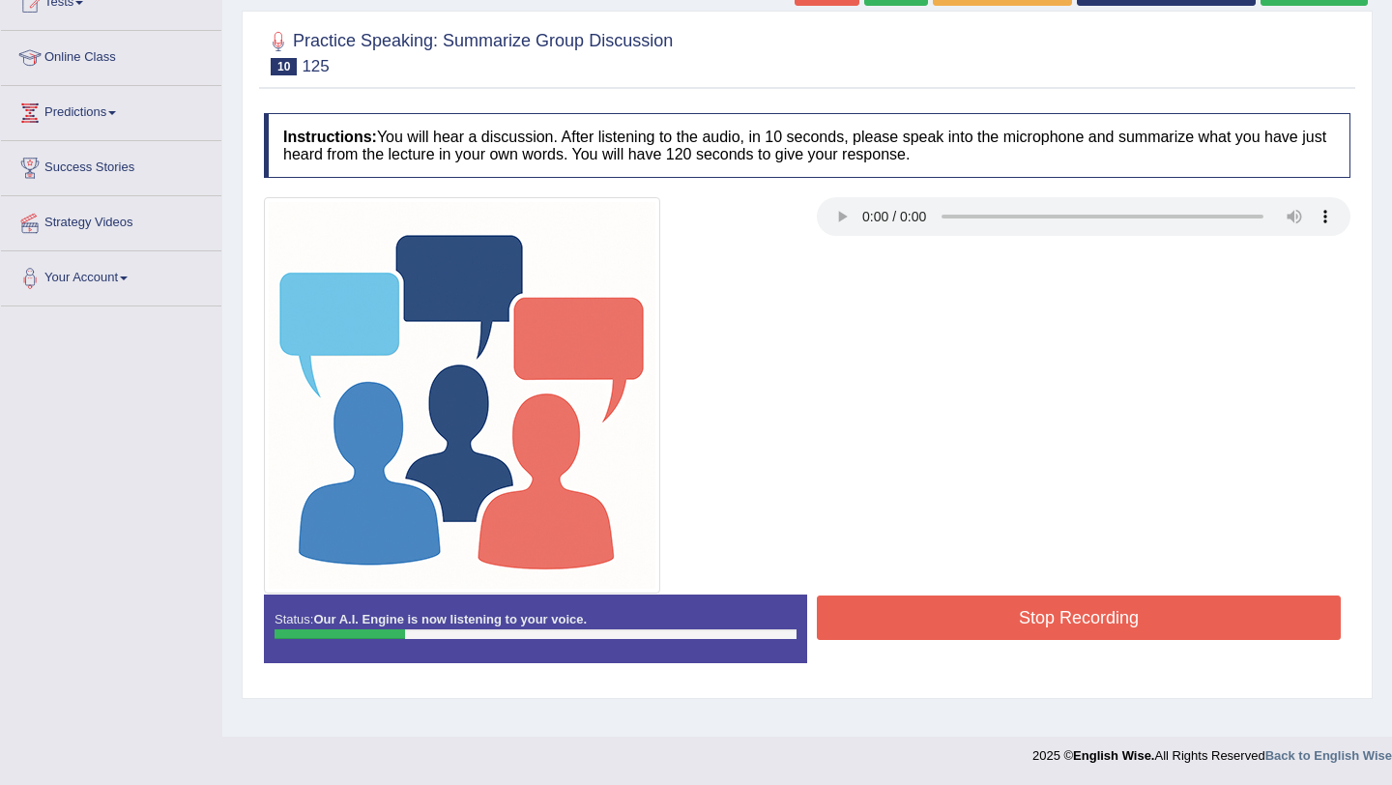
click at [948, 623] on button "Stop Recording" at bounding box center [1079, 617] width 524 height 44
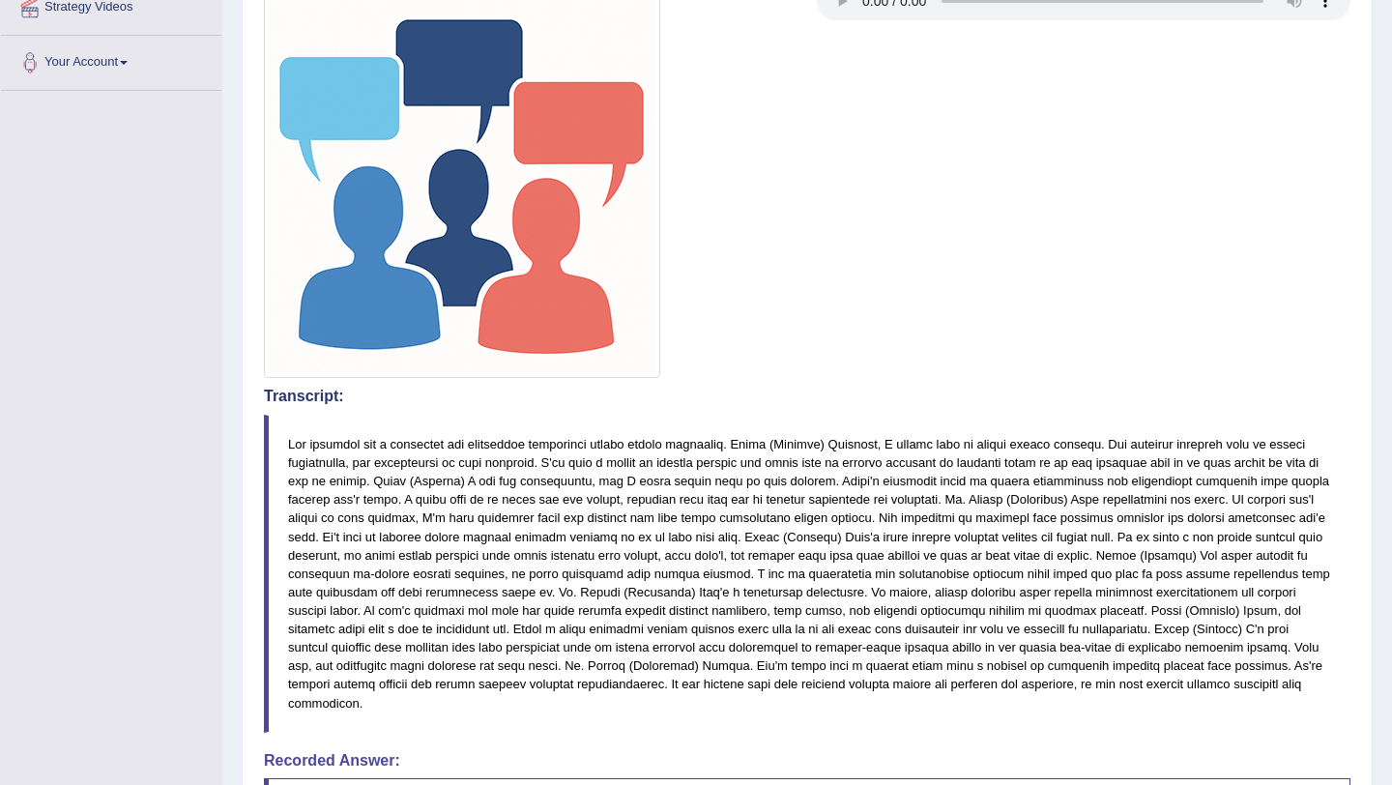
scroll to position [0, 0]
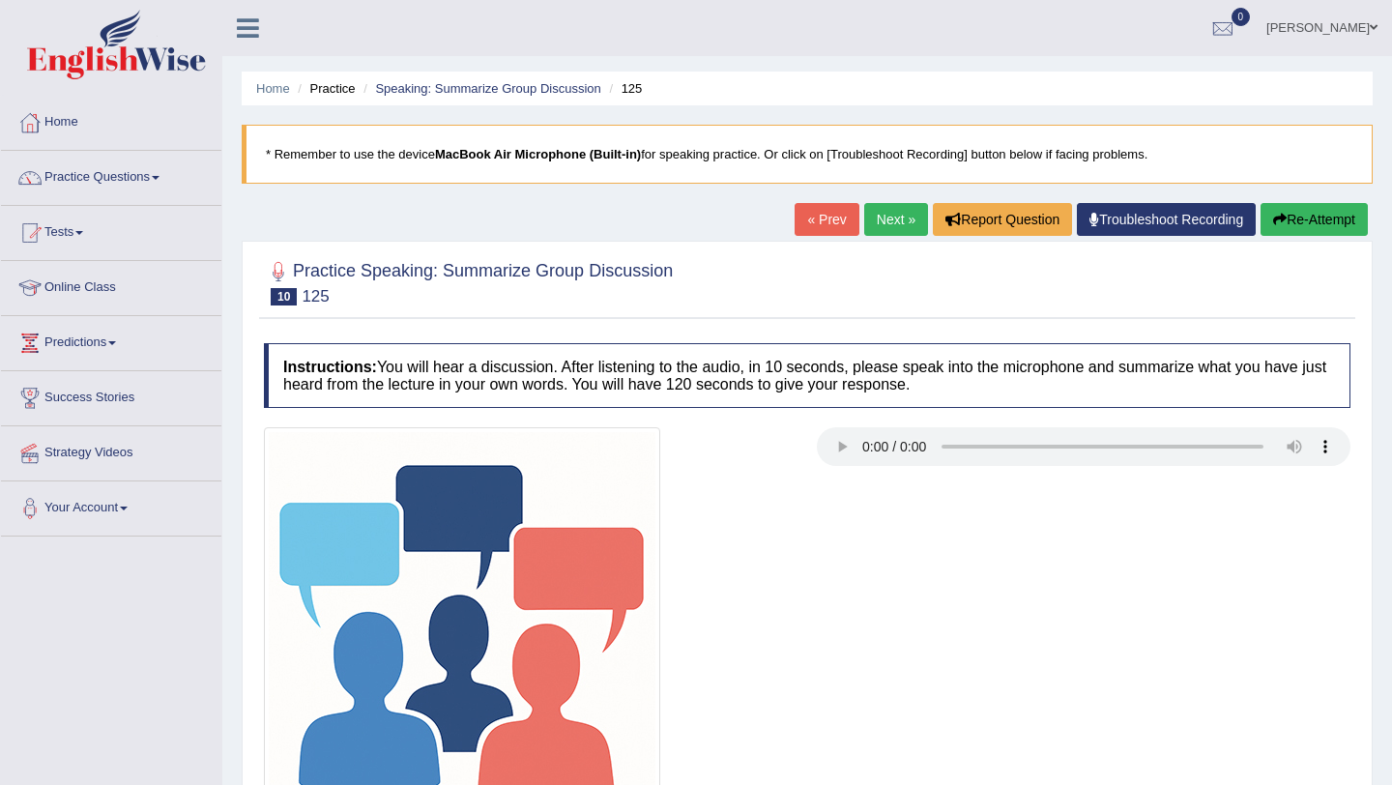
click at [1318, 216] on button "Re-Attempt" at bounding box center [1314, 219] width 107 height 33
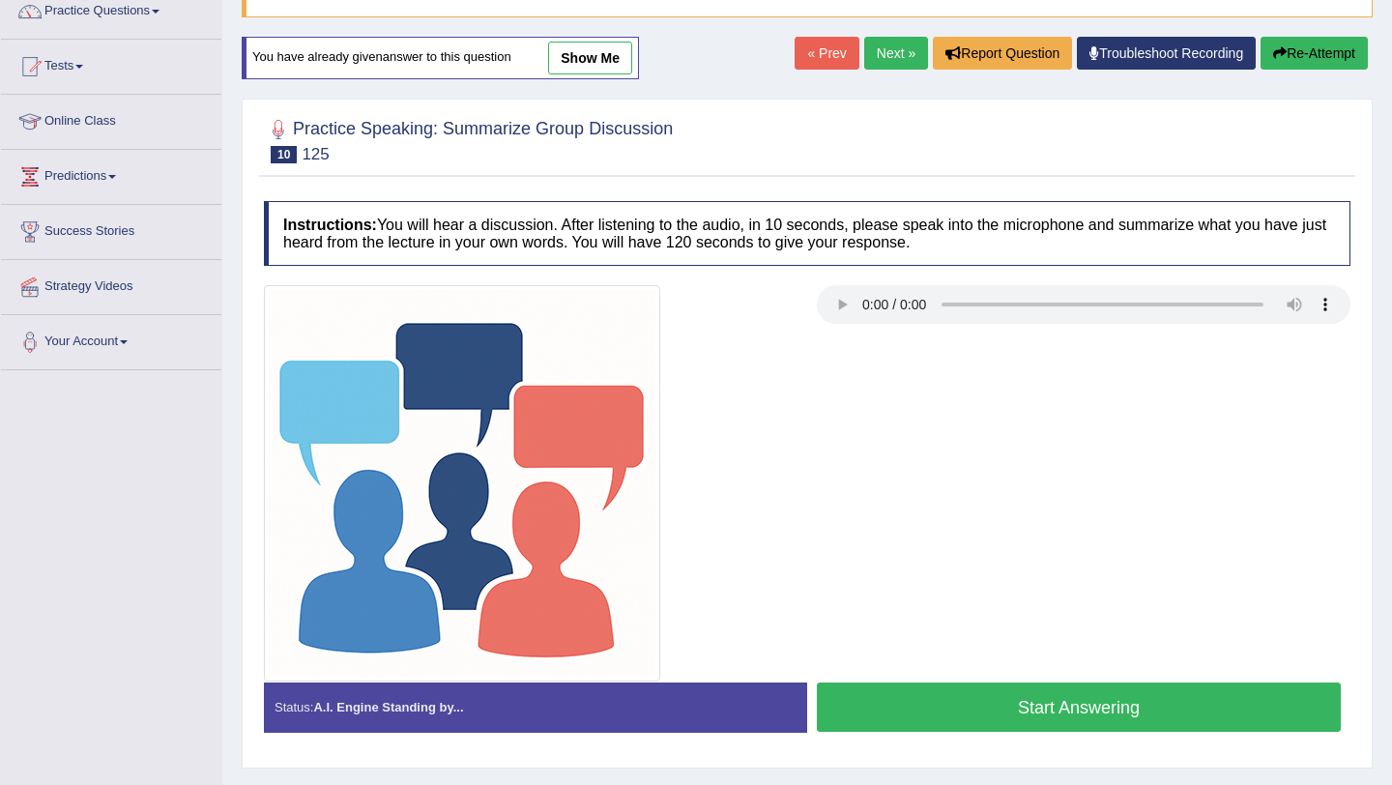
scroll to position [230, 0]
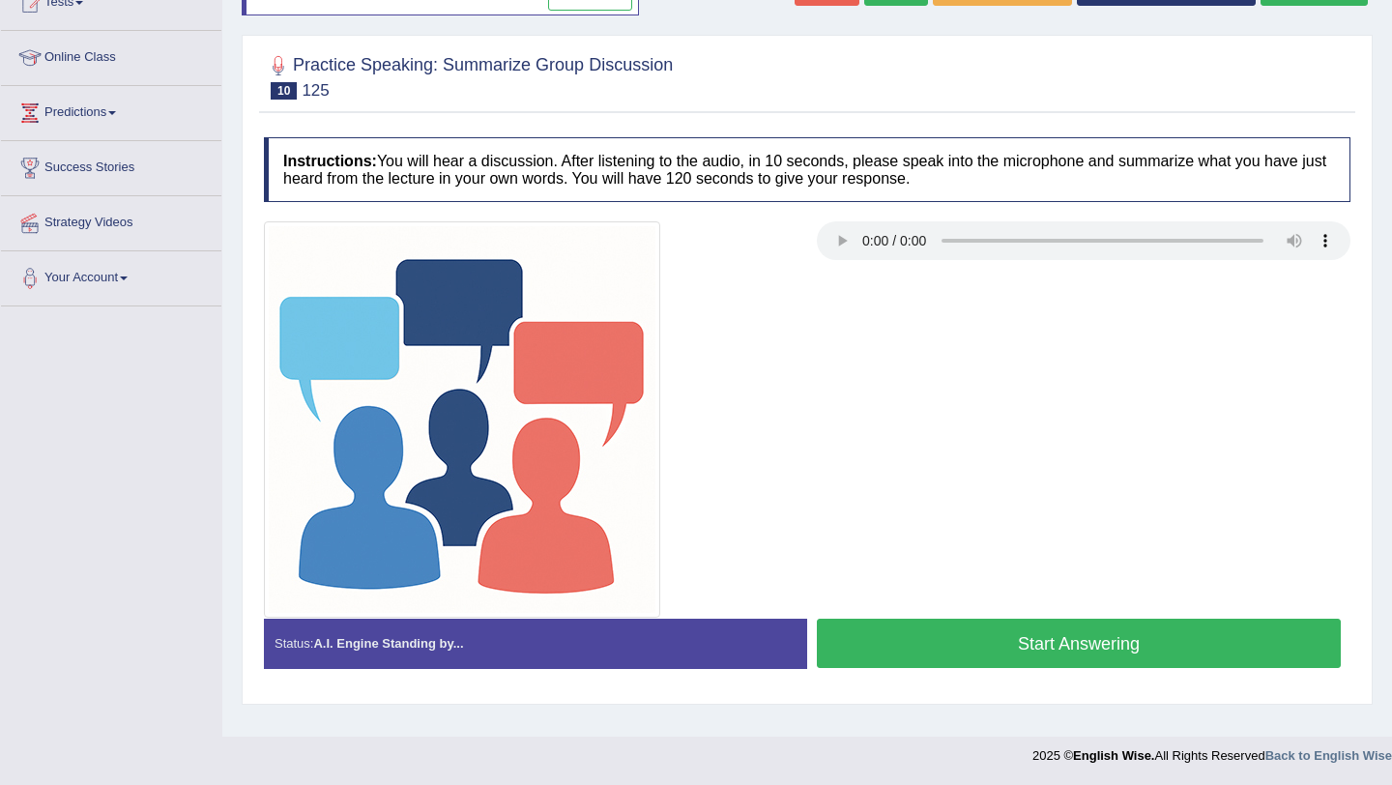
click at [1134, 644] on button "Start Answering" at bounding box center [1079, 643] width 524 height 49
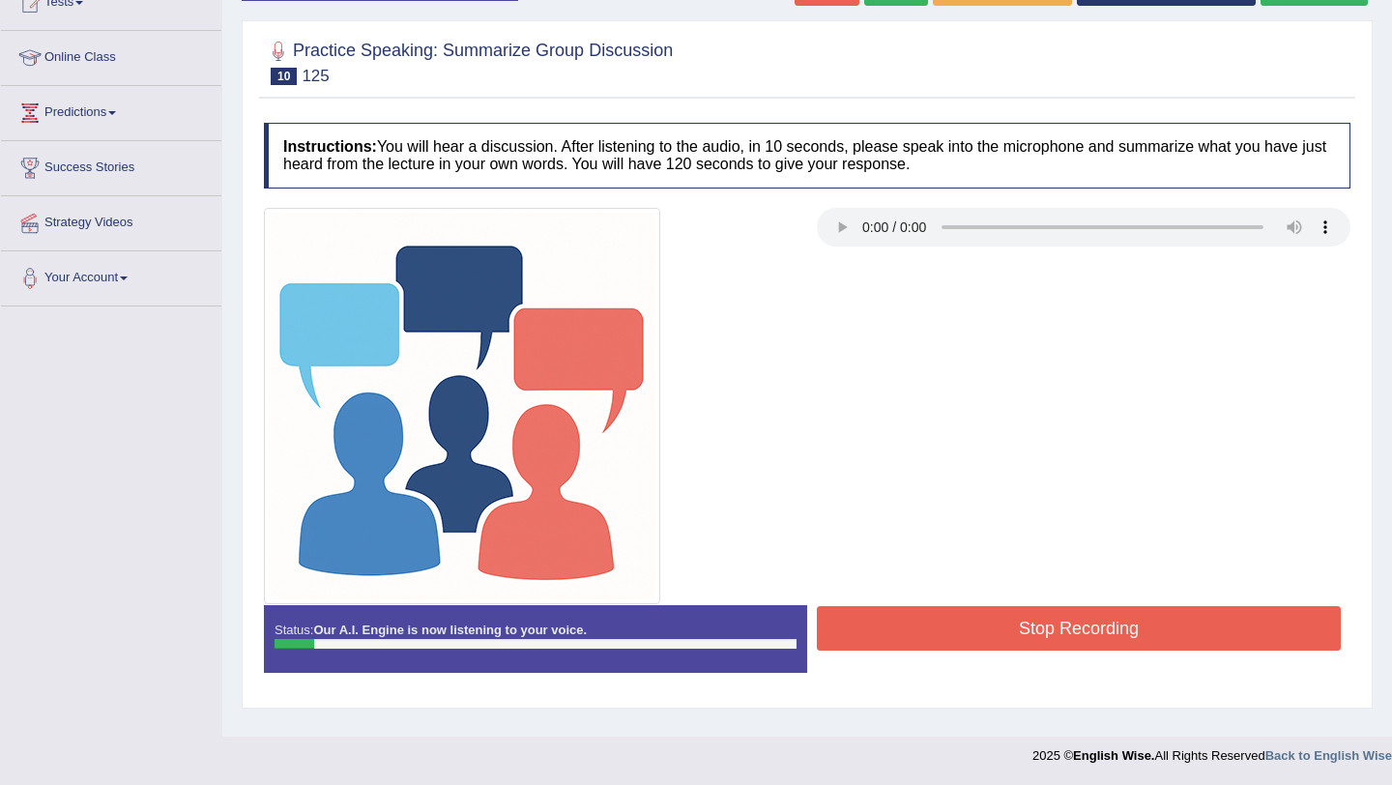
click at [1115, 608] on button "Stop Recording" at bounding box center [1079, 628] width 524 height 44
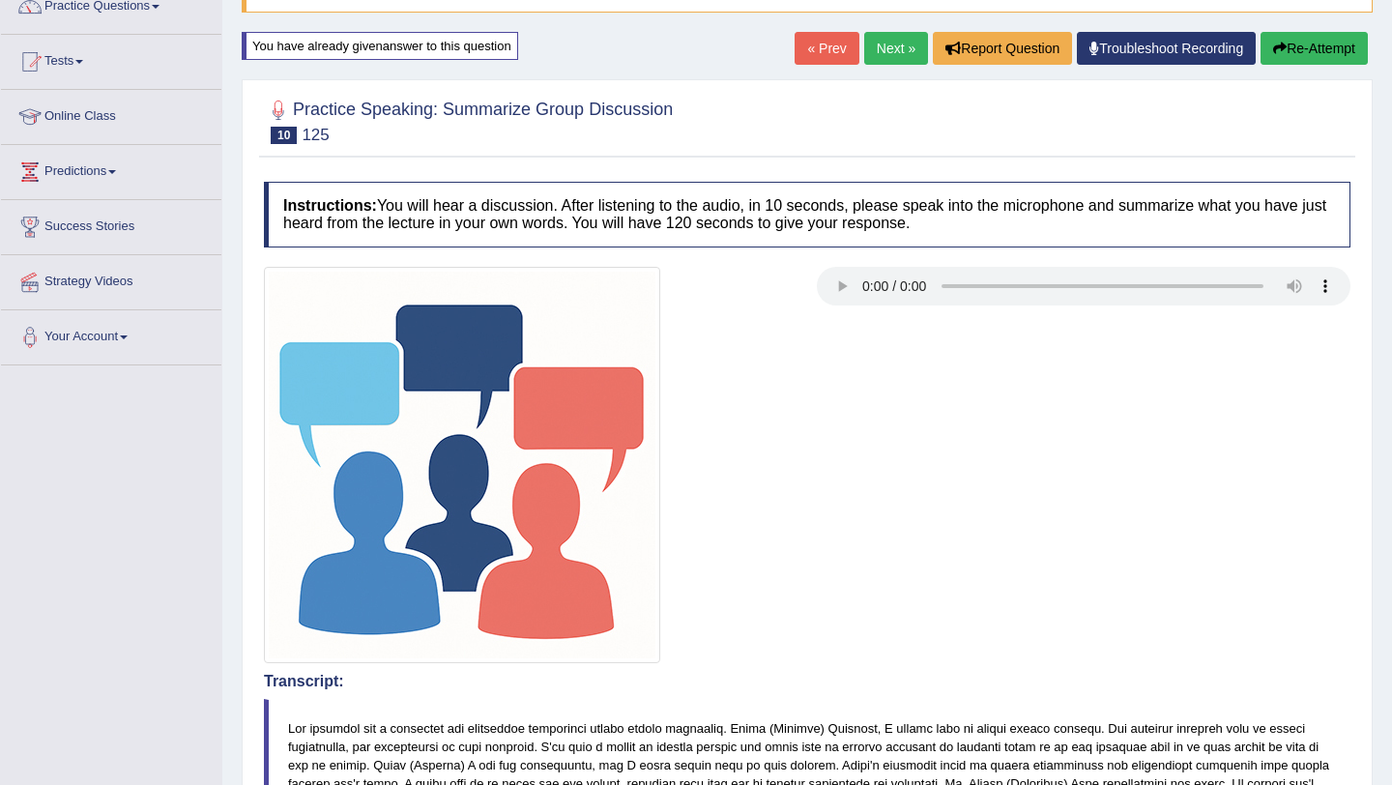
scroll to position [143, 0]
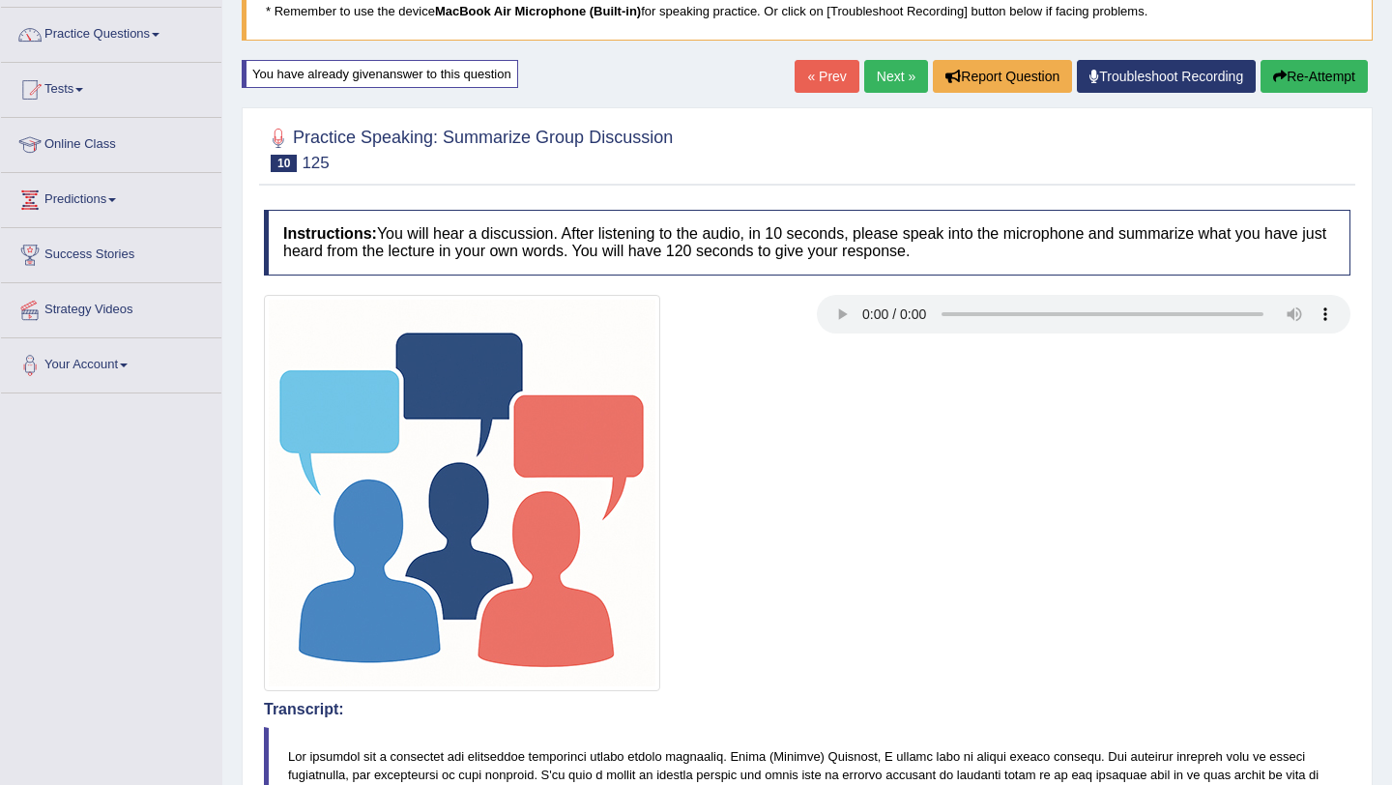
click at [1311, 82] on button "Re-Attempt" at bounding box center [1314, 76] width 107 height 33
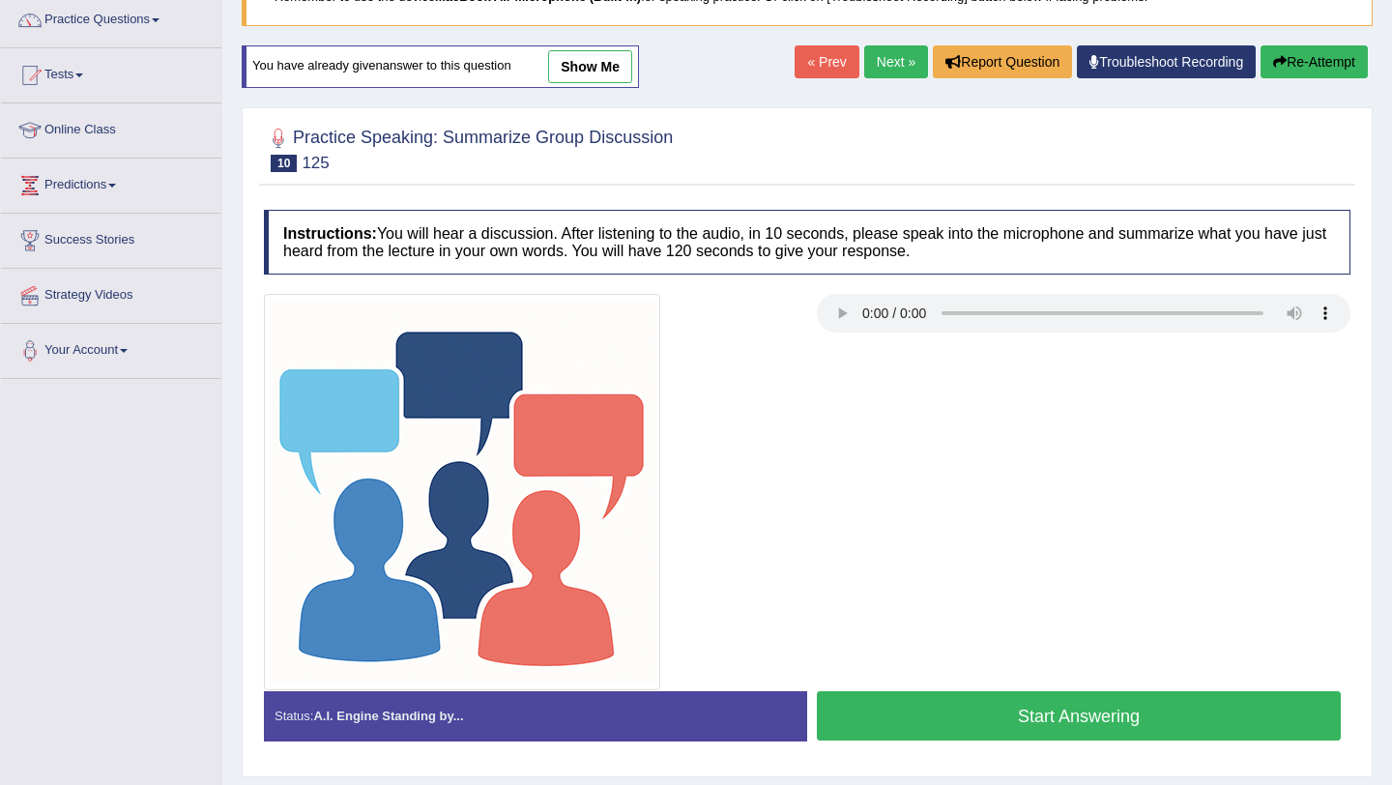
click at [879, 61] on link "Next »" at bounding box center [896, 61] width 64 height 33
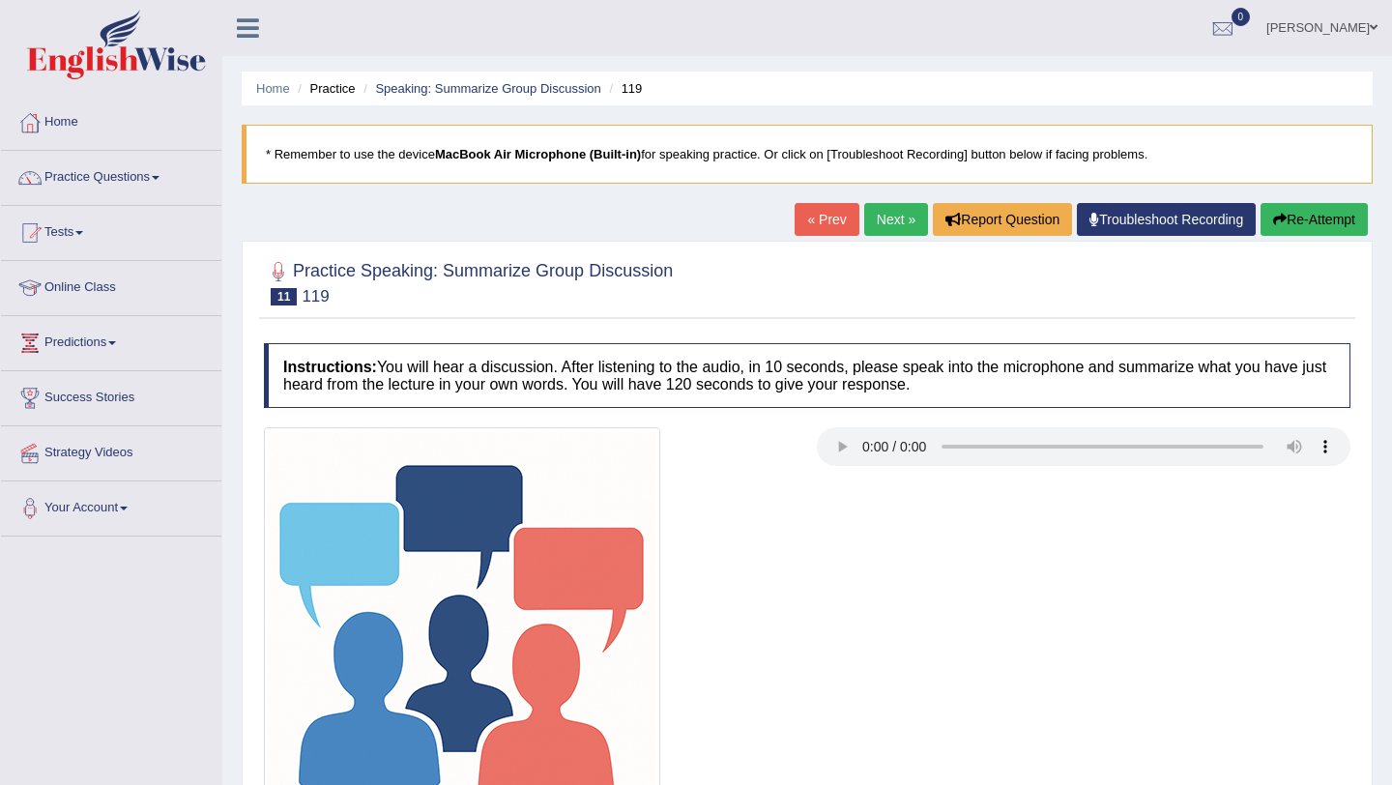
click at [880, 208] on link "Next »" at bounding box center [896, 219] width 64 height 33
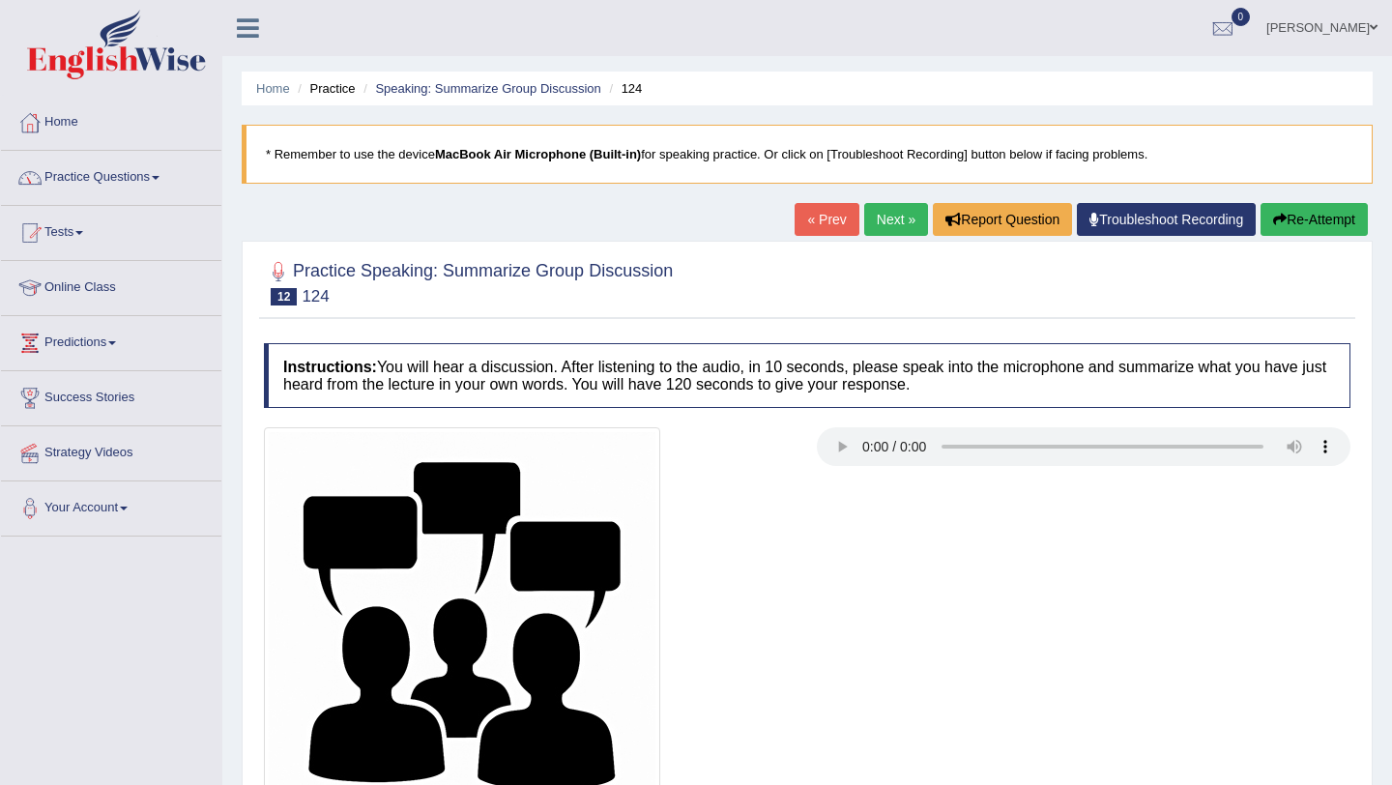
click at [167, 188] on link "Practice Questions" at bounding box center [111, 175] width 220 height 48
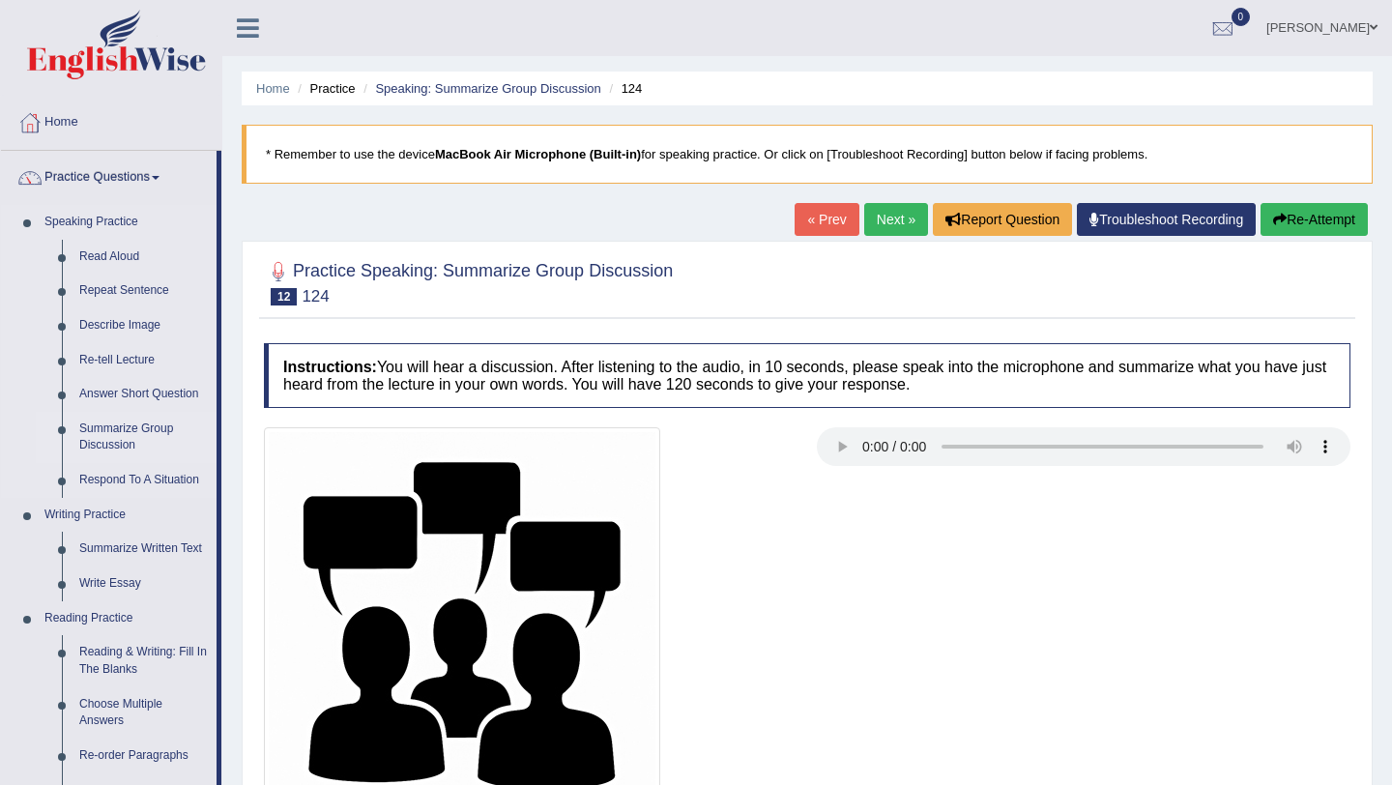
click at [150, 449] on link "Summarize Group Discussion" at bounding box center [144, 437] width 146 height 51
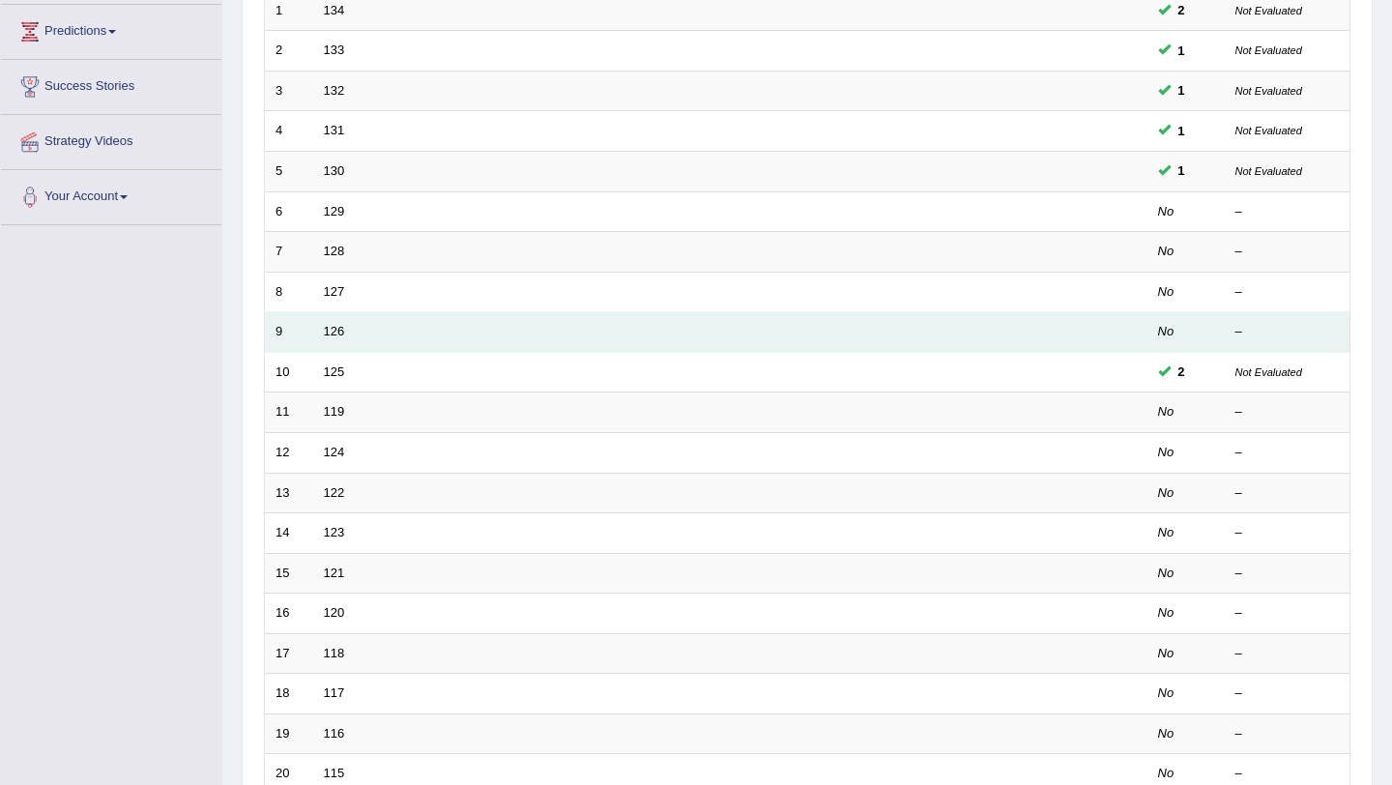
scroll to position [495, 0]
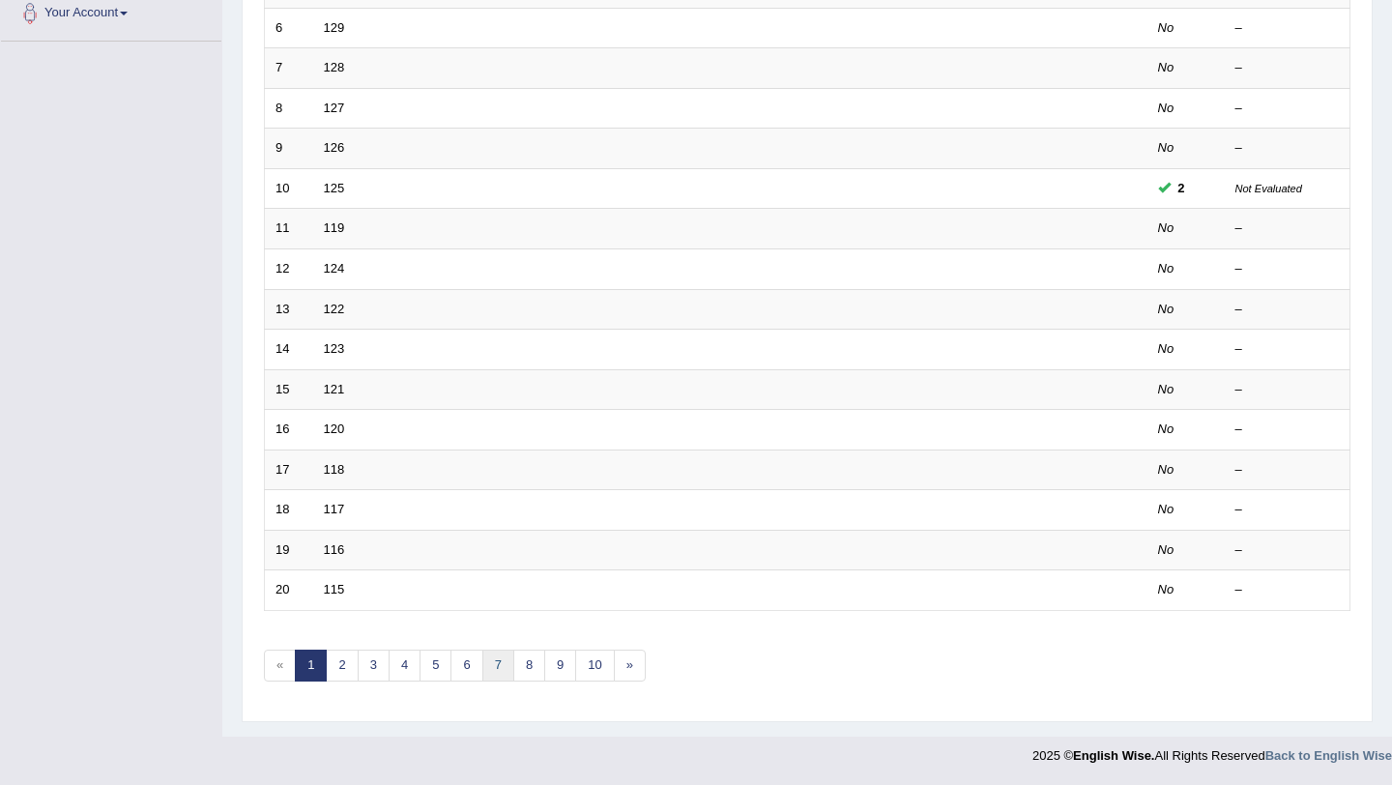
click at [501, 670] on link "7" at bounding box center [498, 666] width 32 height 32
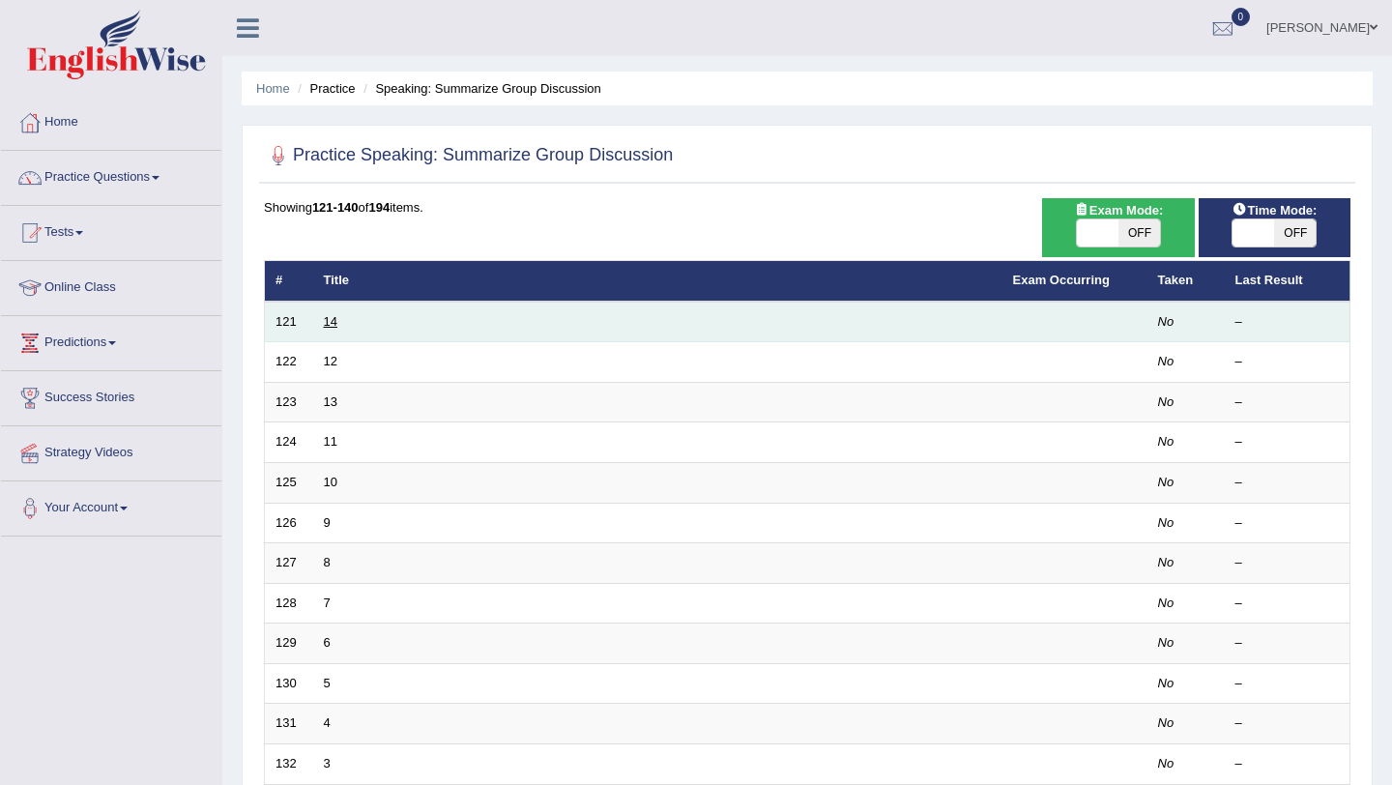
click at [332, 322] on link "14" at bounding box center [331, 321] width 14 height 14
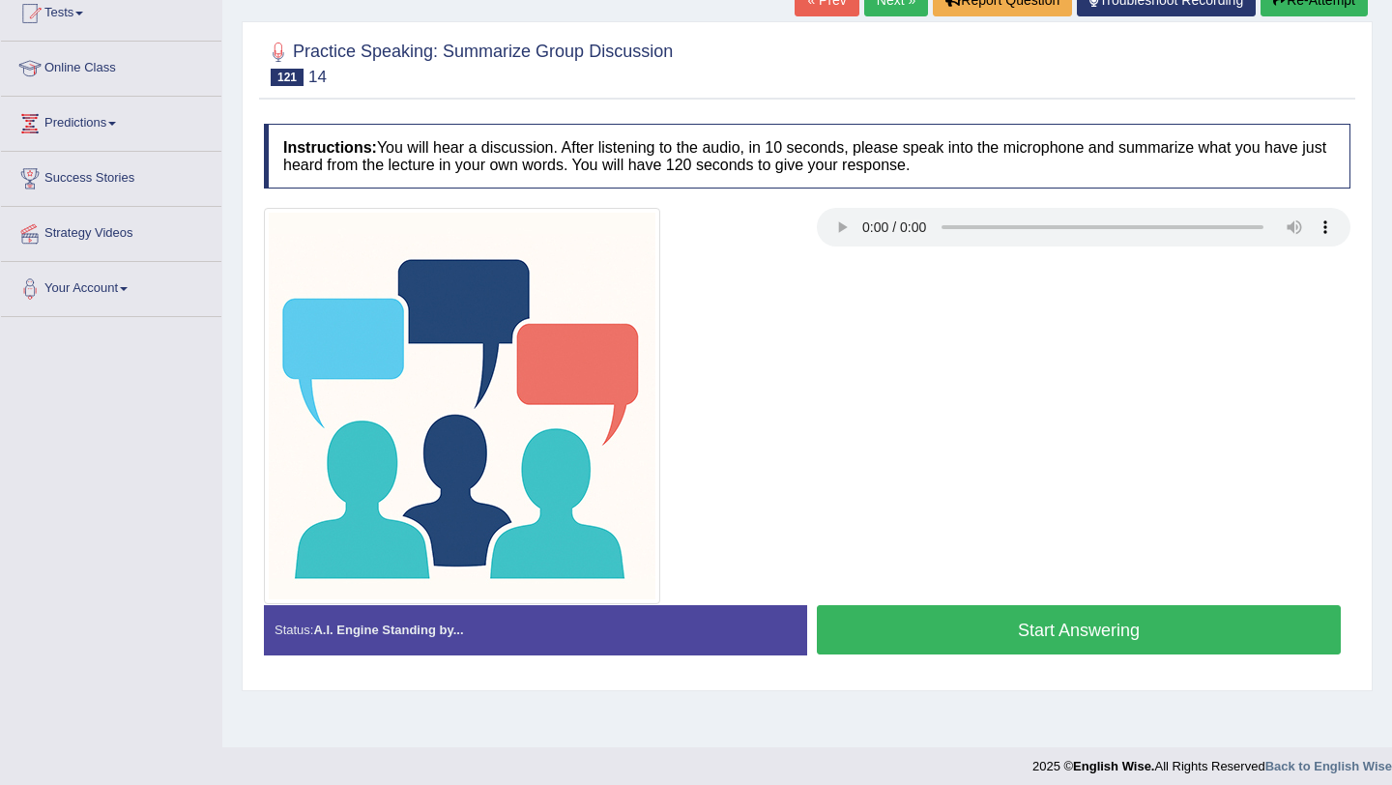
scroll to position [230, 0]
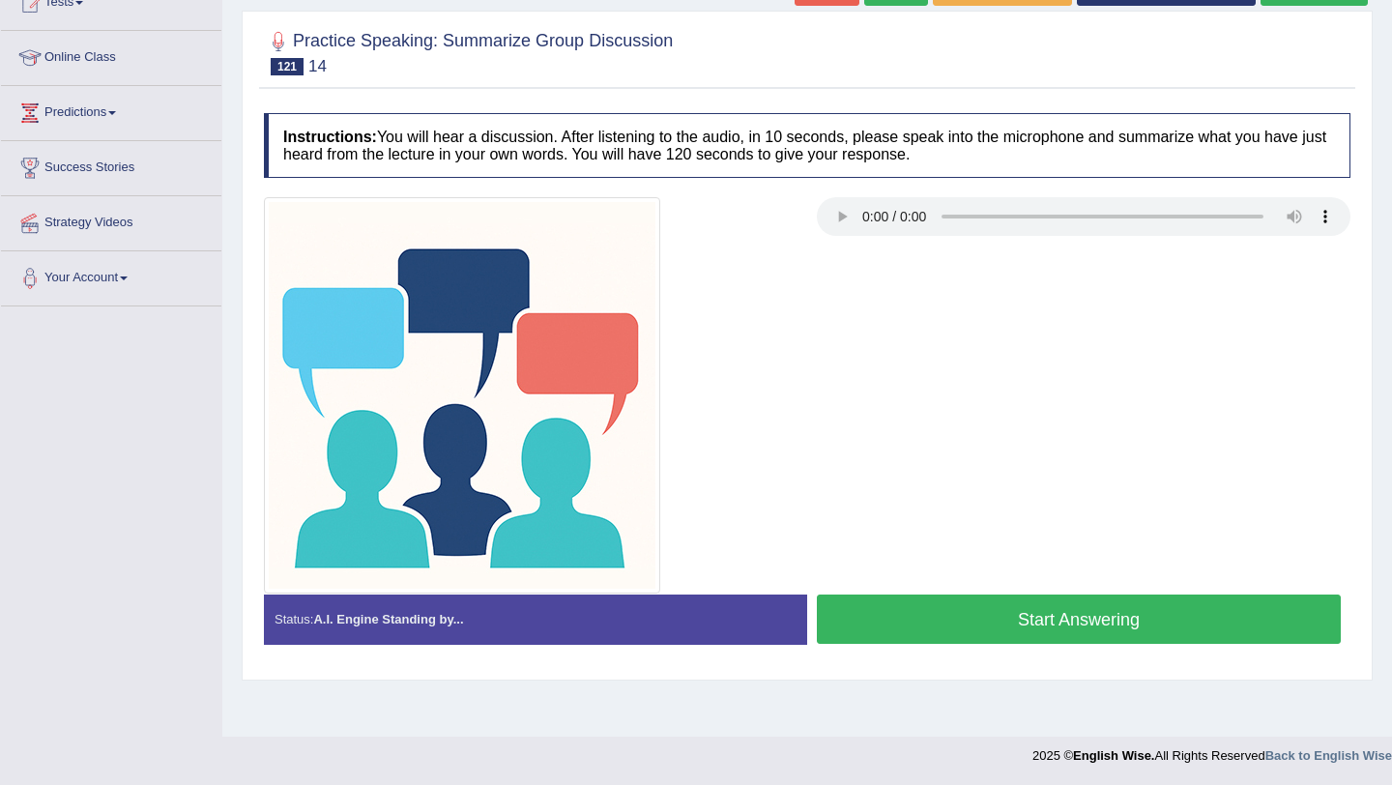
click at [952, 627] on button "Start Answering" at bounding box center [1079, 618] width 524 height 49
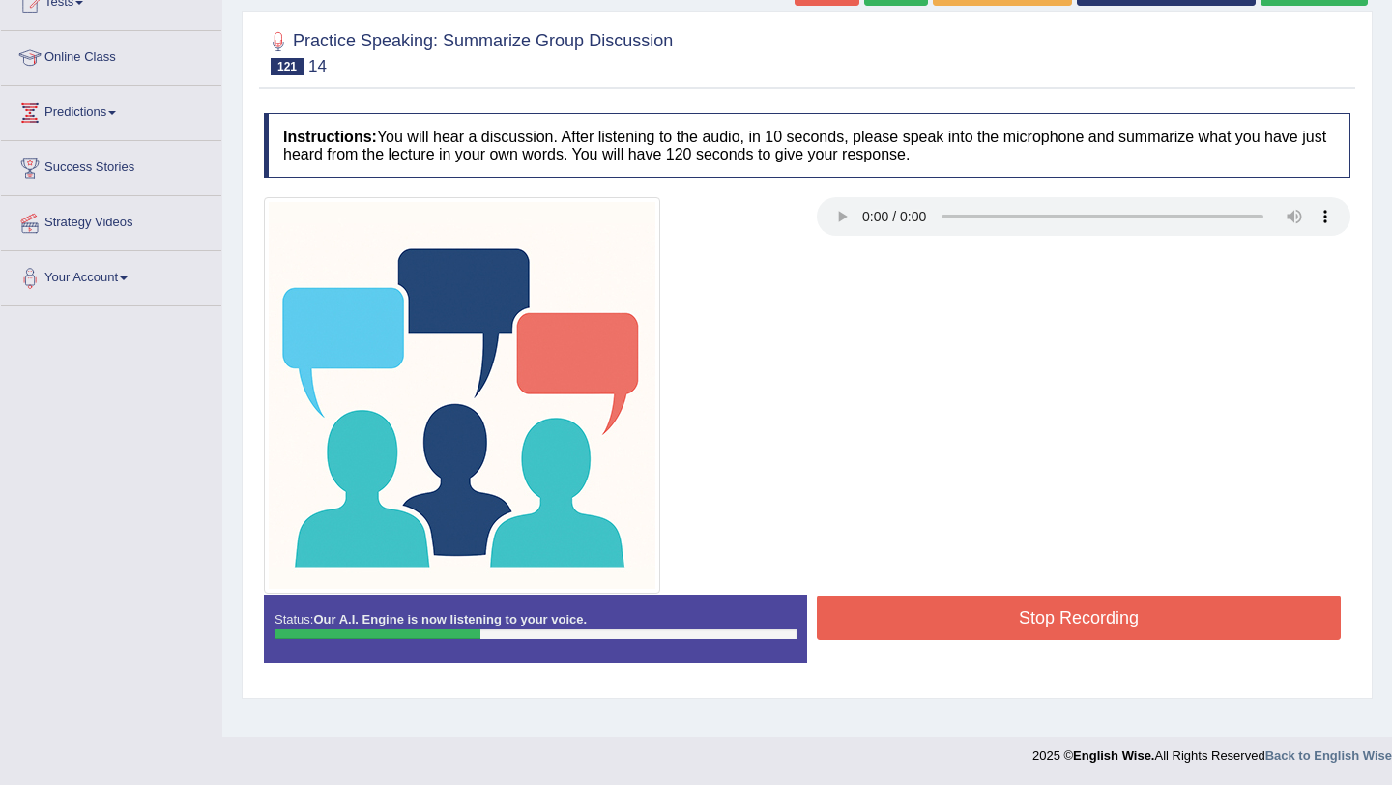
click at [952, 628] on button "Stop Recording" at bounding box center [1079, 617] width 524 height 44
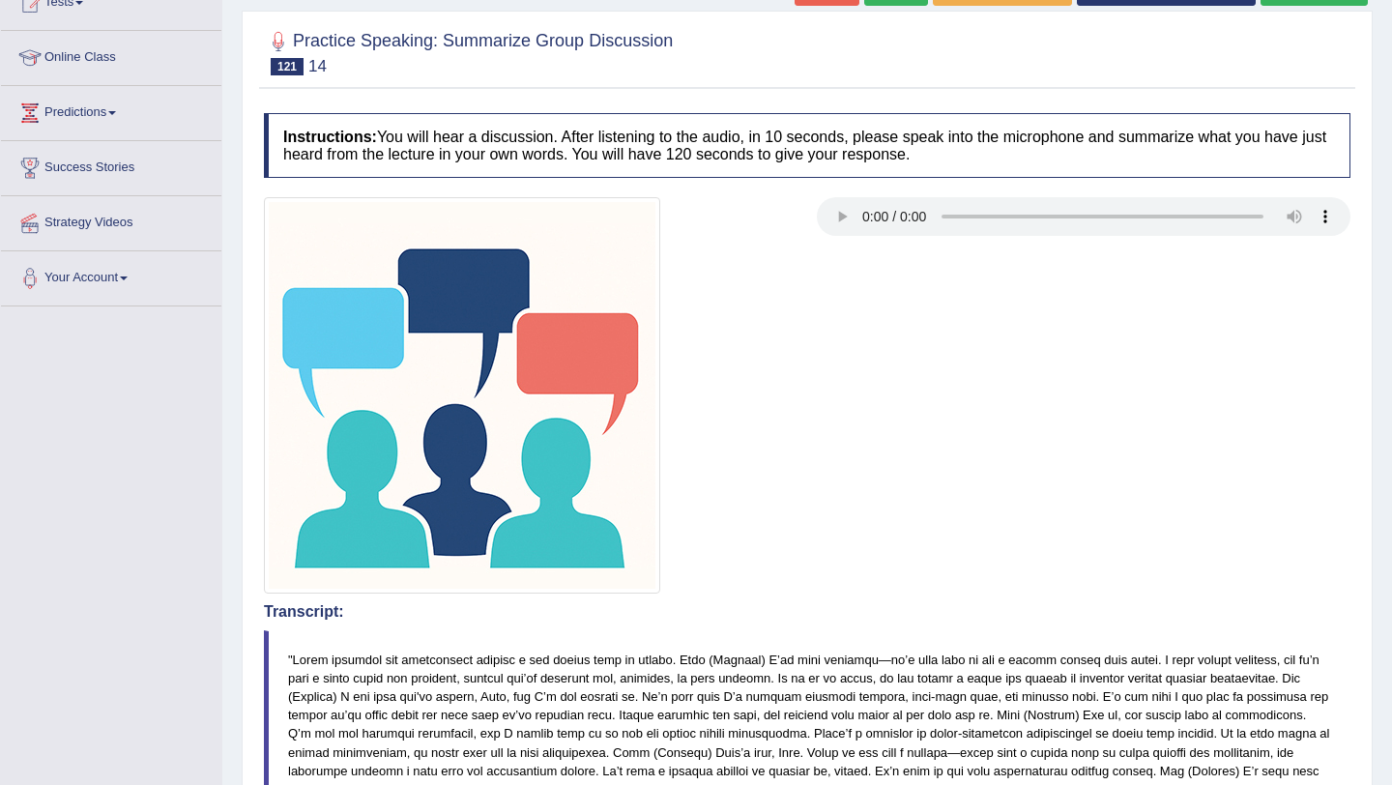
drag, startPoint x: 952, startPoint y: 628, endPoint x: 913, endPoint y: 304, distance: 326.2
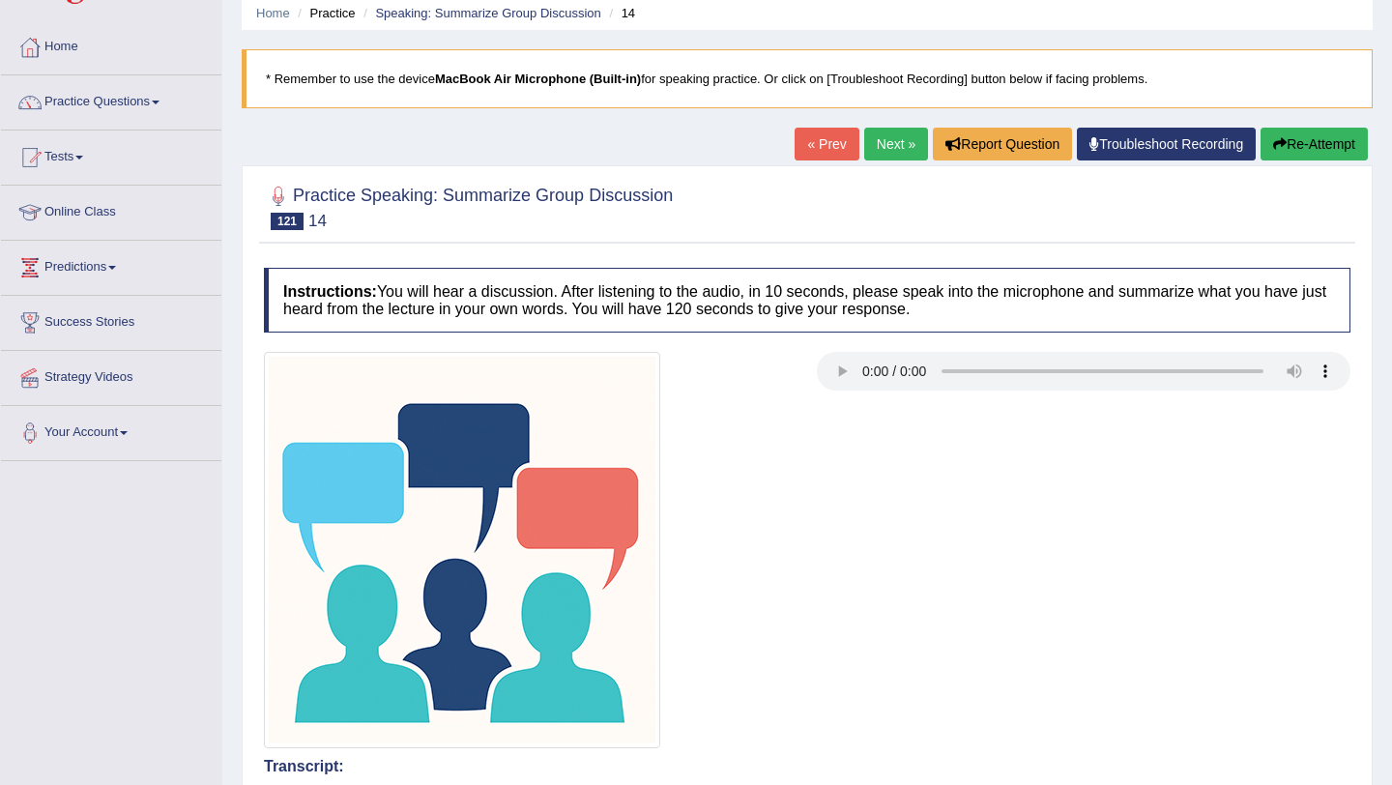
scroll to position [73, 0]
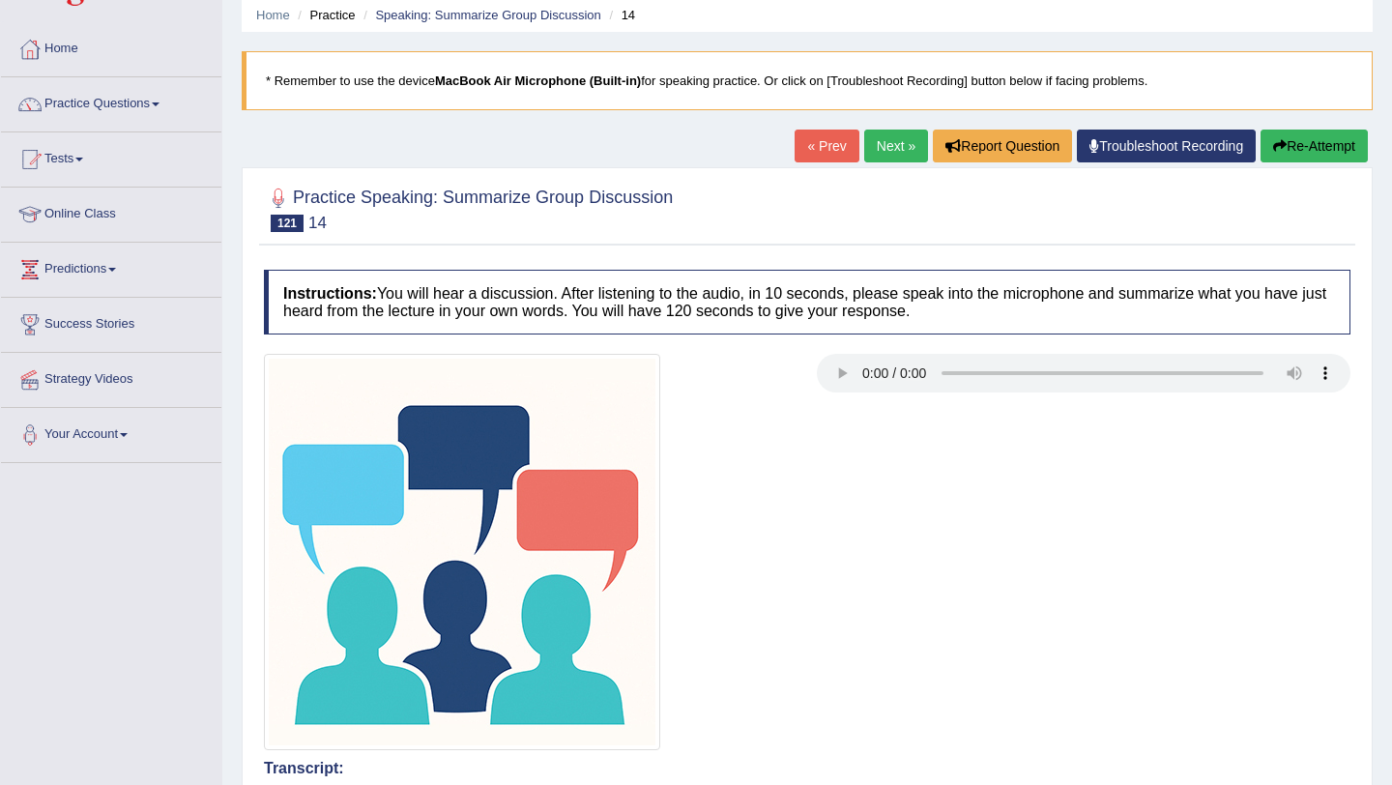
click at [892, 154] on link "Next »" at bounding box center [896, 146] width 64 height 33
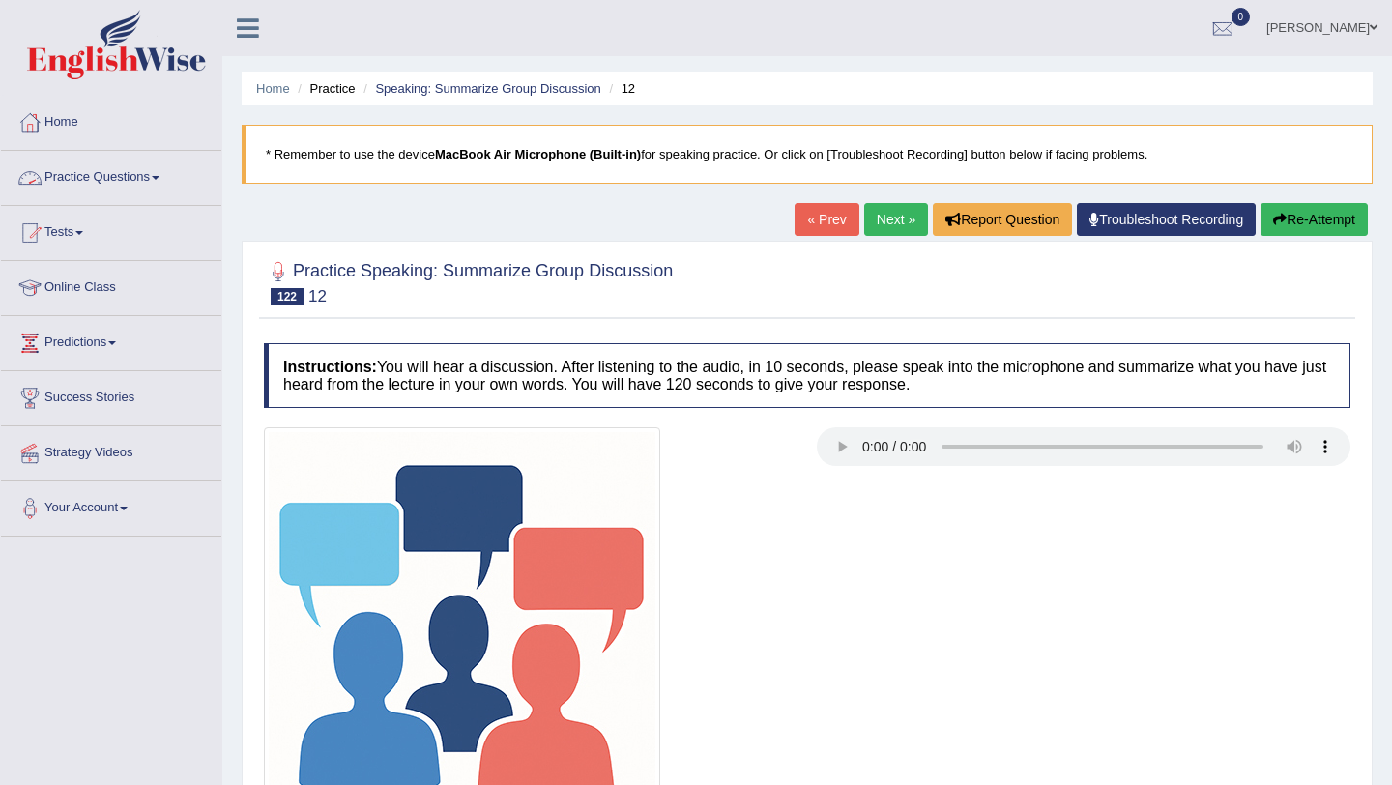
click at [159, 176] on span at bounding box center [156, 178] width 8 height 4
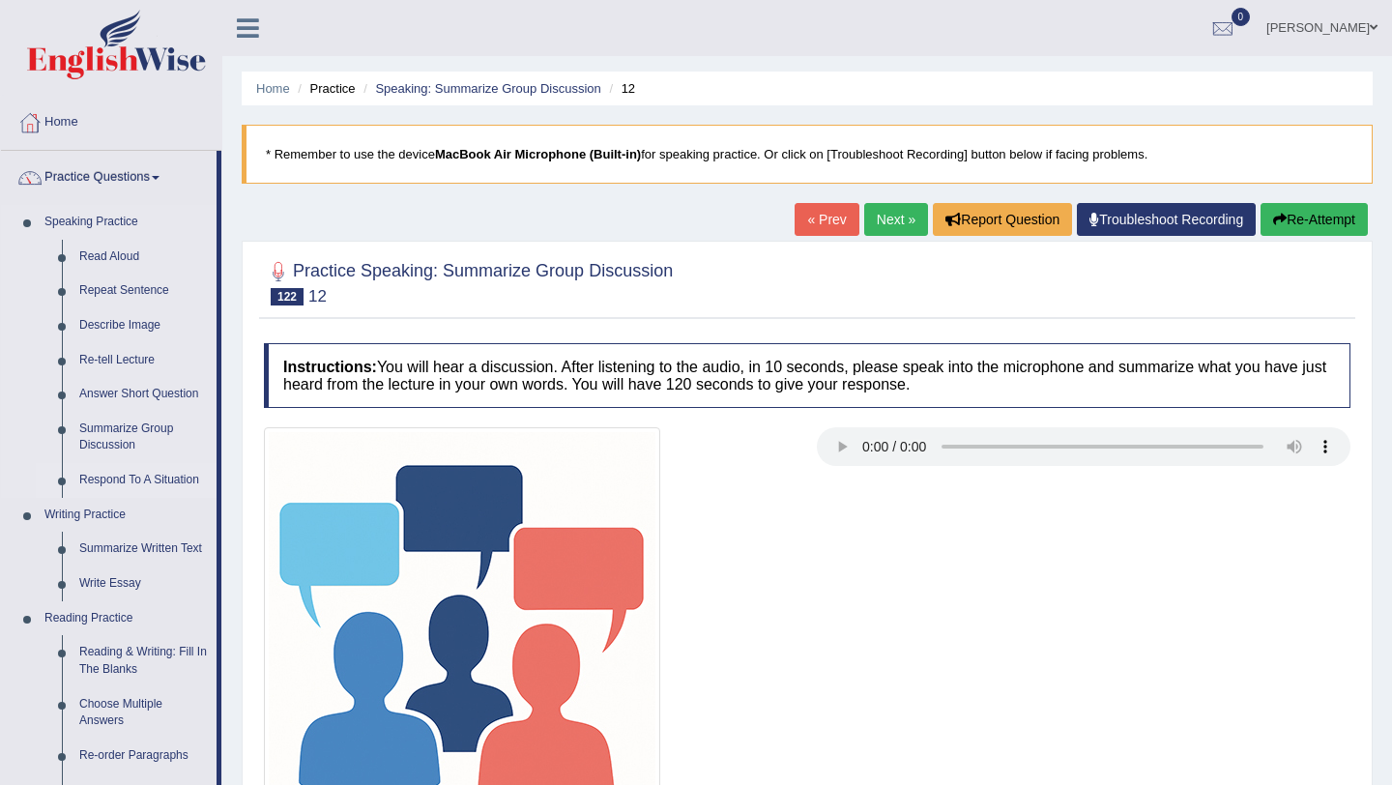
click at [133, 480] on link "Respond To A Situation" at bounding box center [144, 480] width 146 height 35
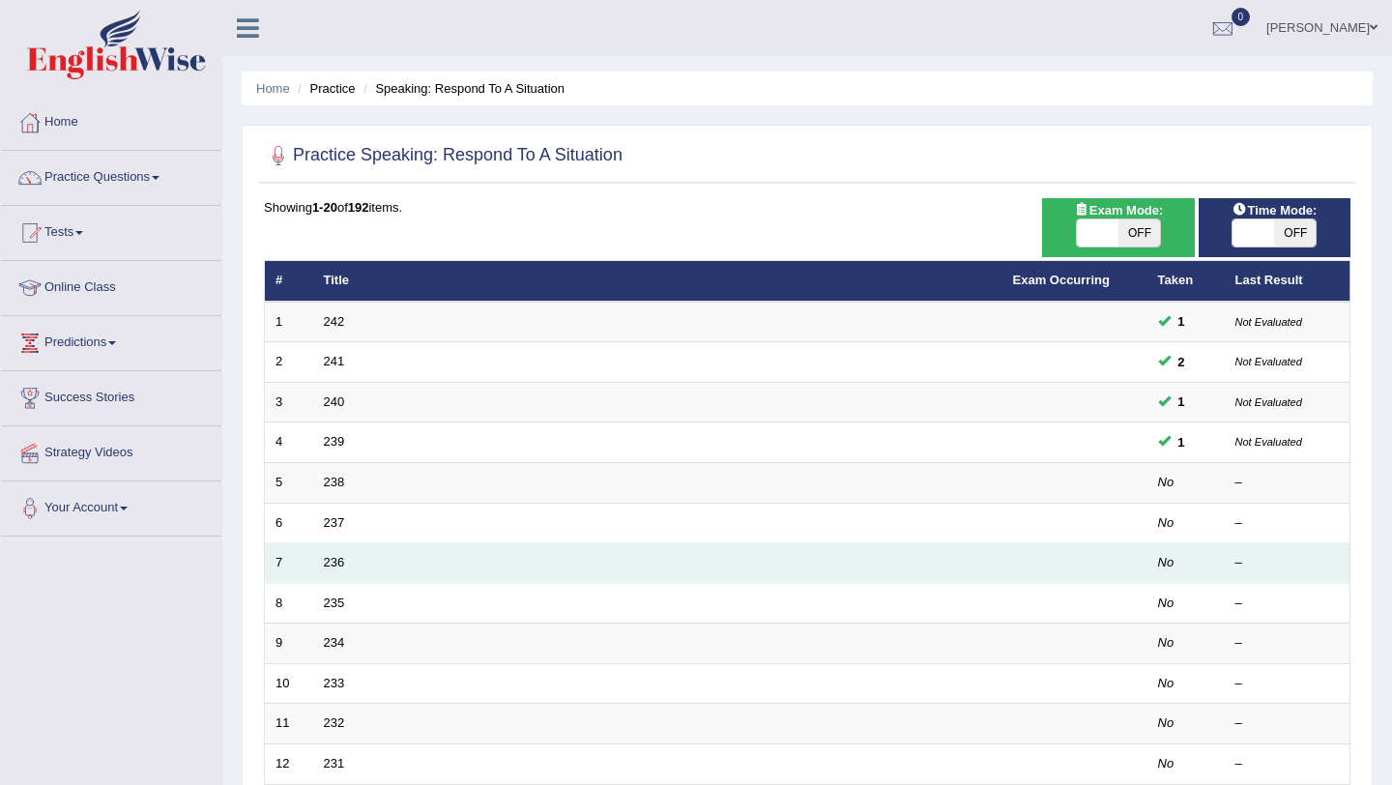
scroll to position [495, 0]
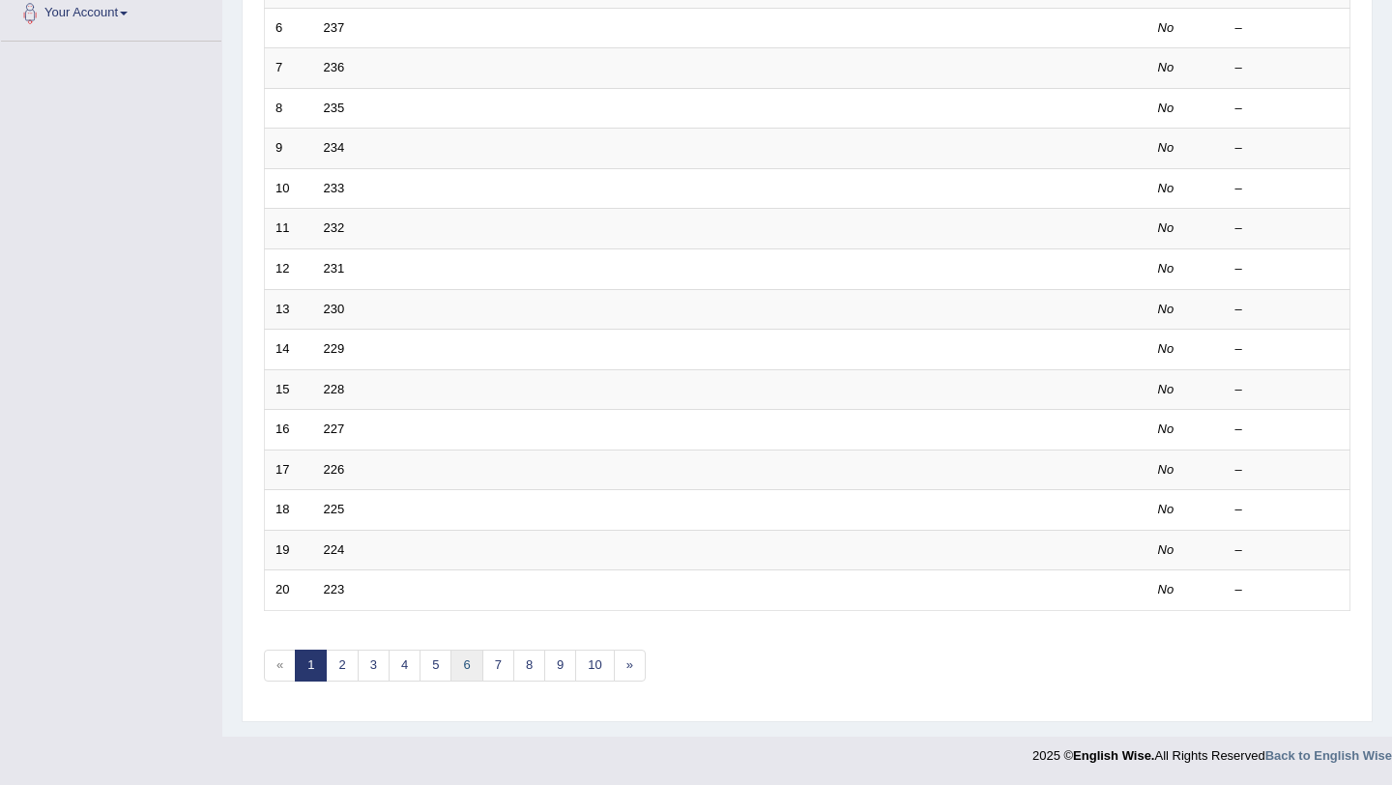
click at [460, 680] on link "6" at bounding box center [466, 666] width 32 height 32
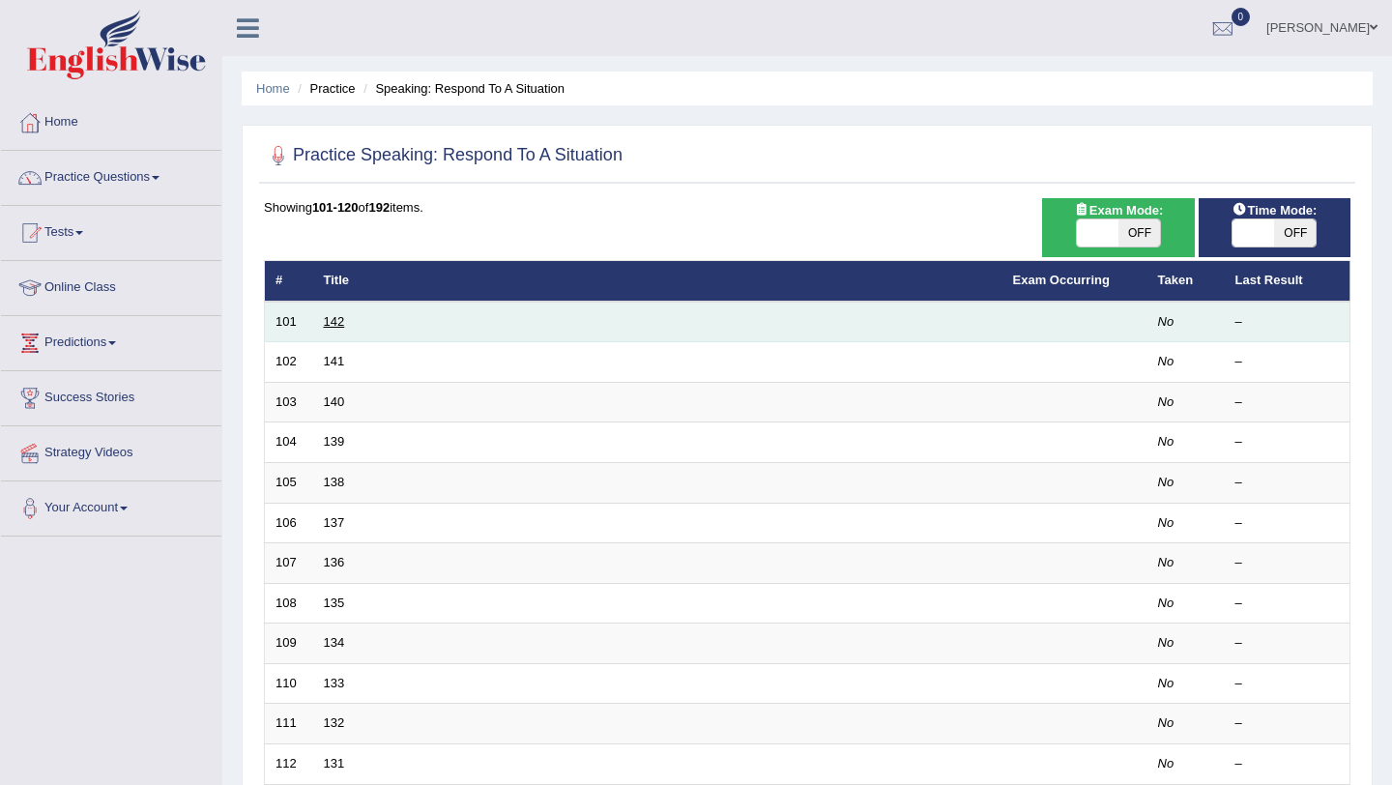
click at [337, 319] on link "142" at bounding box center [334, 321] width 21 height 14
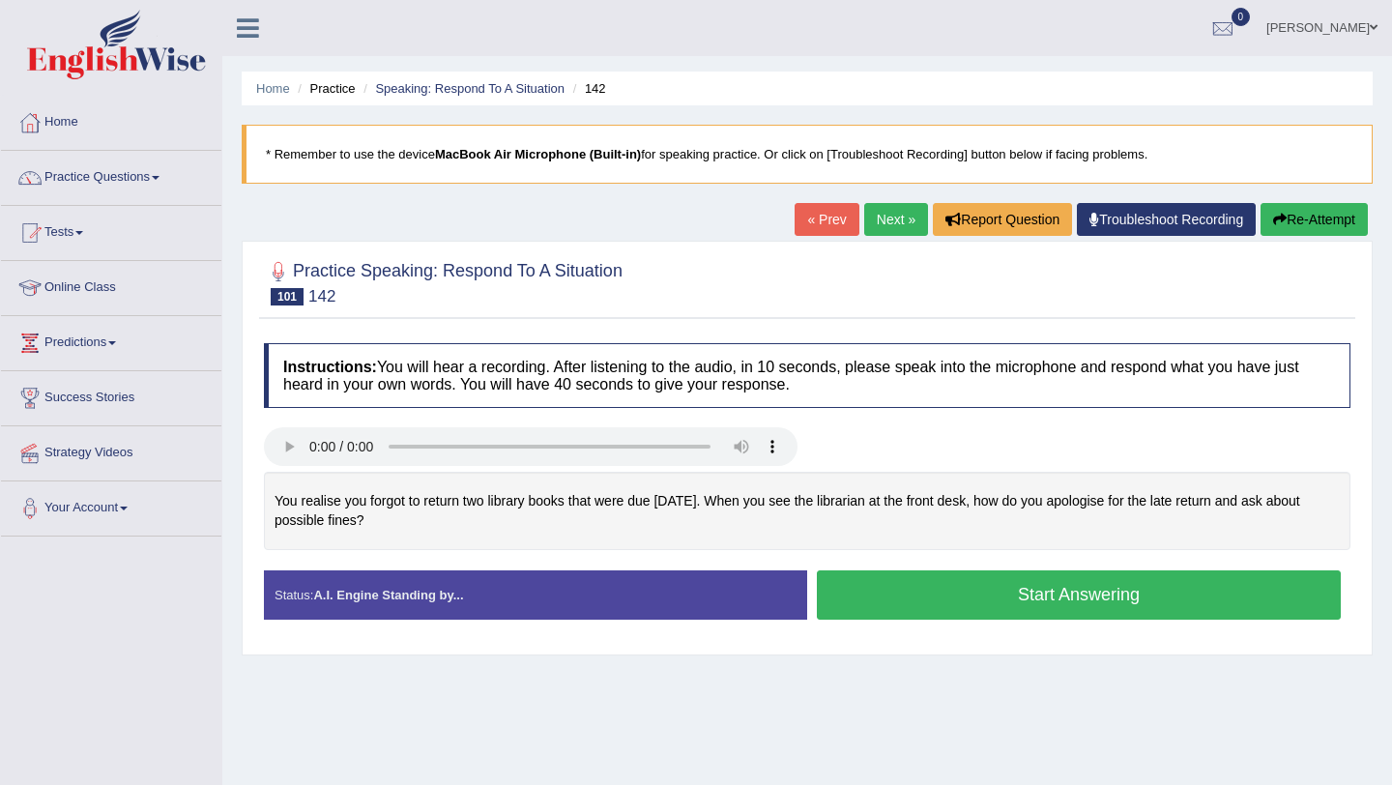
click at [971, 609] on button "Start Answering" at bounding box center [1079, 594] width 524 height 49
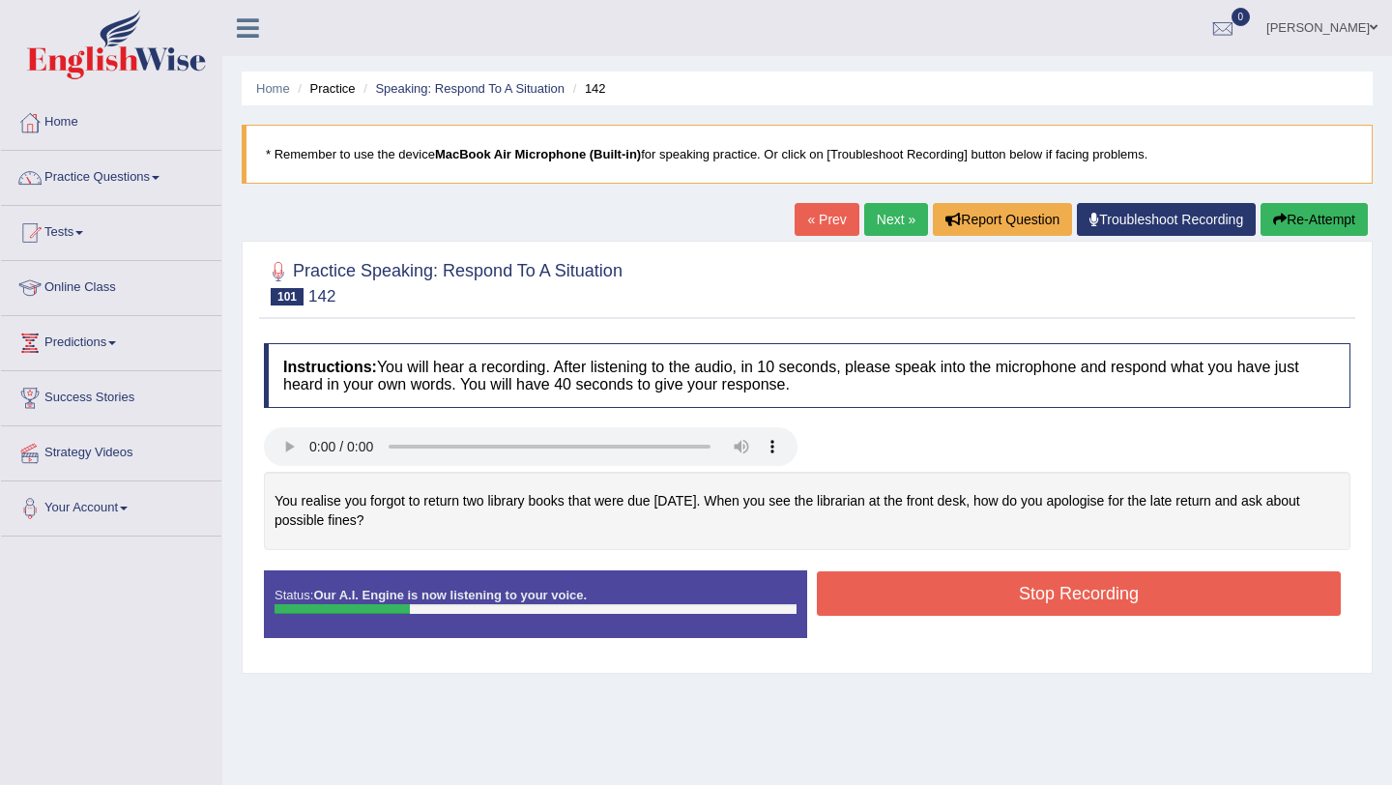
click at [971, 609] on button "Stop Recording" at bounding box center [1079, 593] width 524 height 44
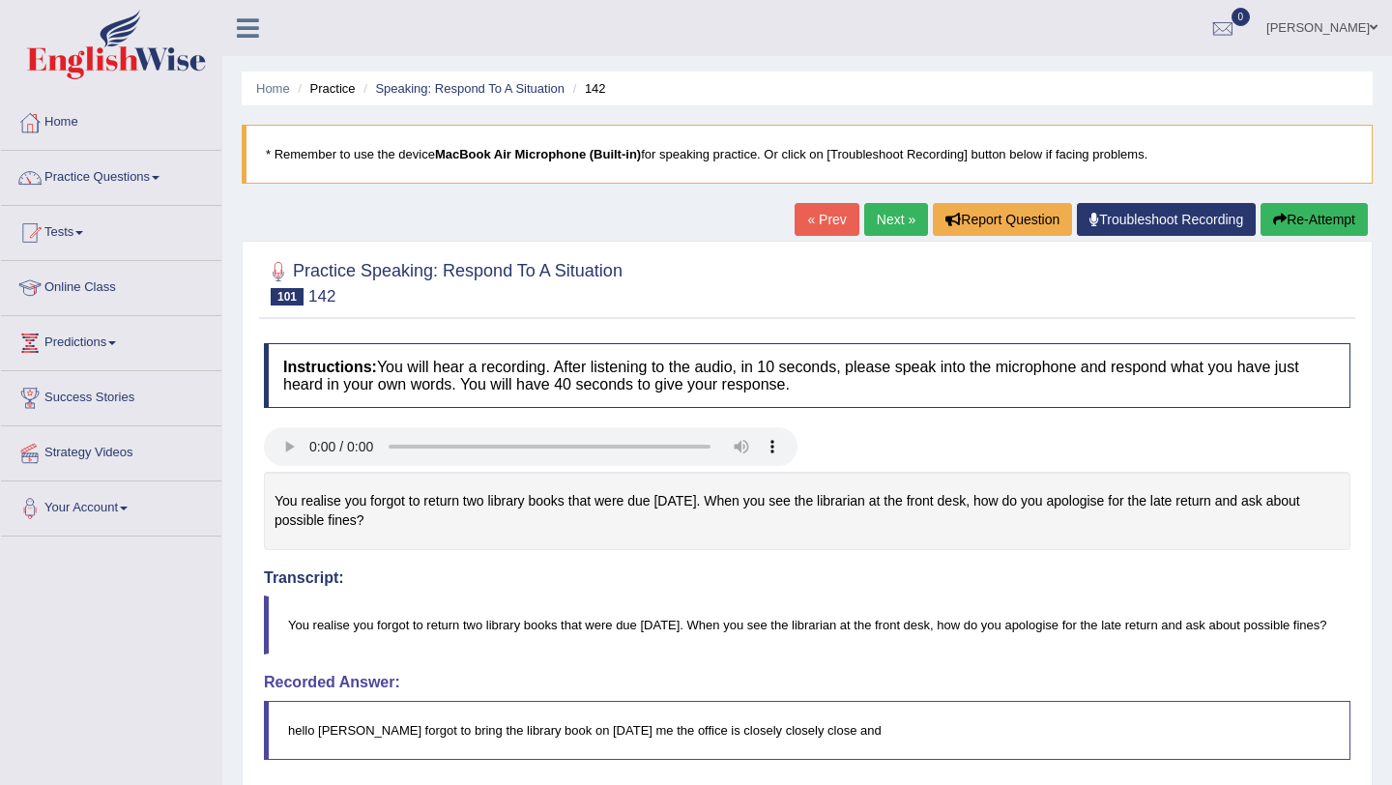
click at [1310, 219] on button "Re-Attempt" at bounding box center [1314, 219] width 107 height 33
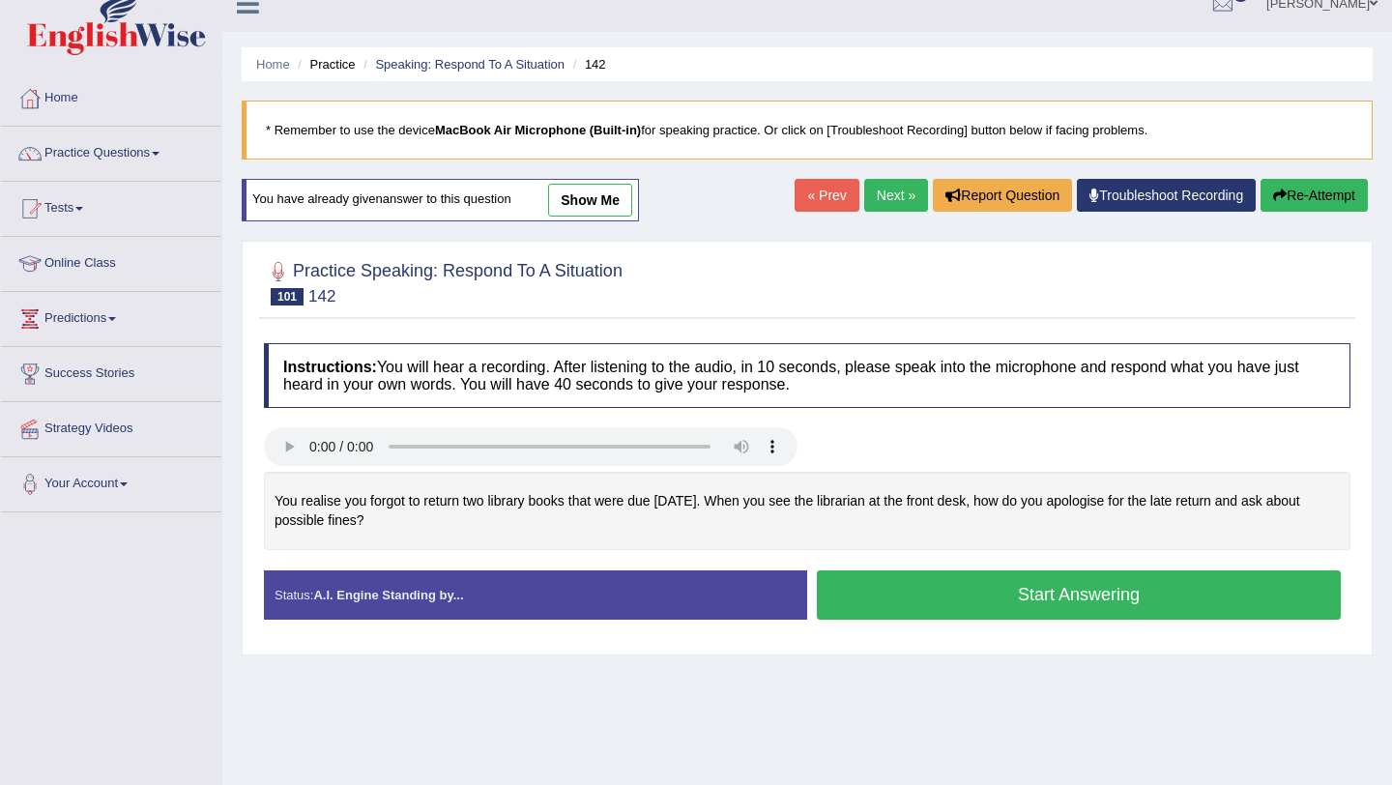
scroll to position [21, 0]
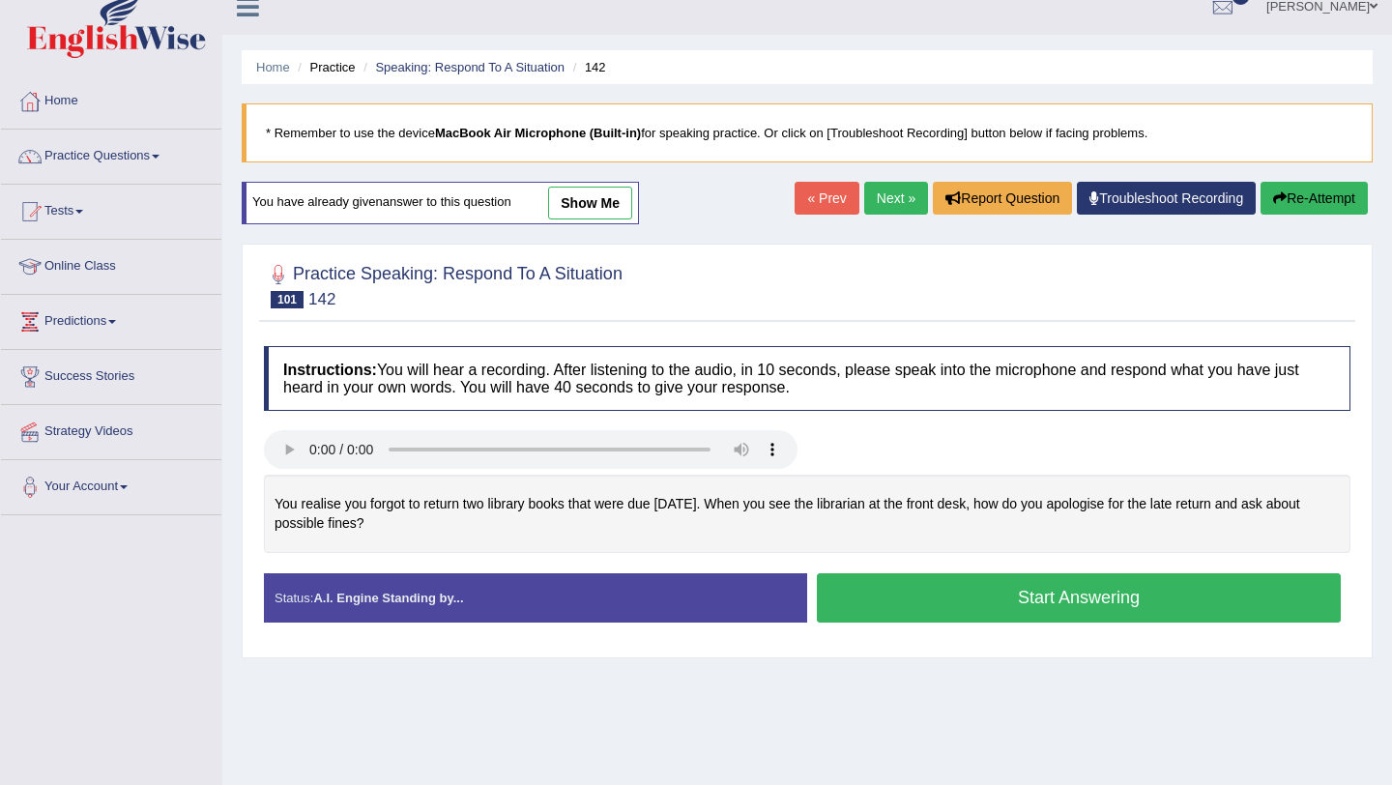
click at [1063, 598] on button "Start Answering" at bounding box center [1079, 597] width 524 height 49
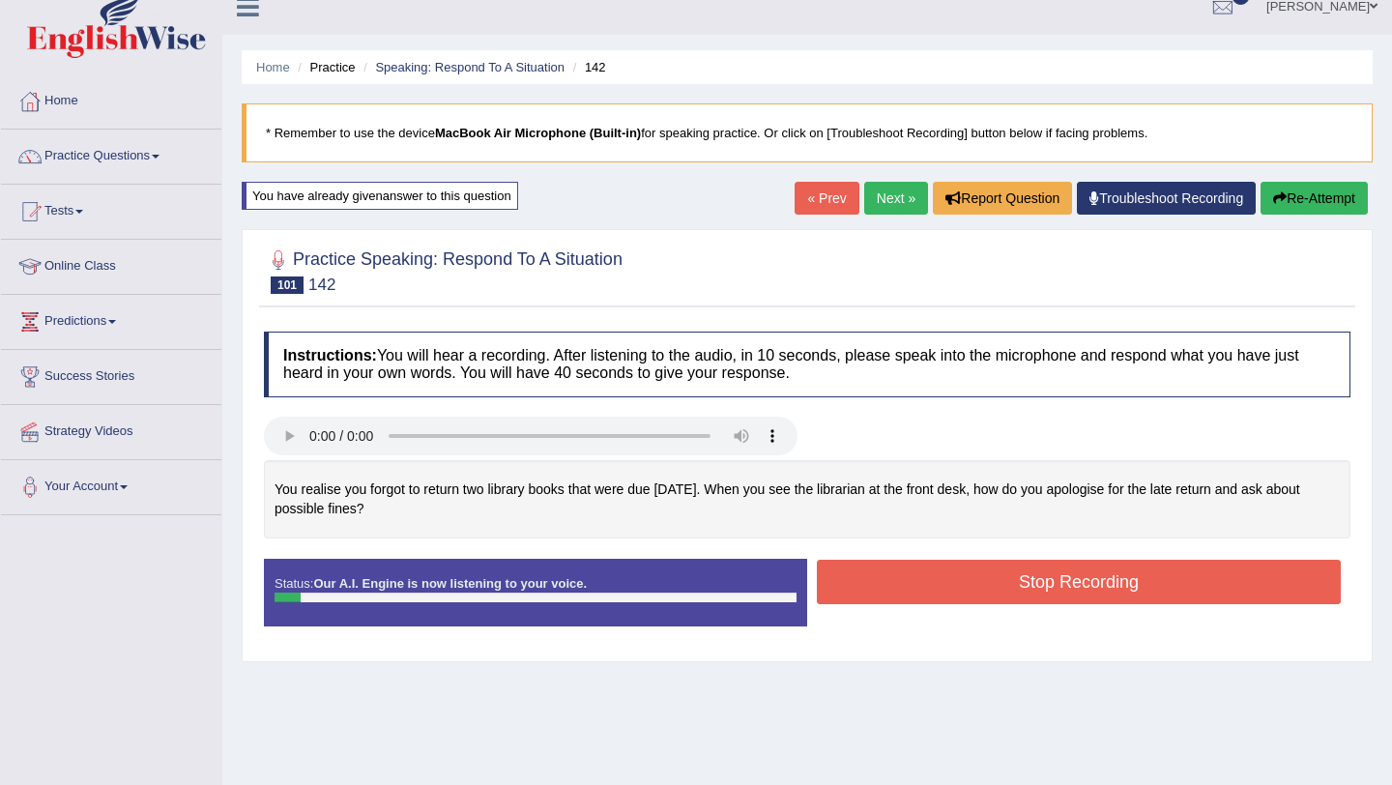
click at [1063, 598] on button "Stop Recording" at bounding box center [1079, 582] width 524 height 44
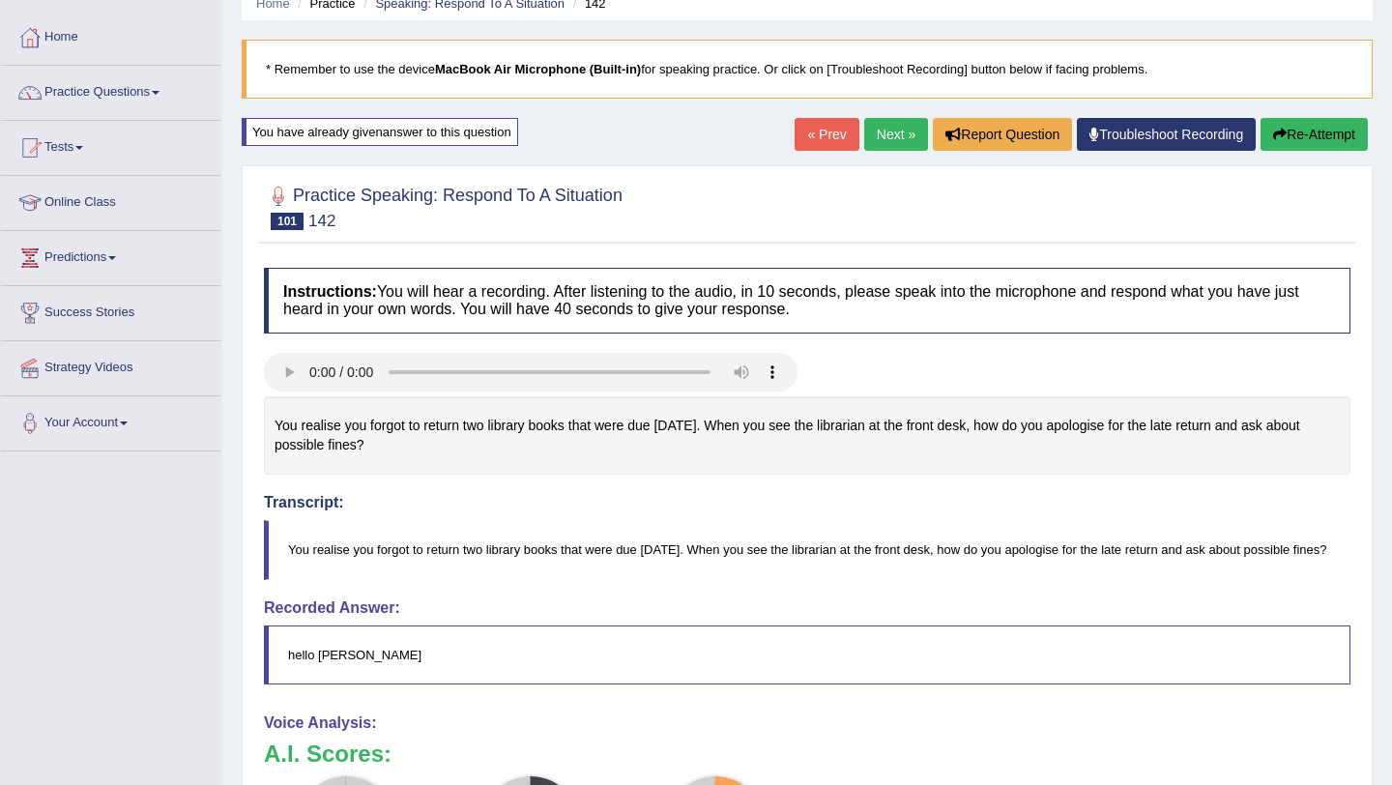
scroll to position [0, 0]
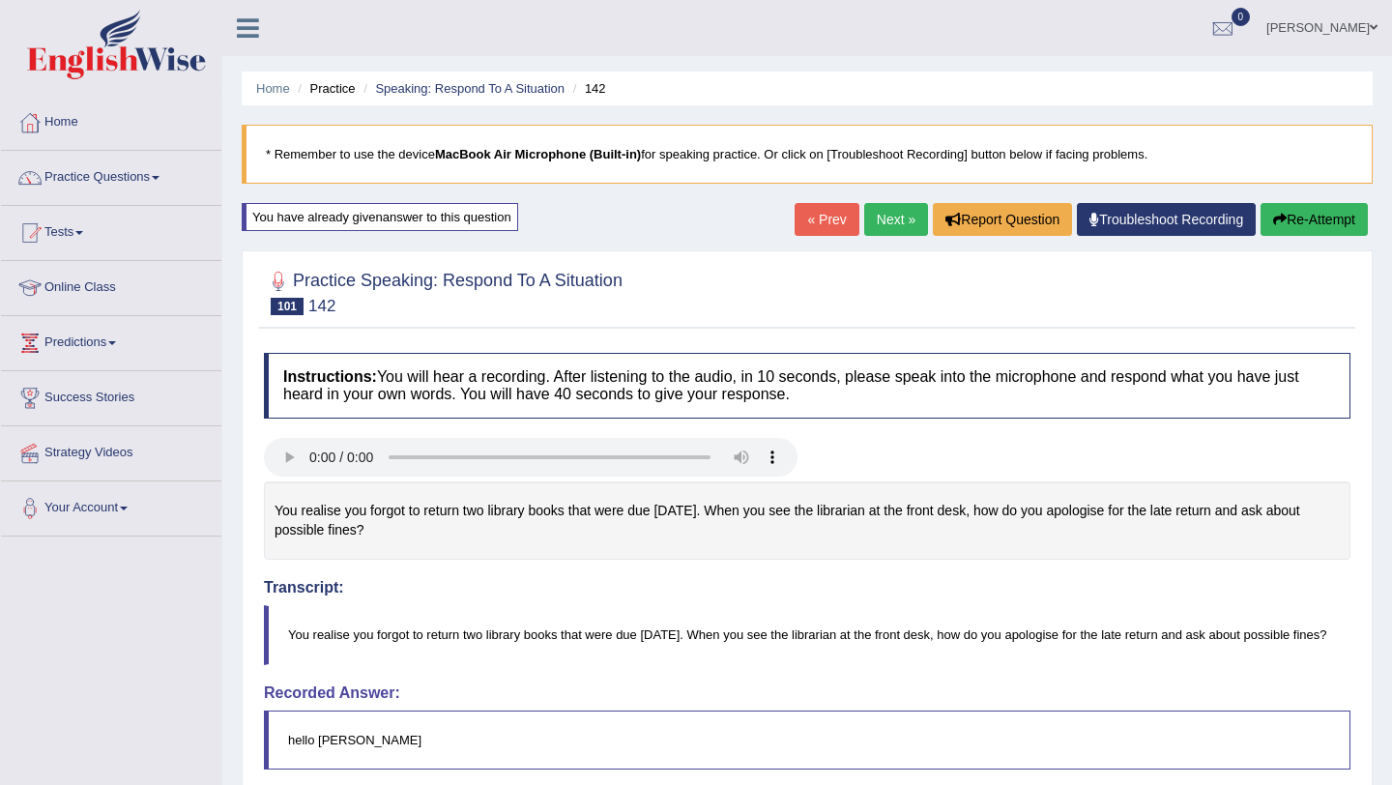
click at [1335, 230] on button "Re-Attempt" at bounding box center [1314, 219] width 107 height 33
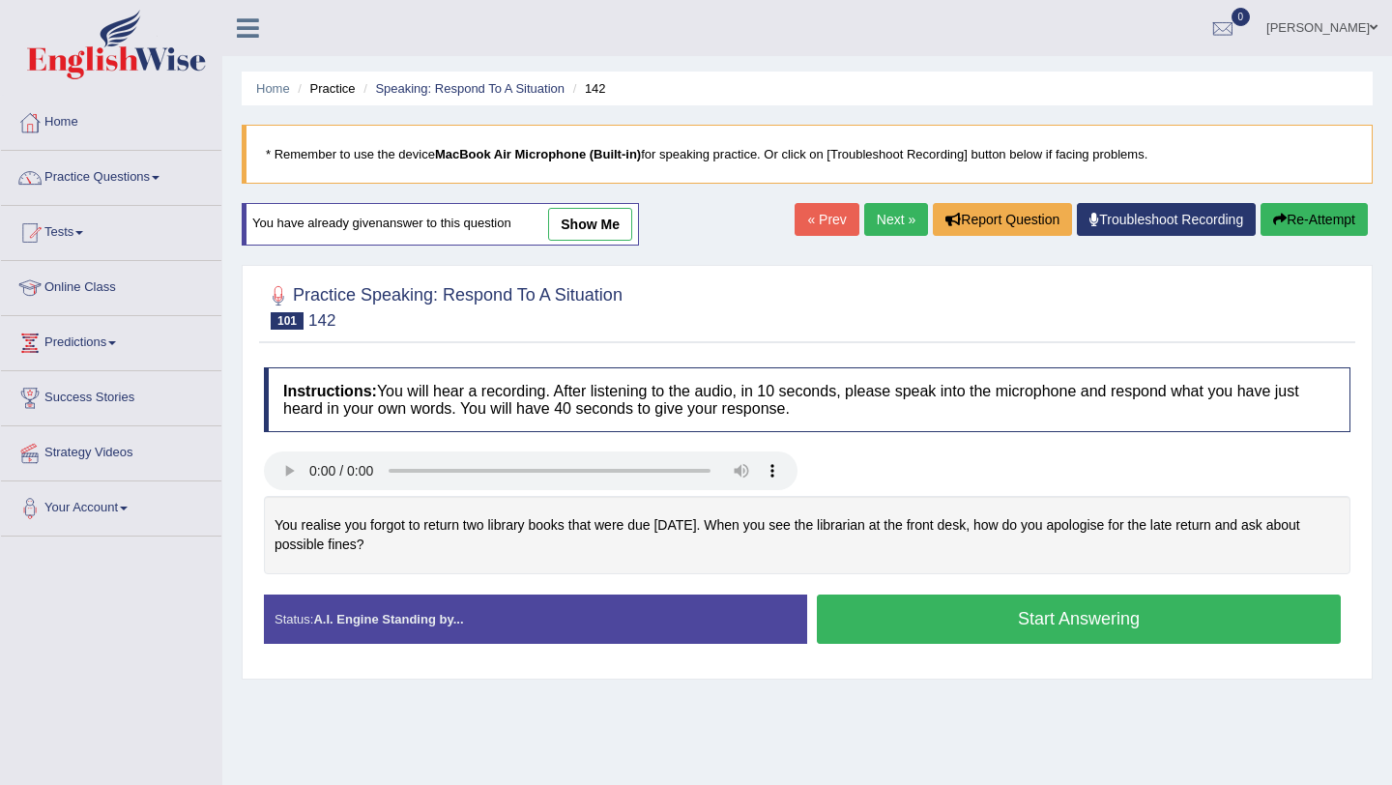
click at [1097, 618] on button "Start Answering" at bounding box center [1079, 618] width 524 height 49
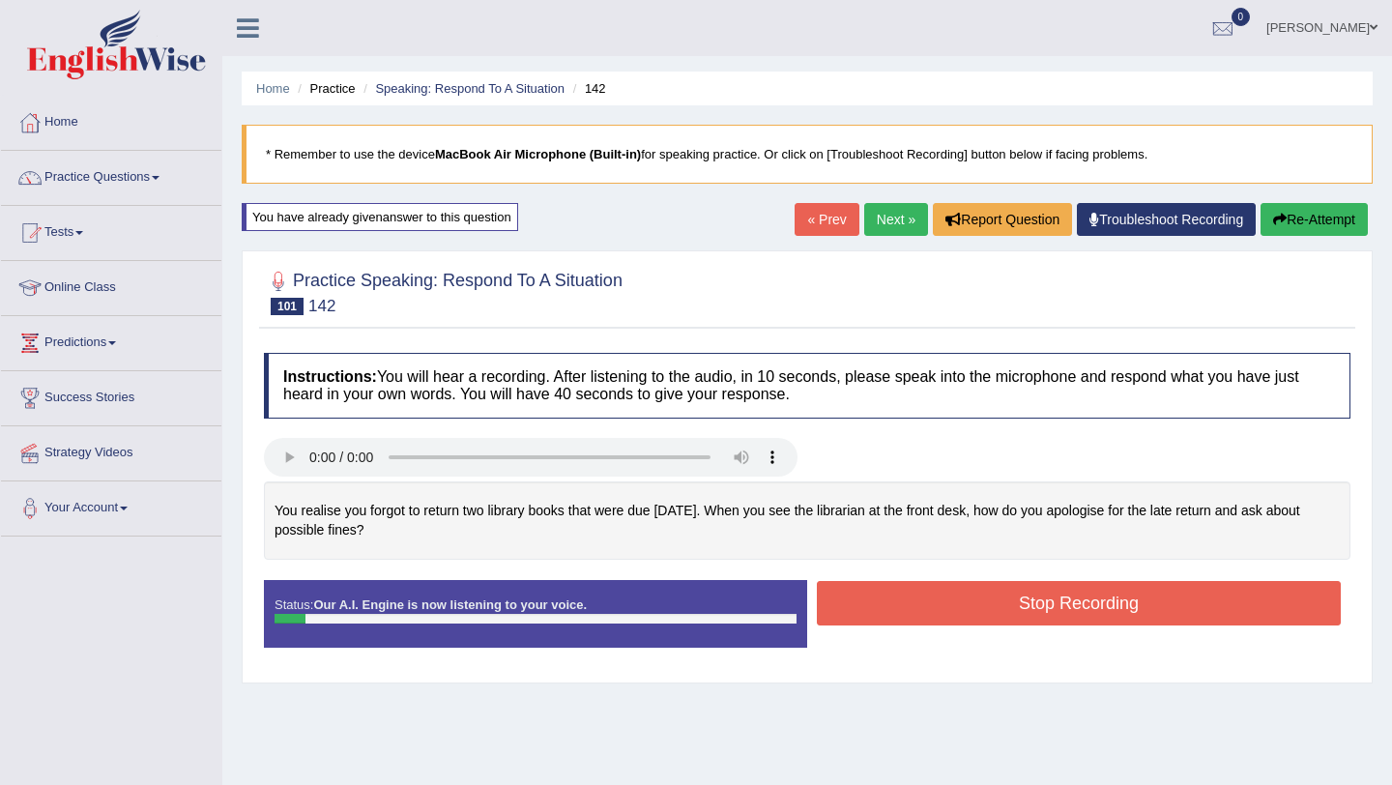
click at [1097, 618] on button "Stop Recording" at bounding box center [1079, 603] width 524 height 44
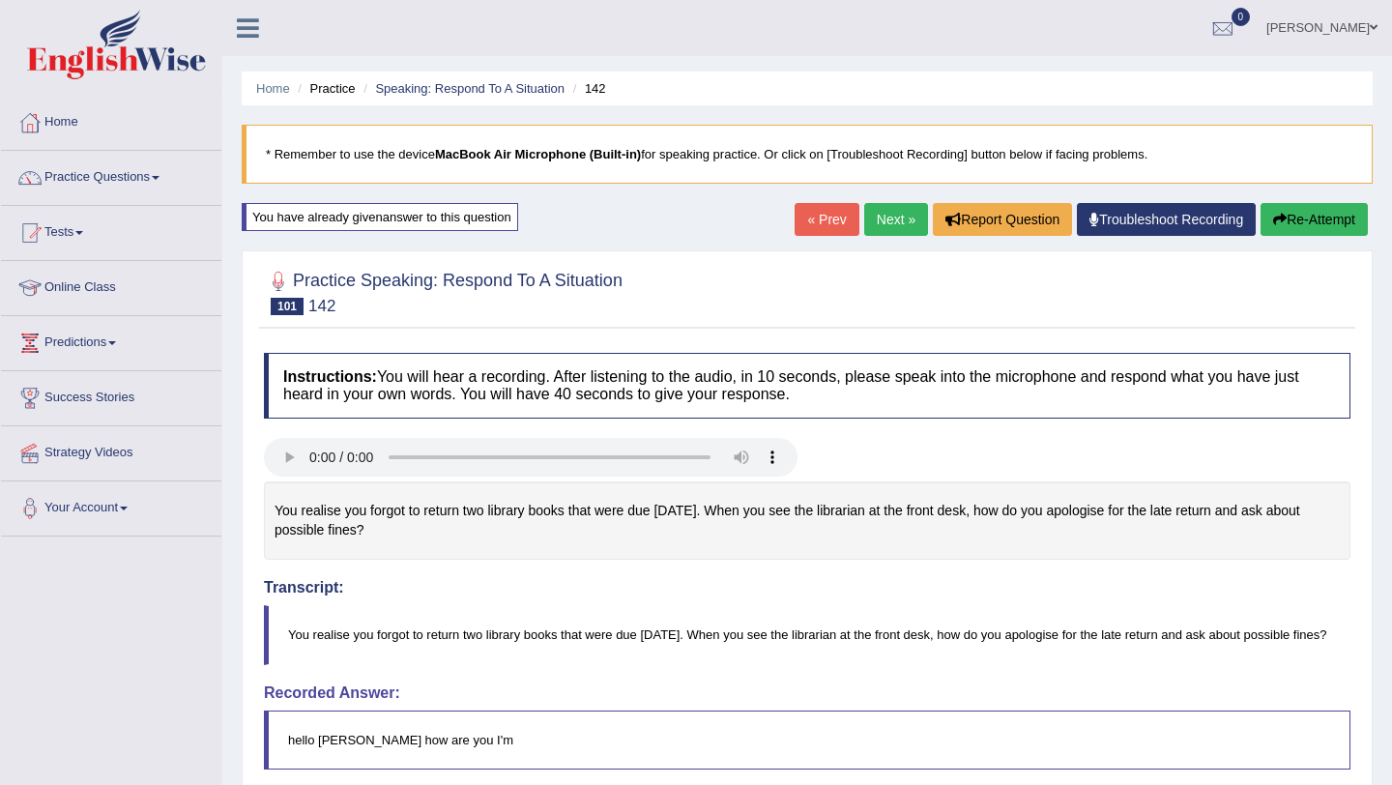
click at [1327, 217] on button "Re-Attempt" at bounding box center [1314, 219] width 107 height 33
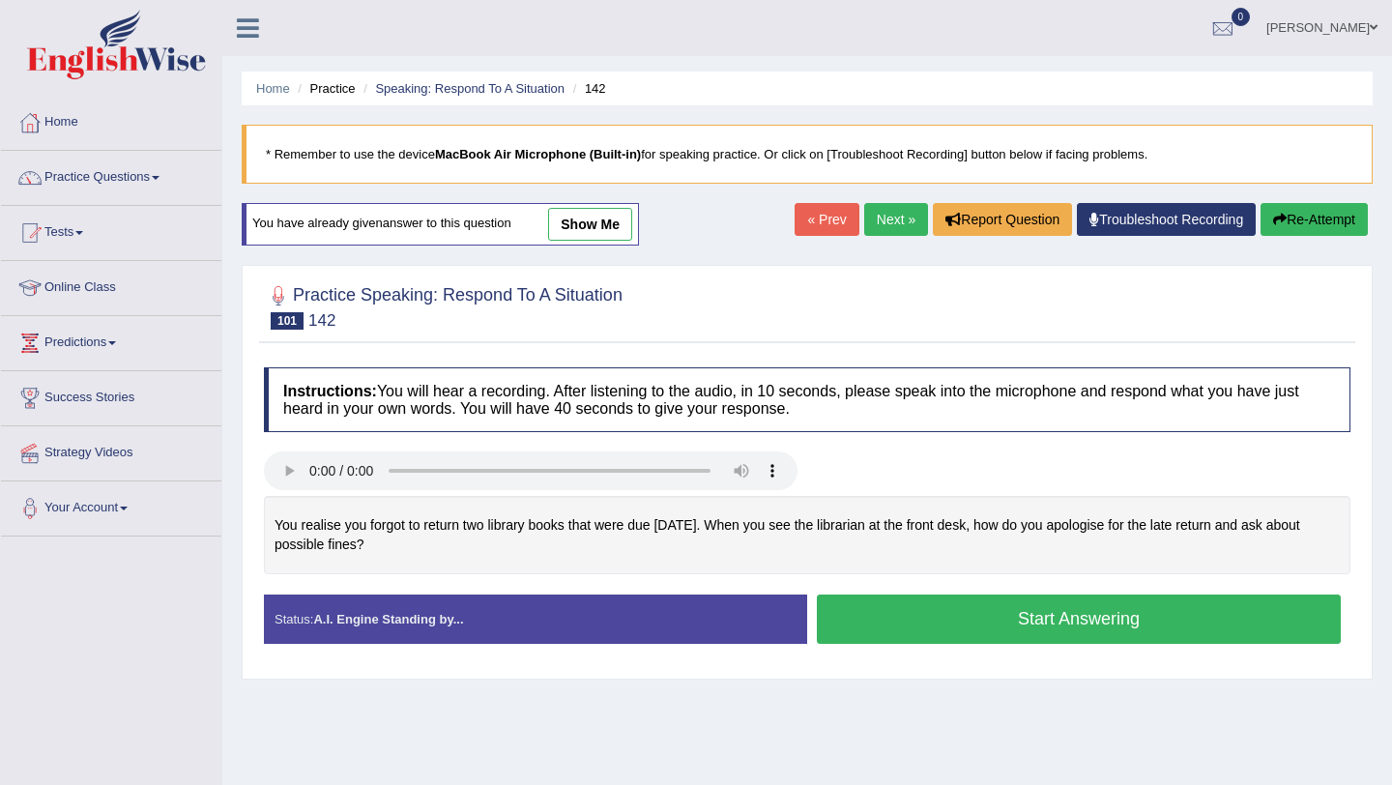
click at [986, 630] on button "Start Answering" at bounding box center [1079, 618] width 524 height 49
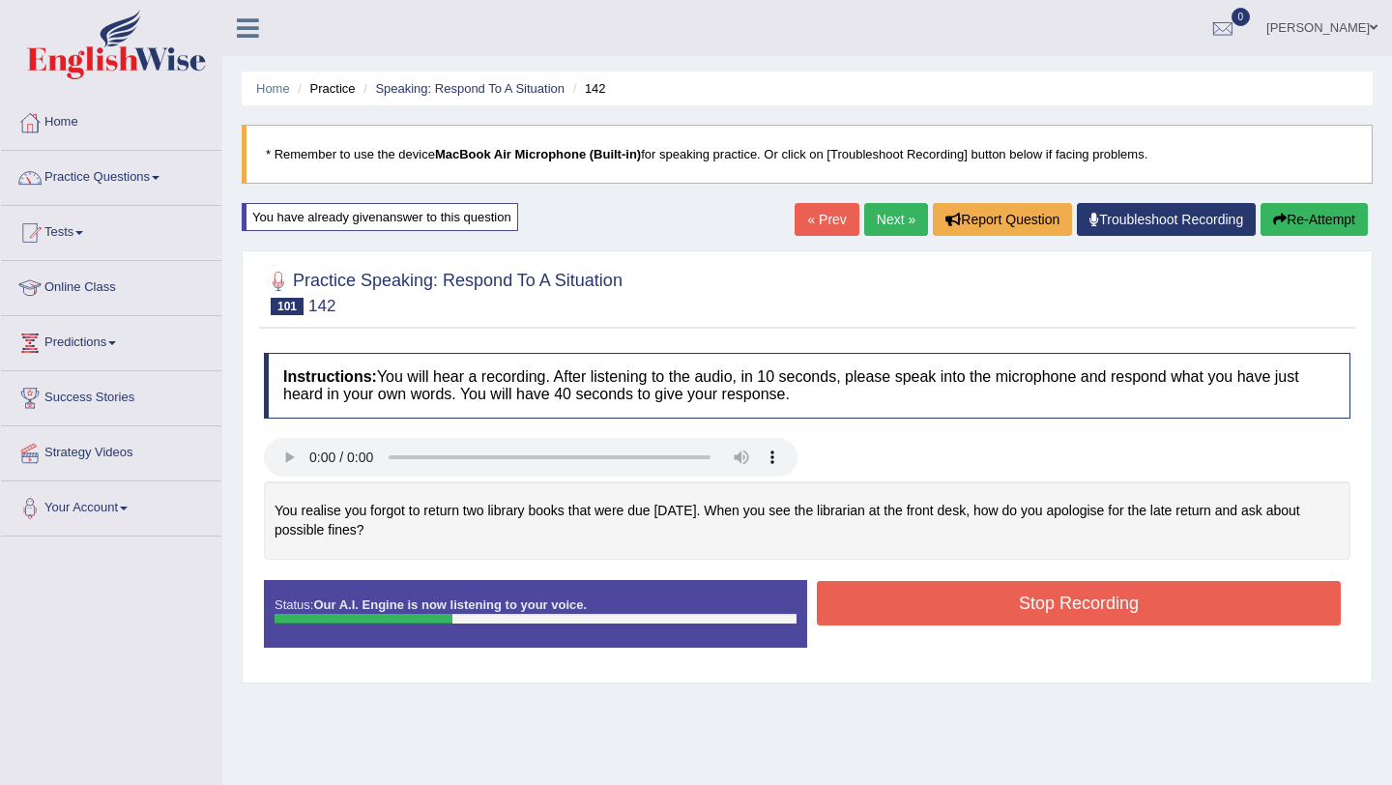
click at [1005, 601] on button "Stop Recording" at bounding box center [1079, 603] width 524 height 44
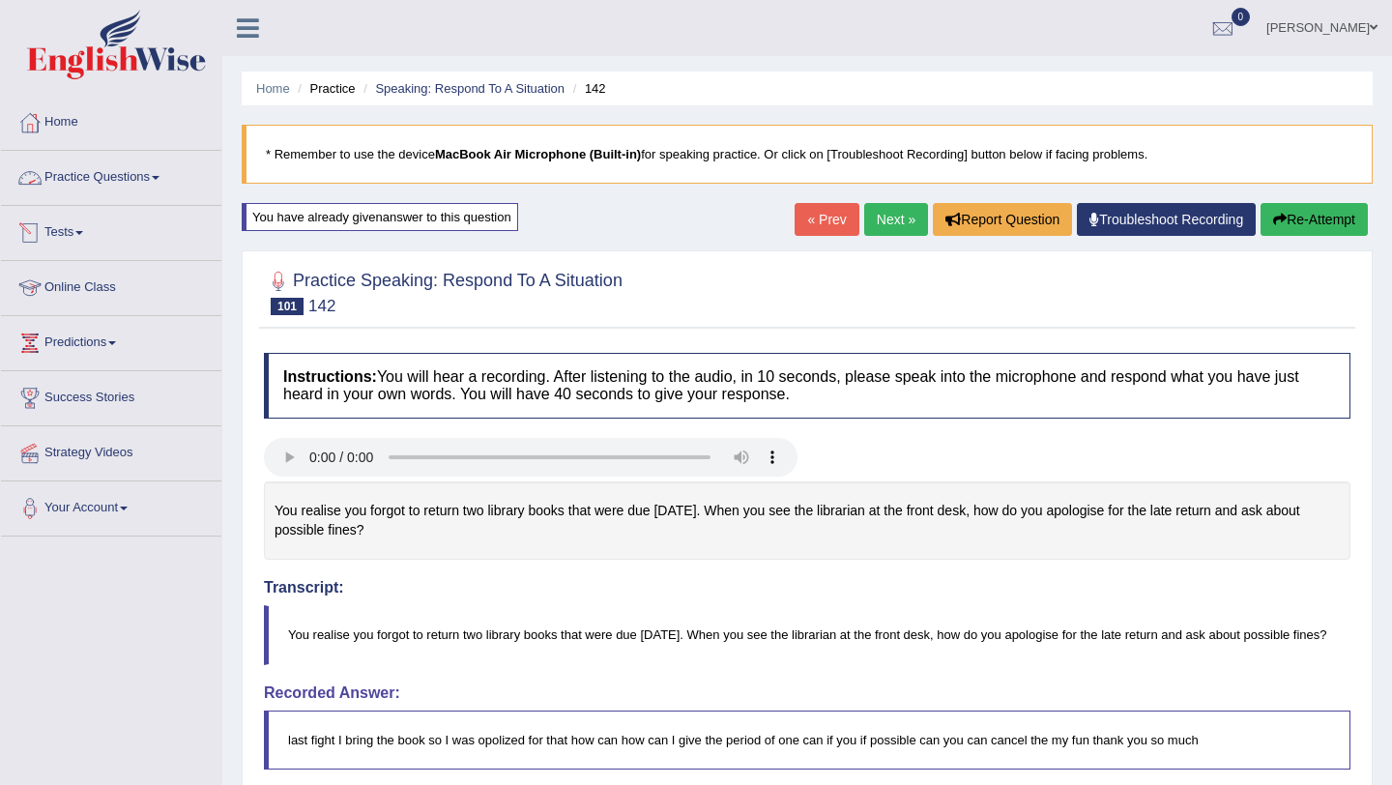
click at [117, 181] on link "Practice Questions" at bounding box center [111, 175] width 220 height 48
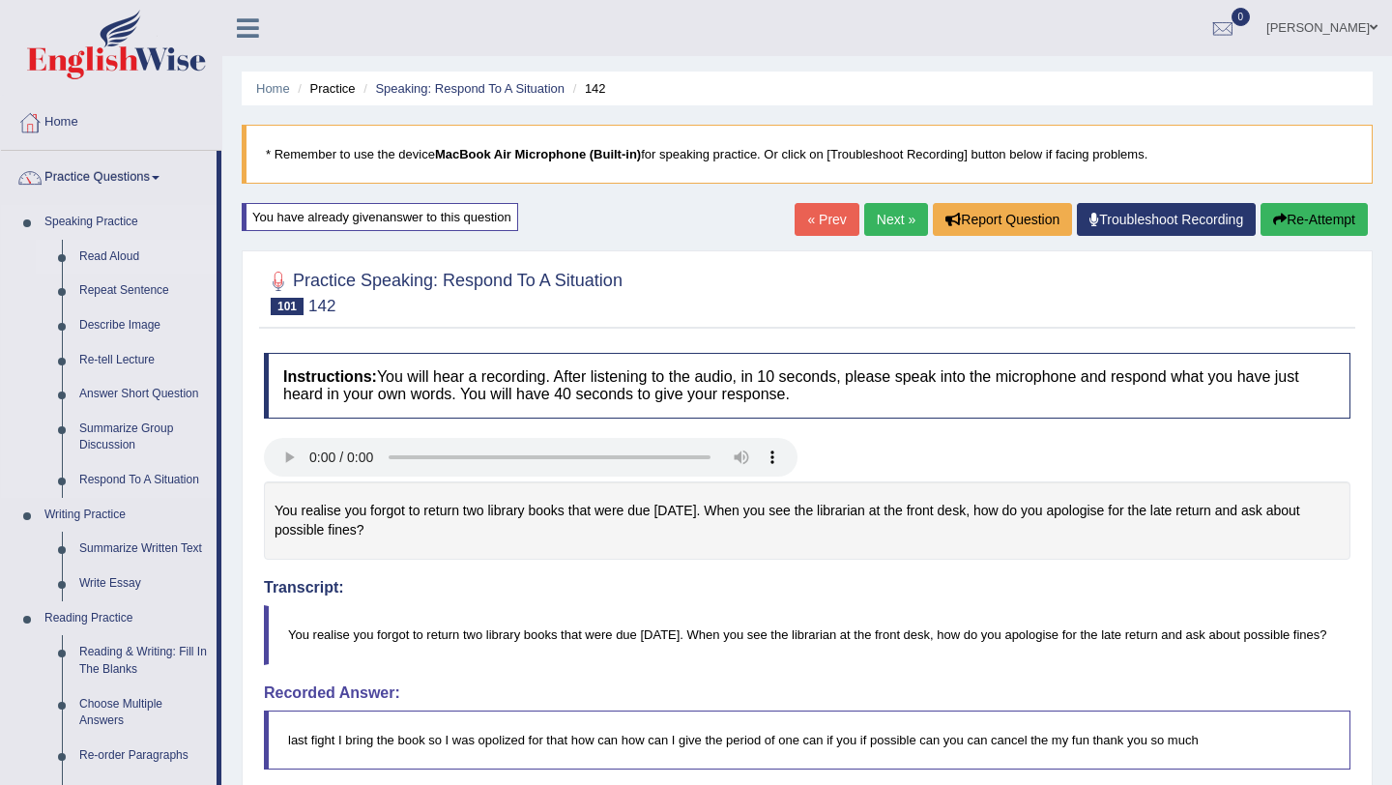
click at [121, 258] on link "Read Aloud" at bounding box center [144, 257] width 146 height 35
